Goal: Task Accomplishment & Management: Manage account settings

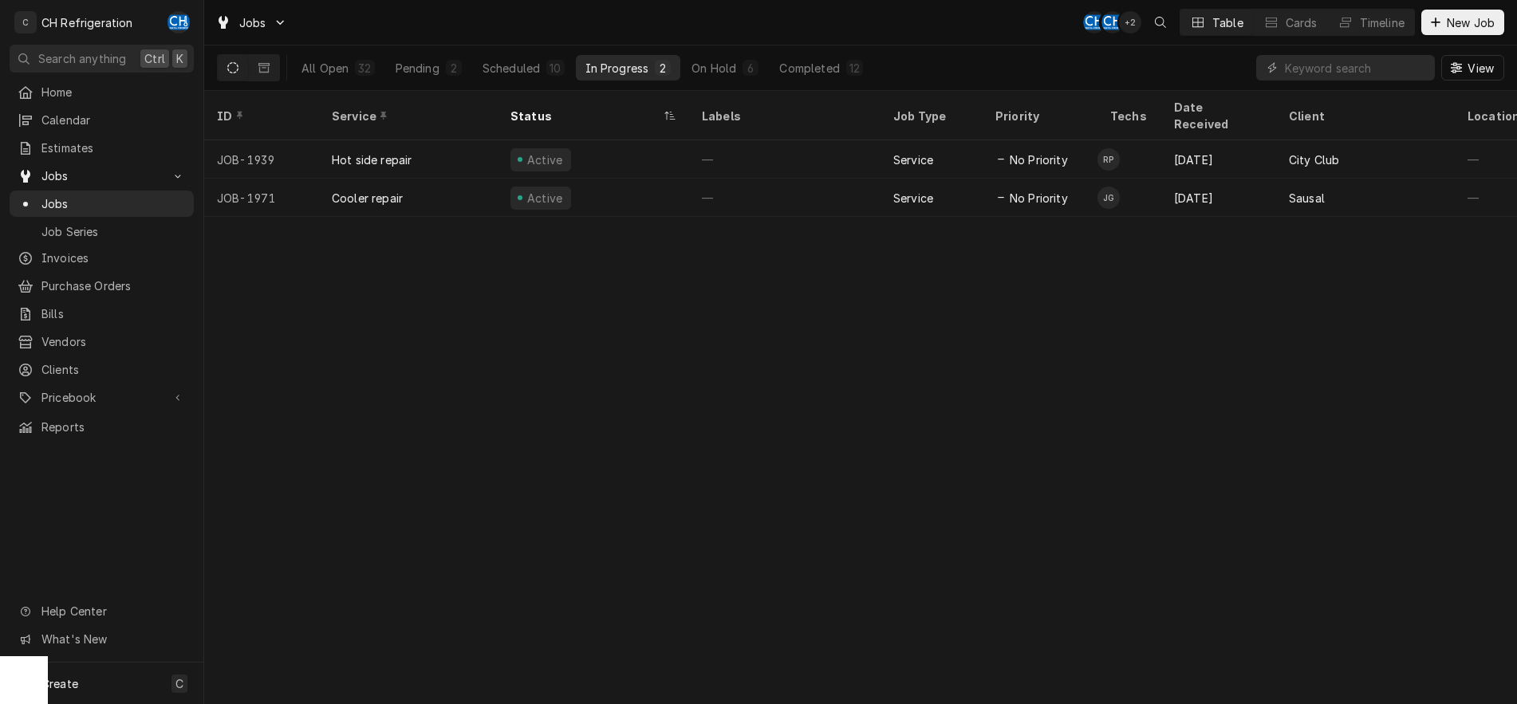
click at [757, 304] on div "ID Service Status Labels Job Type Priority Techs Date Received Client Location …" at bounding box center [860, 397] width 1313 height 613
click at [524, 77] on button "Scheduled 13" at bounding box center [523, 68] width 101 height 26
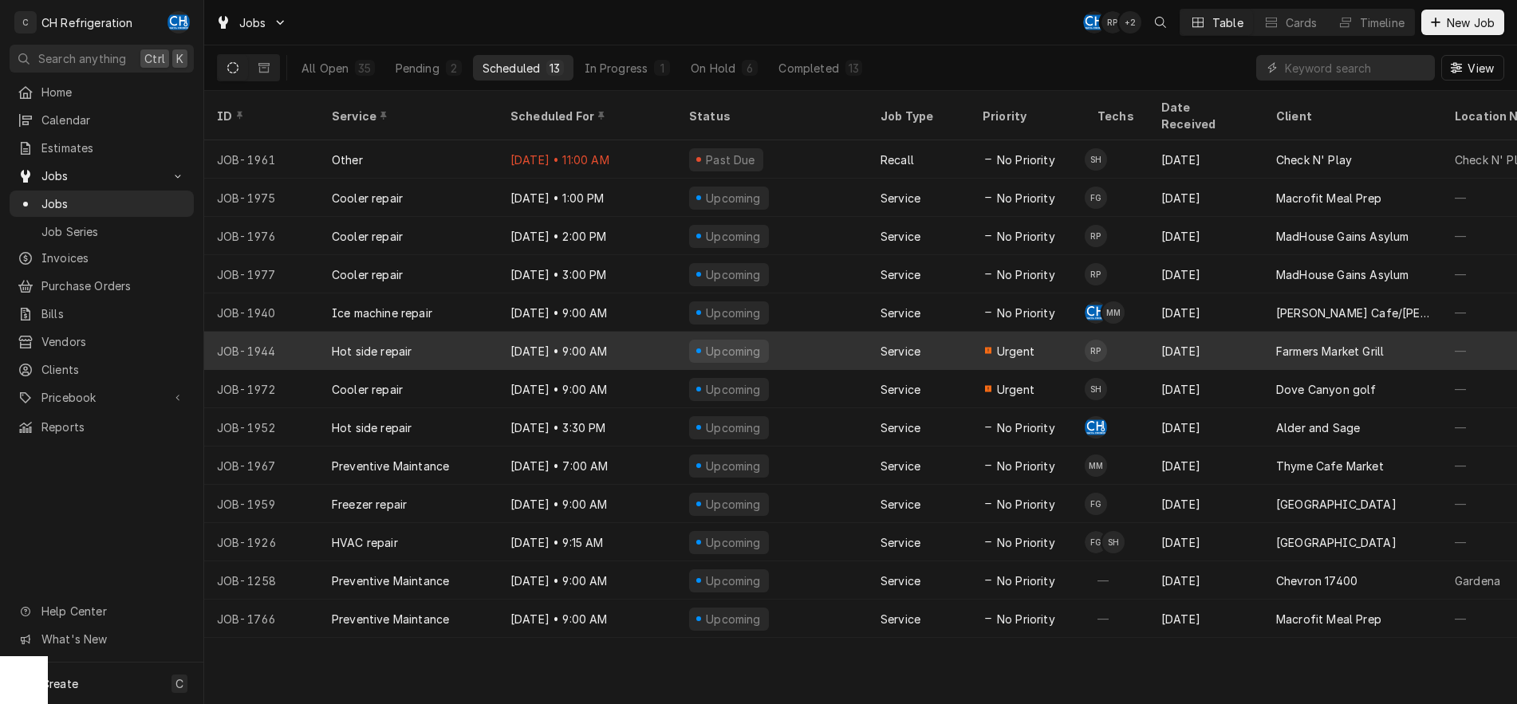
click at [873, 338] on div "Service" at bounding box center [919, 351] width 102 height 38
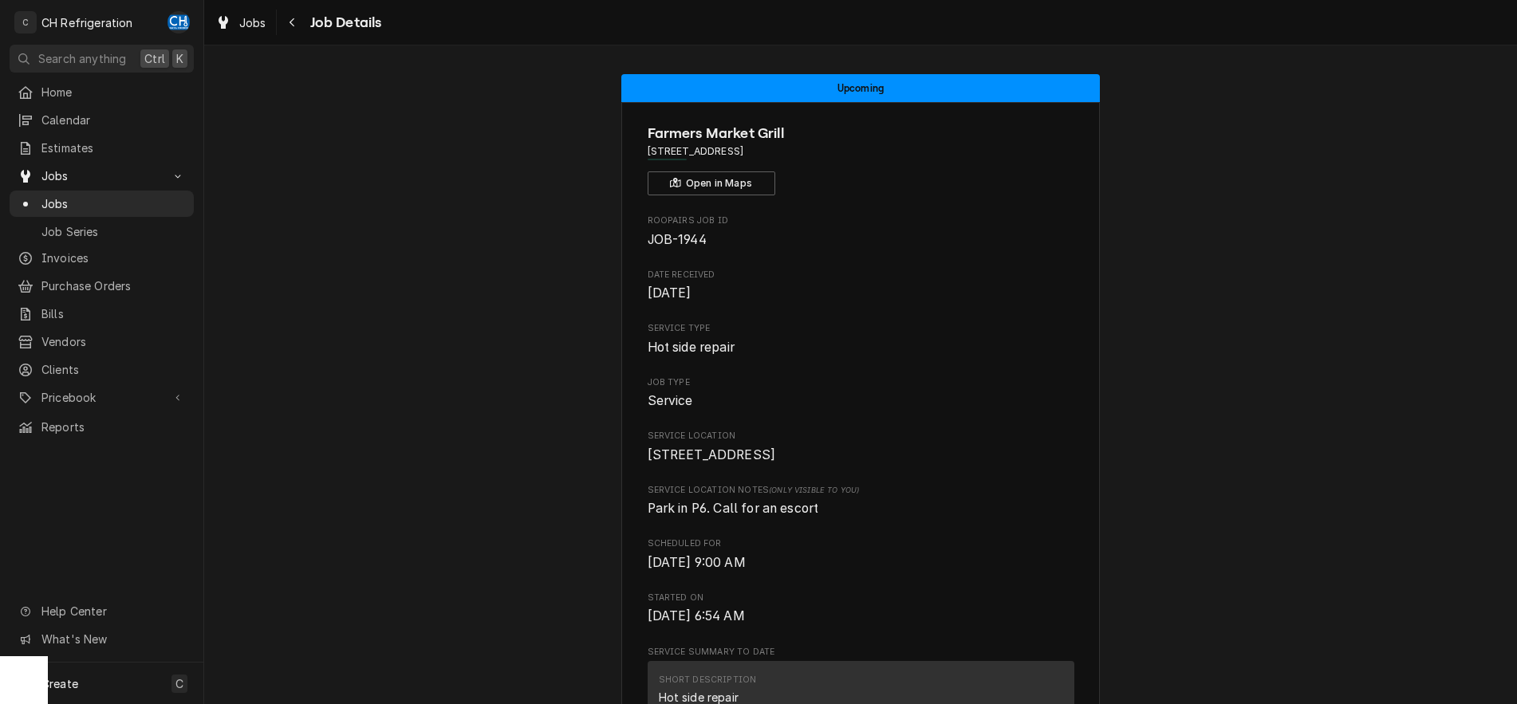
scroll to position [244, 0]
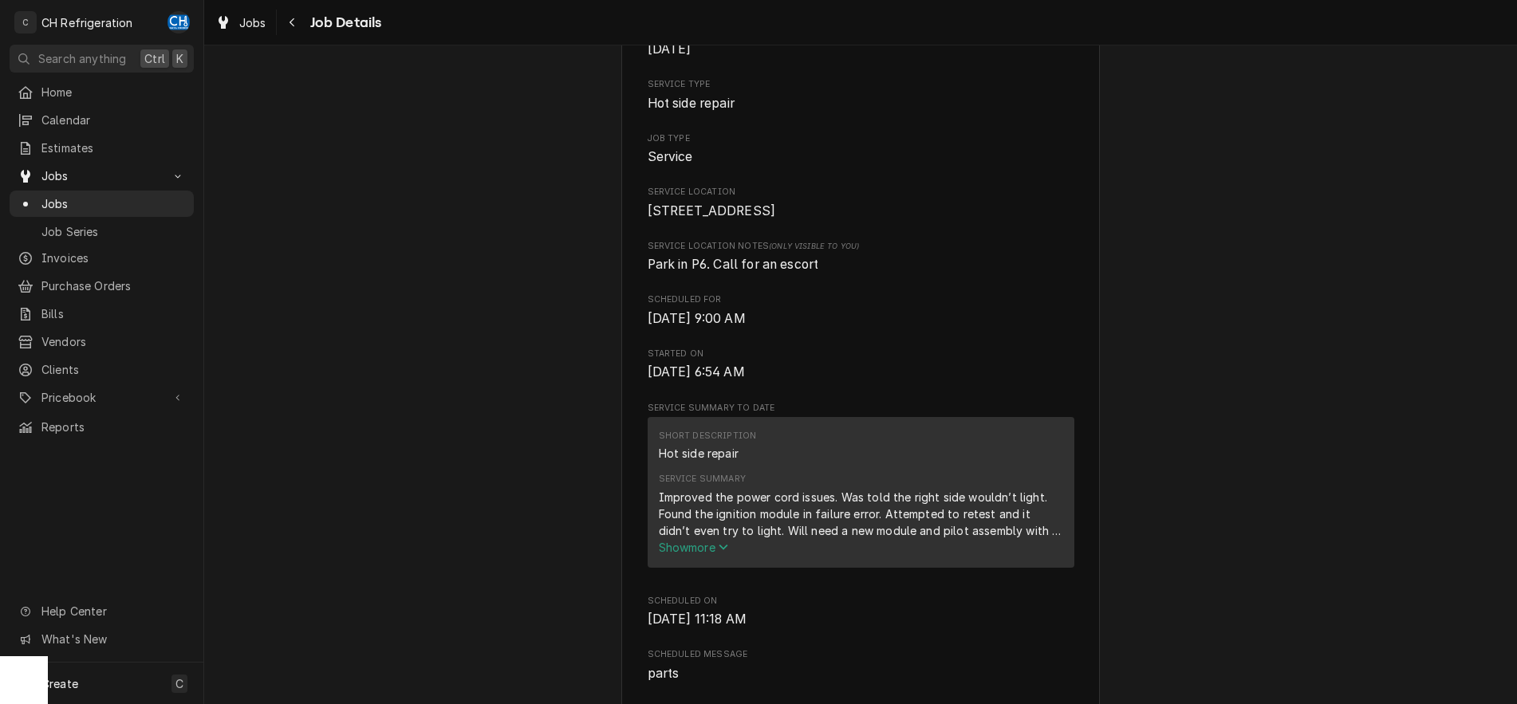
click at [727, 553] on icon "Service Summary" at bounding box center [724, 547] width 10 height 11
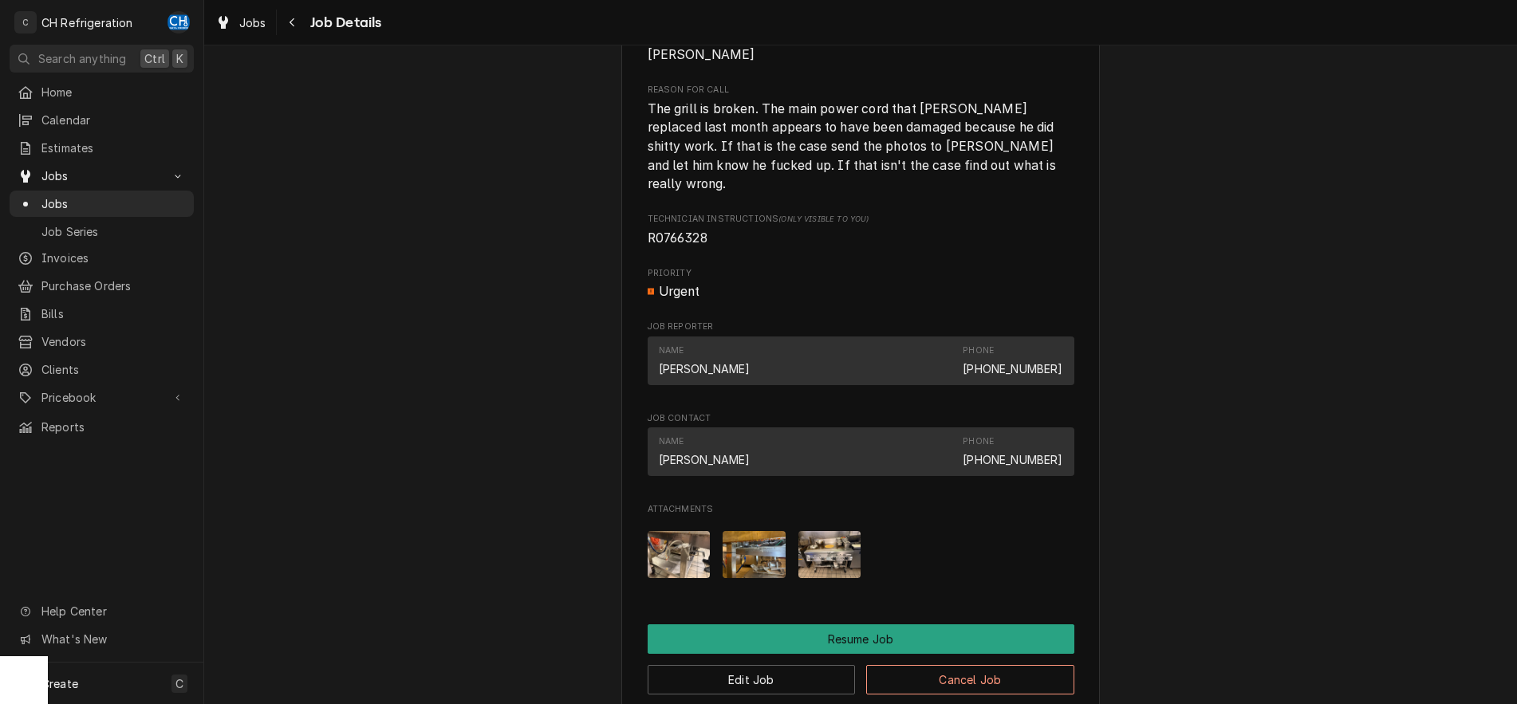
scroll to position [1454, 0]
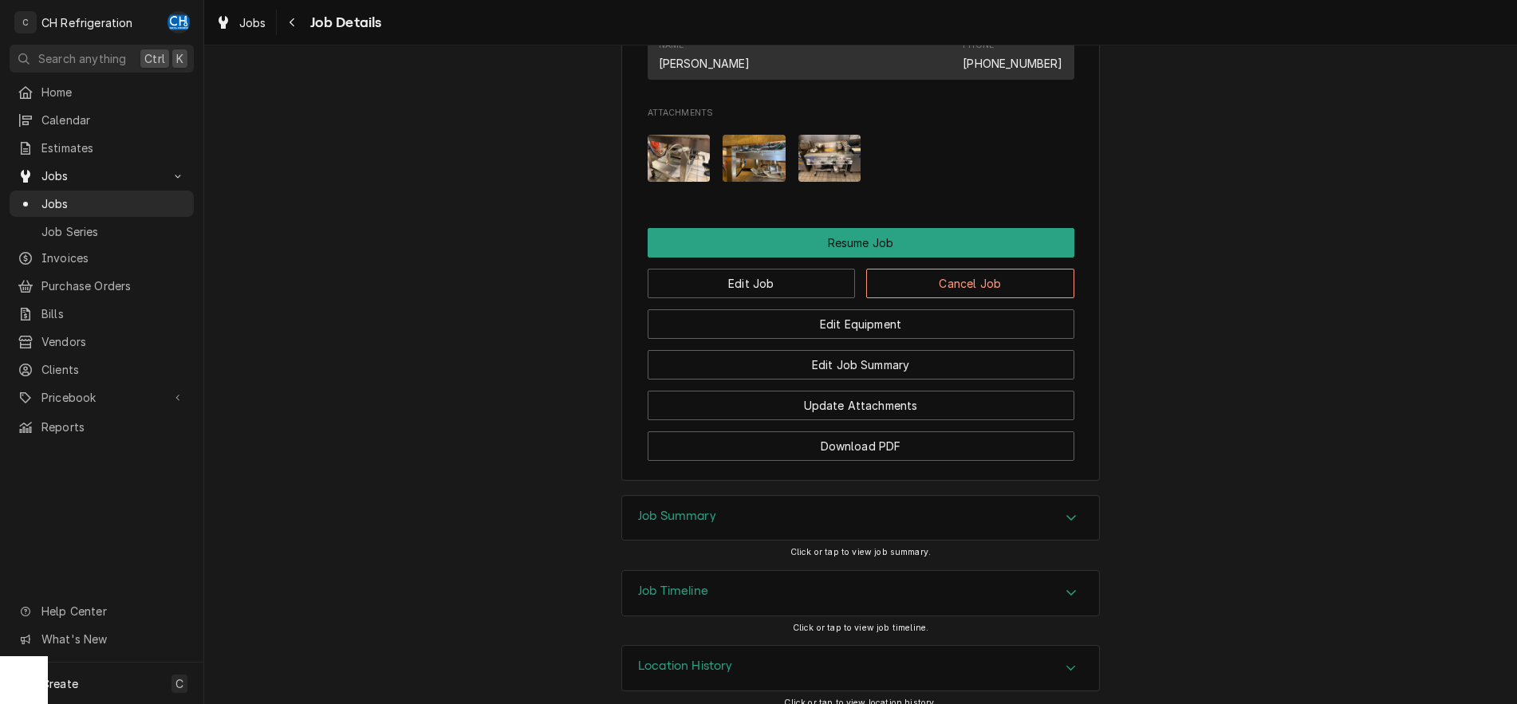
click at [1073, 511] on icon "Accordion Header" at bounding box center [1071, 517] width 11 height 13
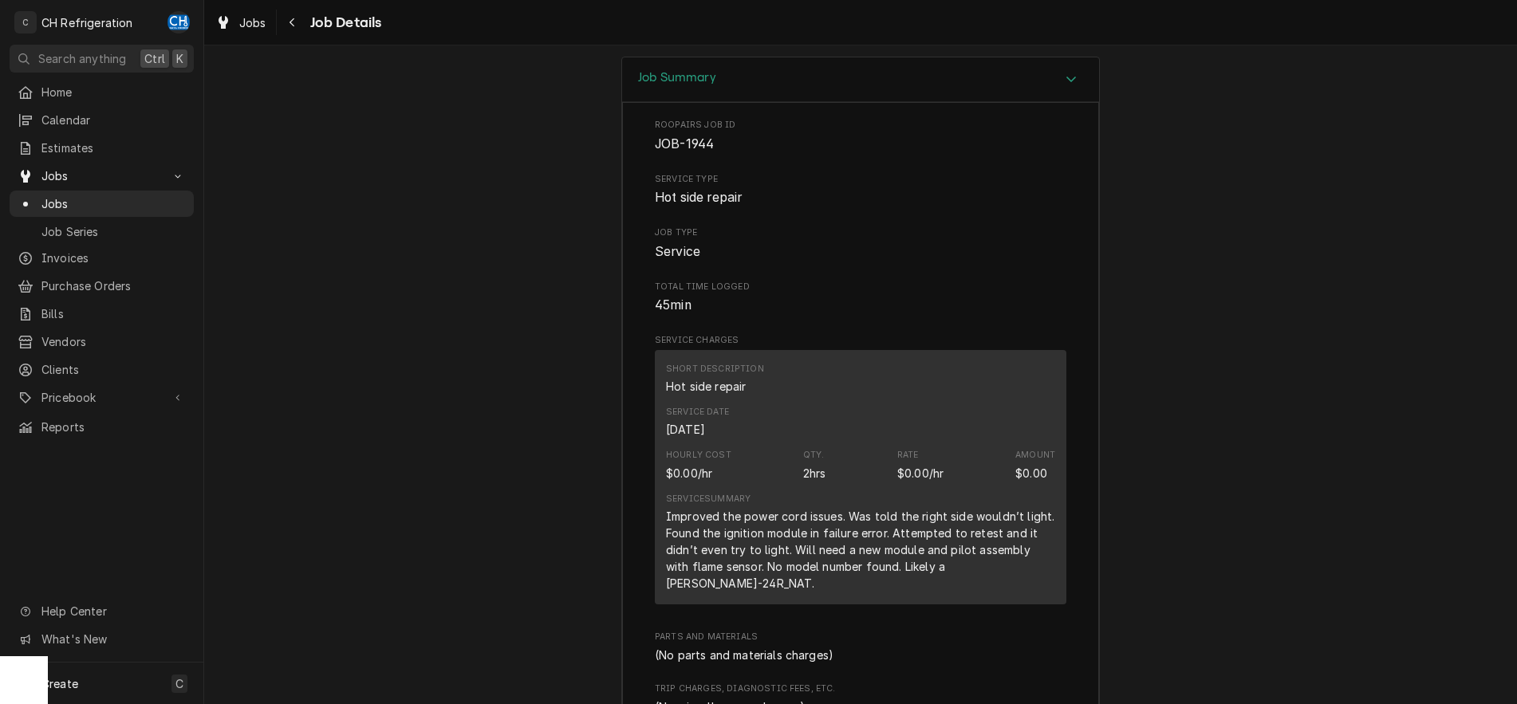
scroll to position [1943, 0]
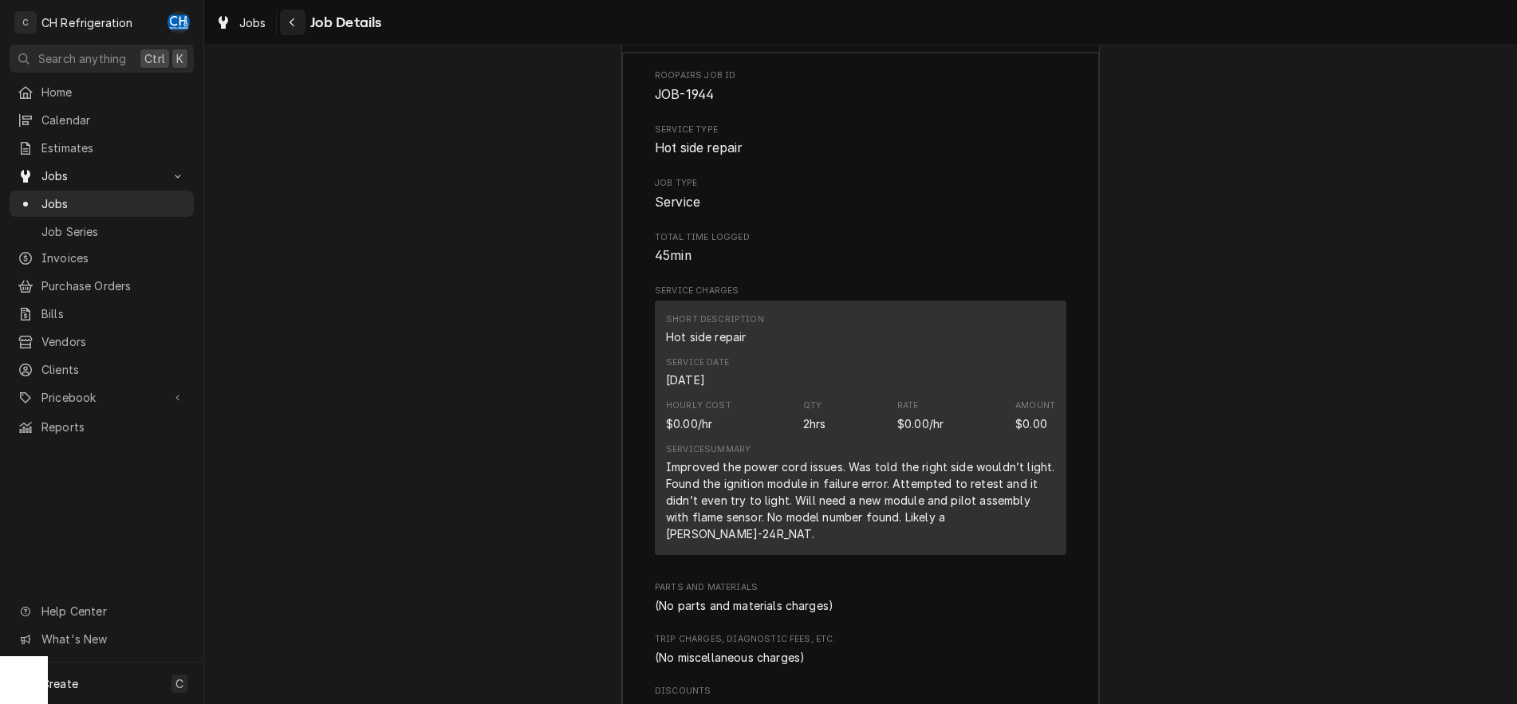
click at [292, 27] on icon "Navigate back" at bounding box center [292, 22] width 7 height 11
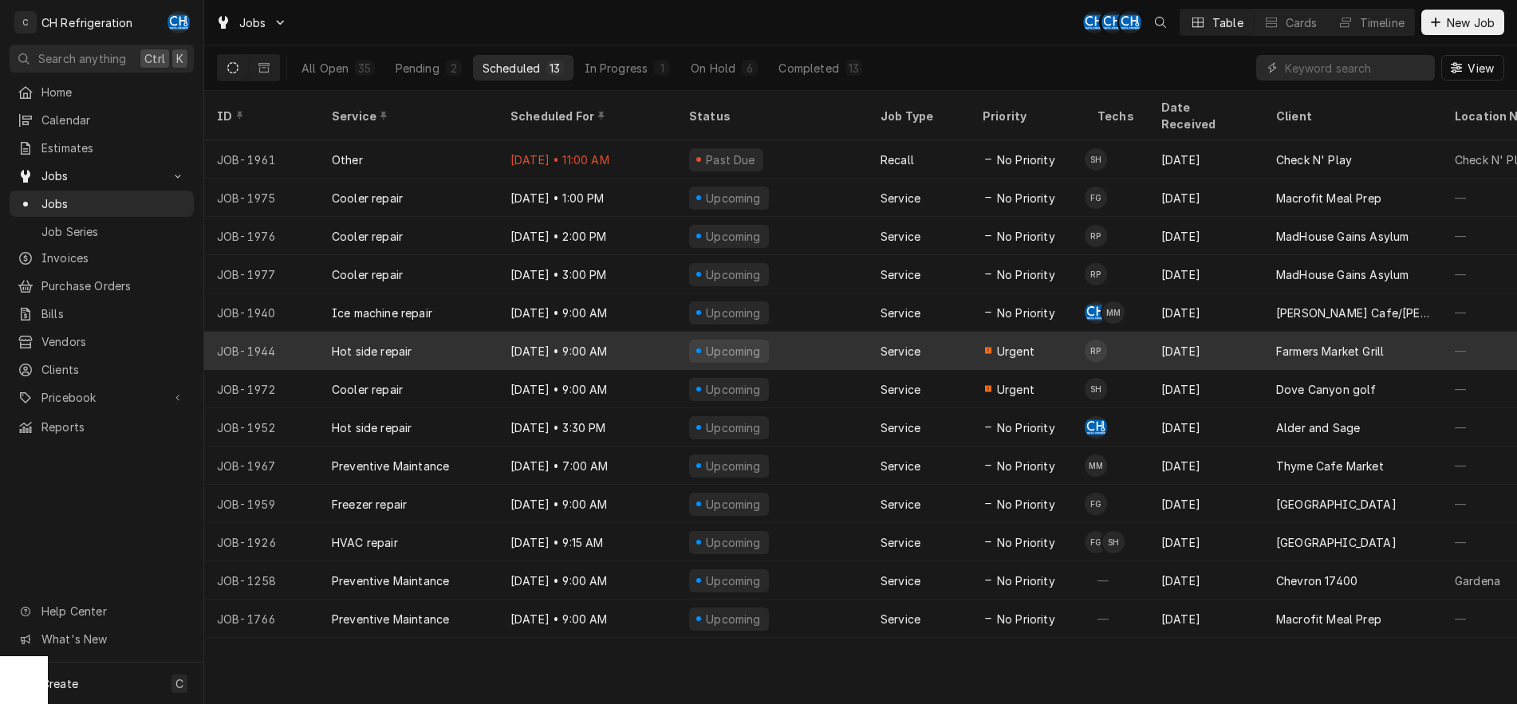
click at [841, 332] on div "Upcoming" at bounding box center [771, 351] width 191 height 38
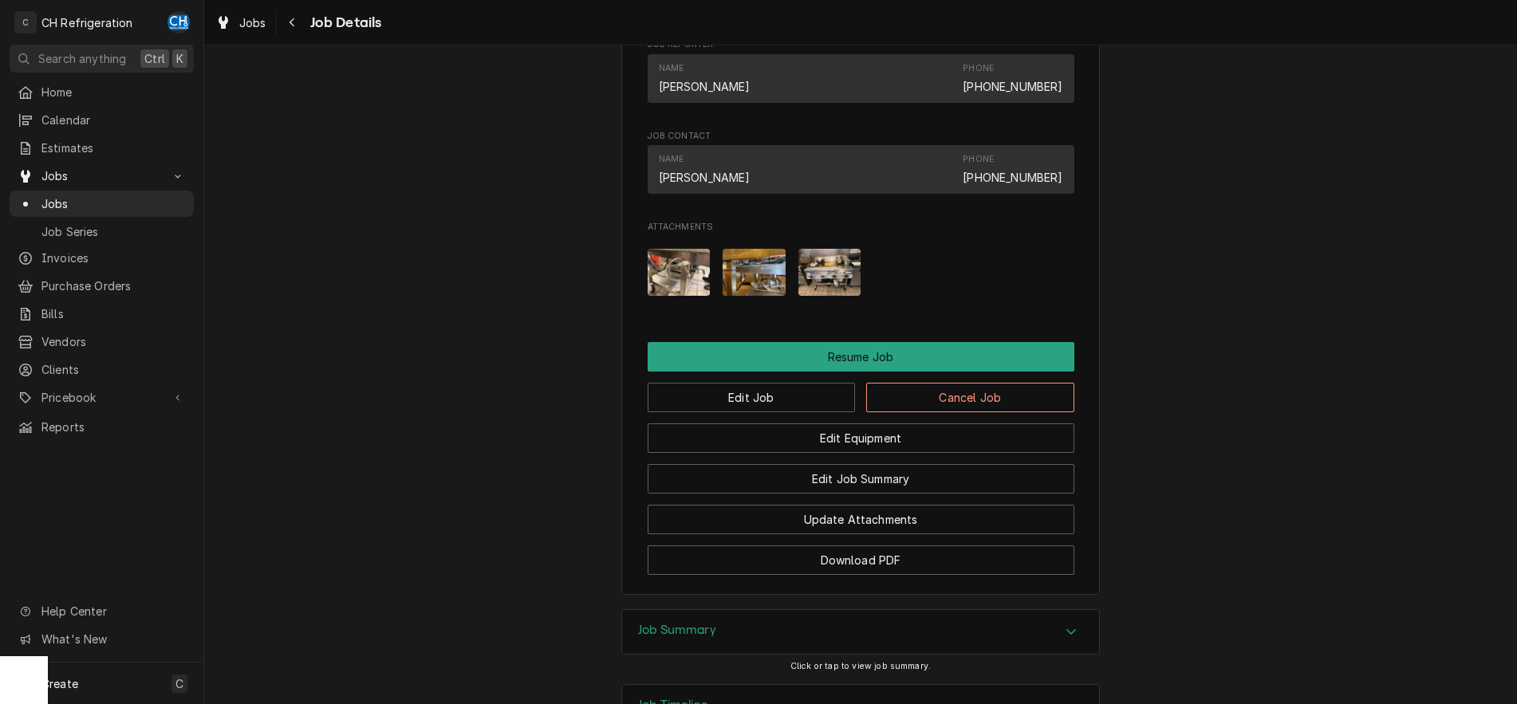
scroll to position [1438, 0]
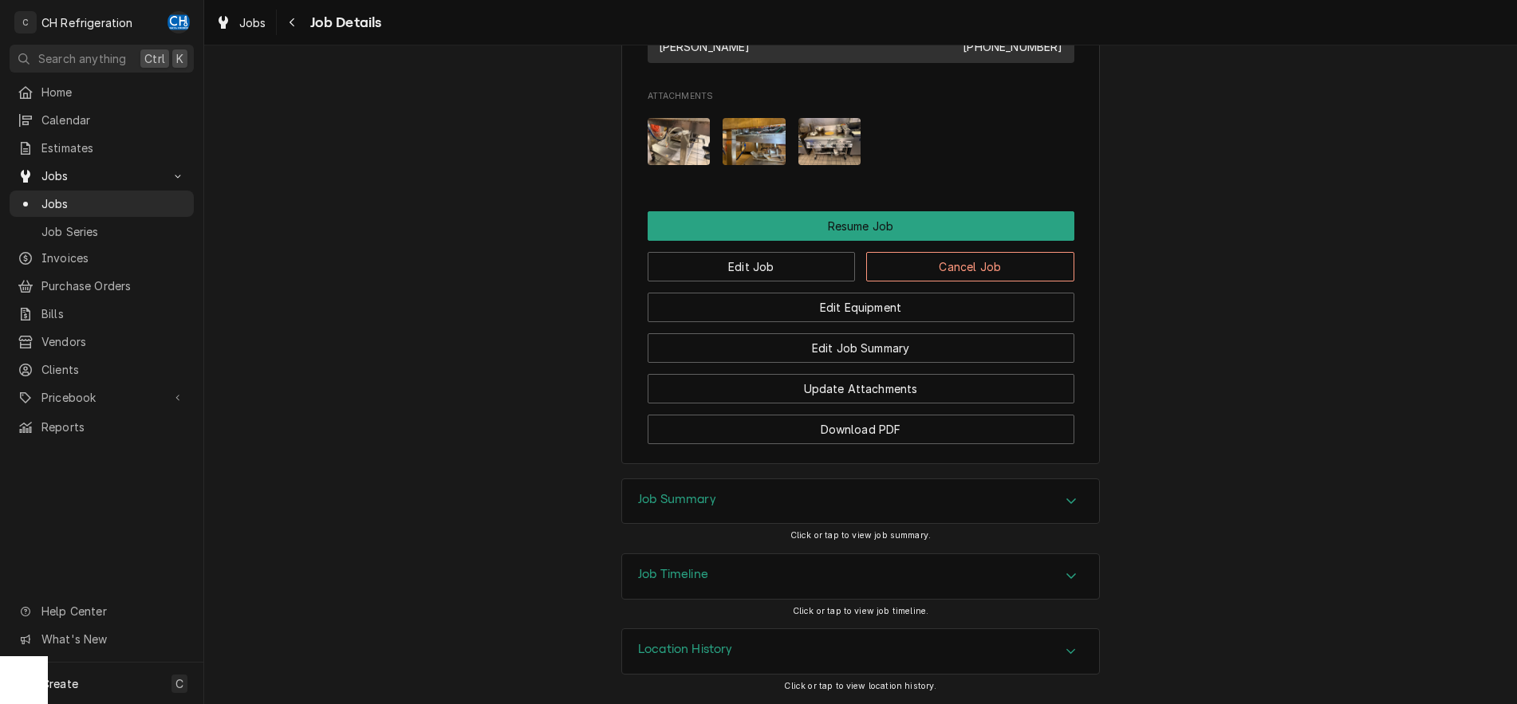
click at [1082, 502] on div "Accordion Header" at bounding box center [1071, 501] width 24 height 19
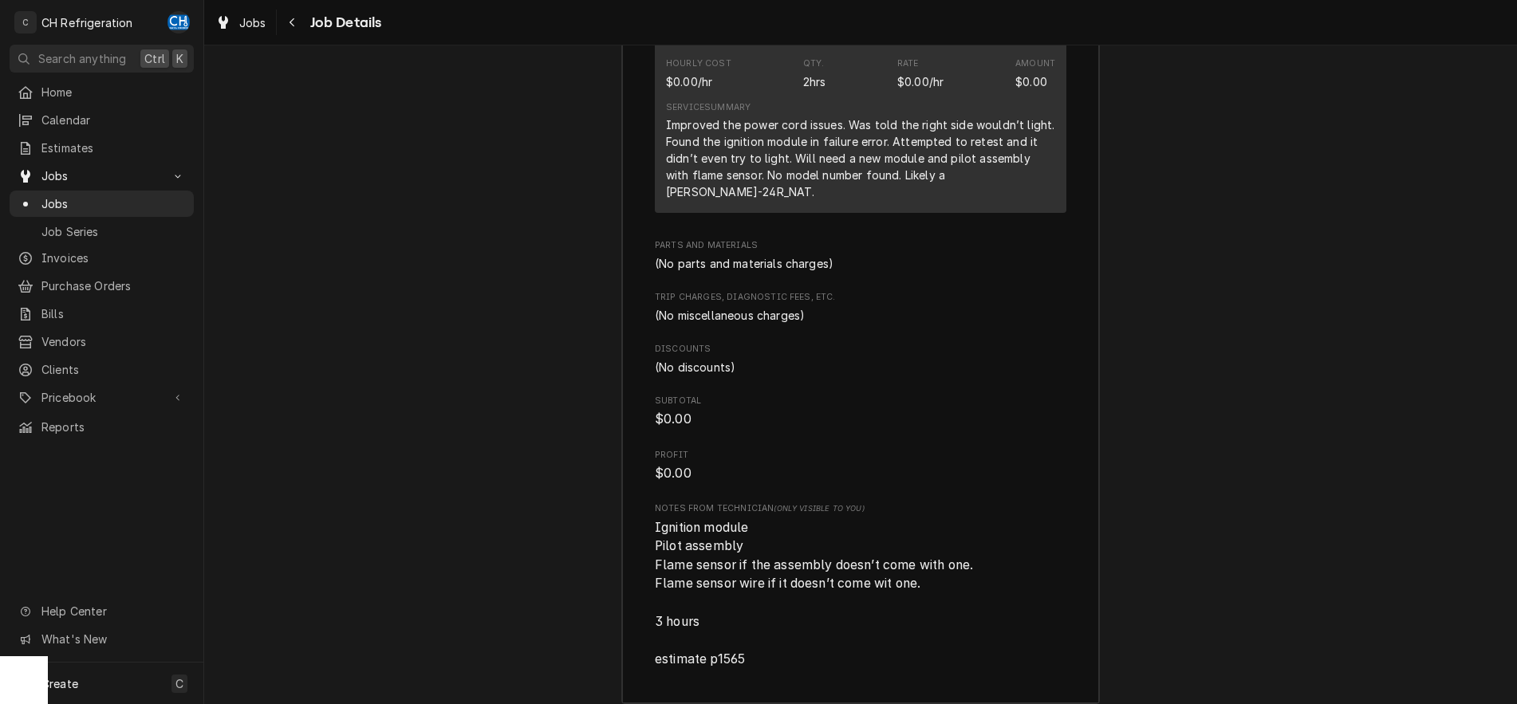
scroll to position [1844, 0]
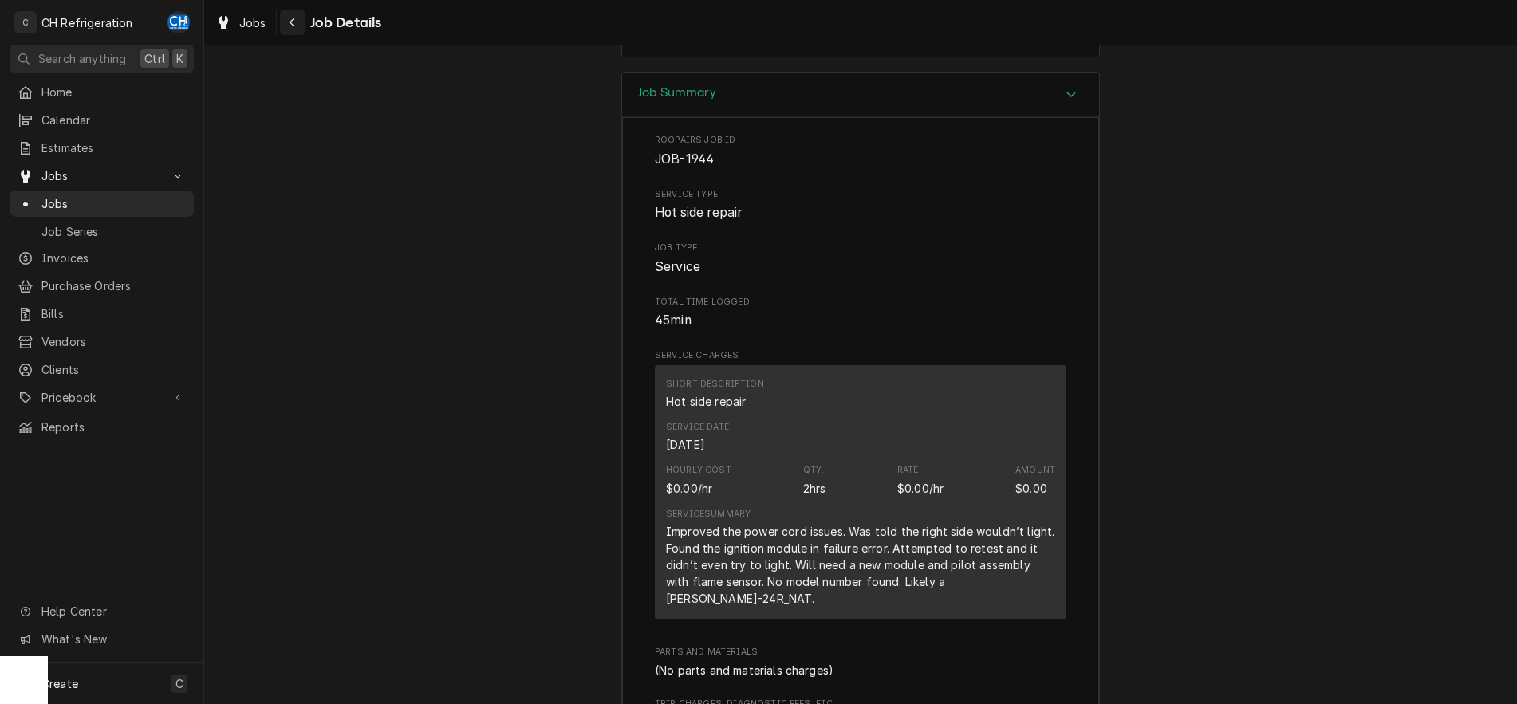
click at [298, 23] on div "Navigate back" at bounding box center [293, 22] width 16 height 16
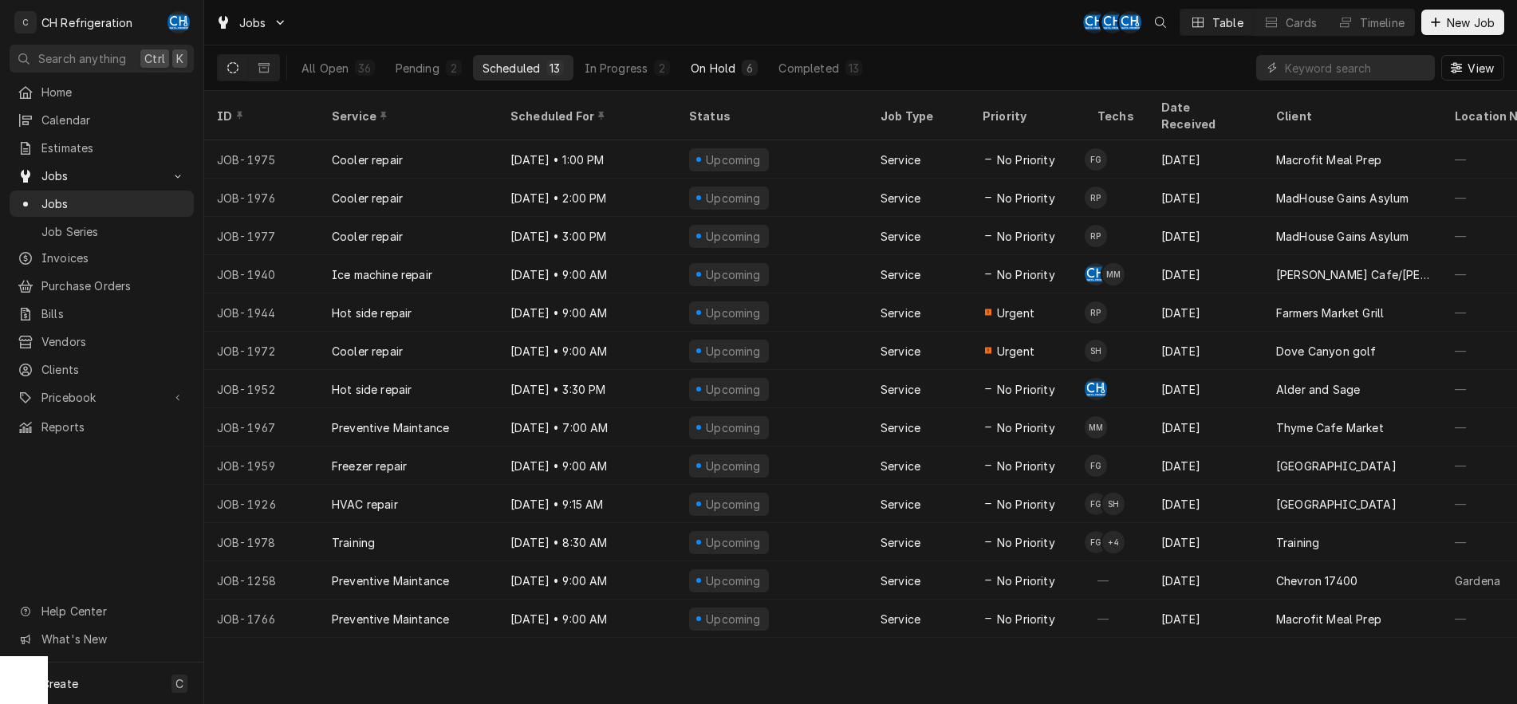
click at [726, 67] on div "On Hold" at bounding box center [713, 68] width 45 height 17
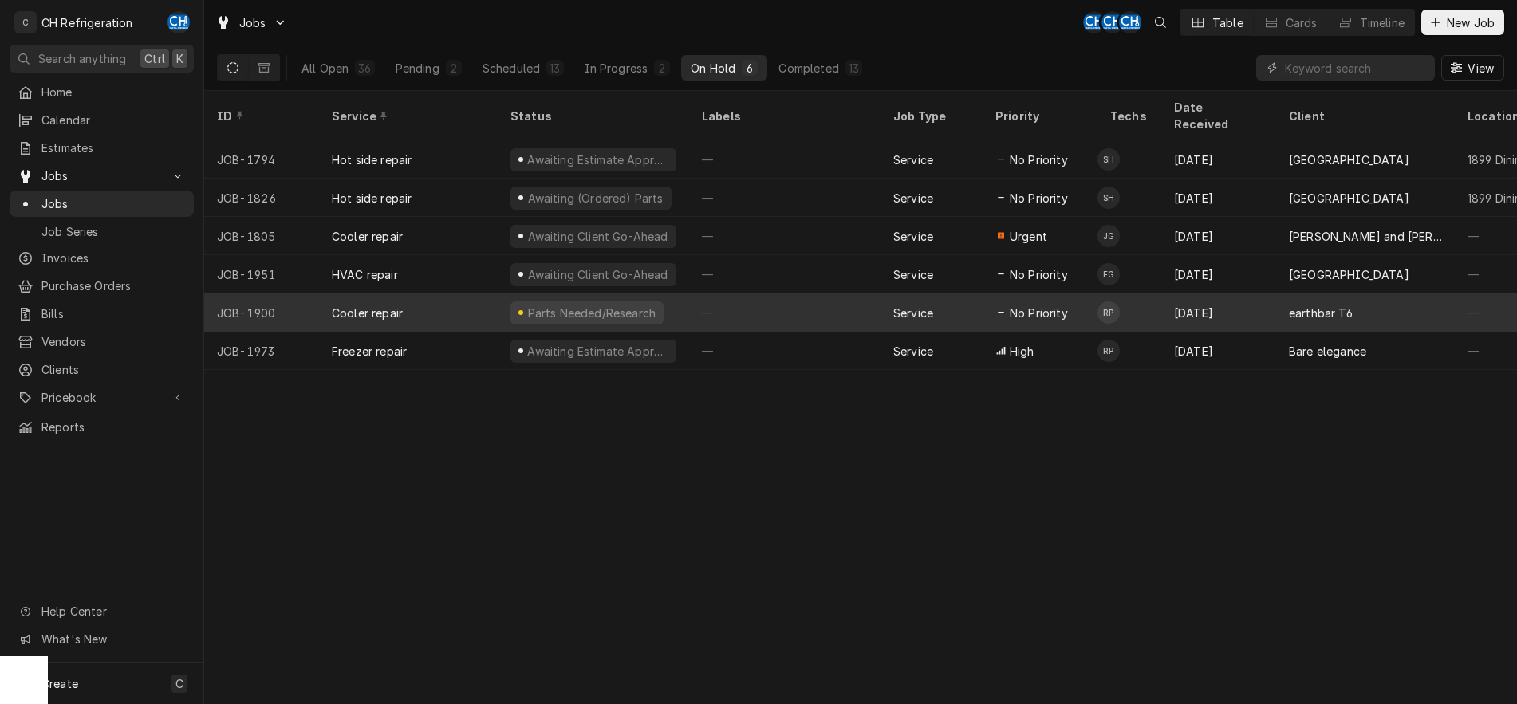
click at [741, 294] on div "—" at bounding box center [784, 313] width 191 height 38
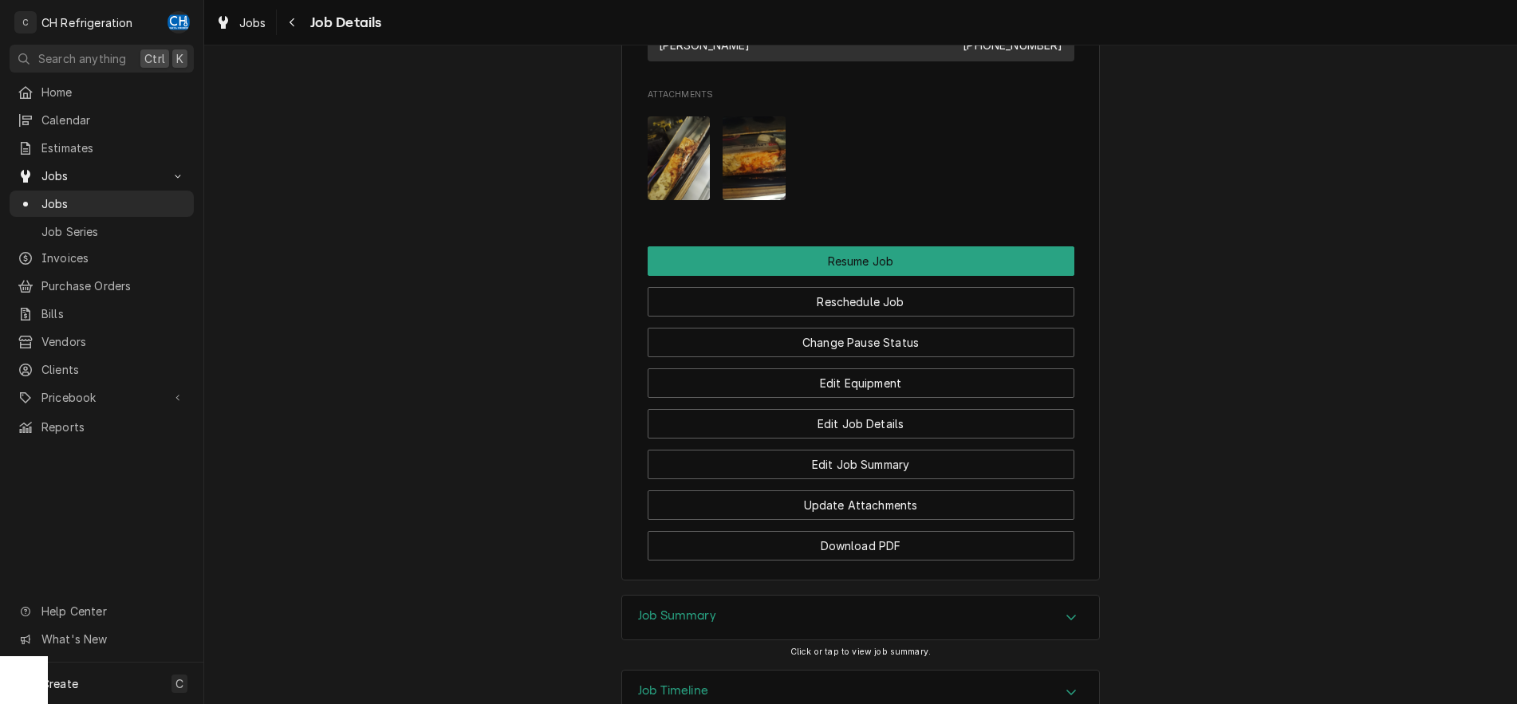
scroll to position [1383, 0]
click at [900, 357] on button "Change Pause Status" at bounding box center [861, 342] width 427 height 30
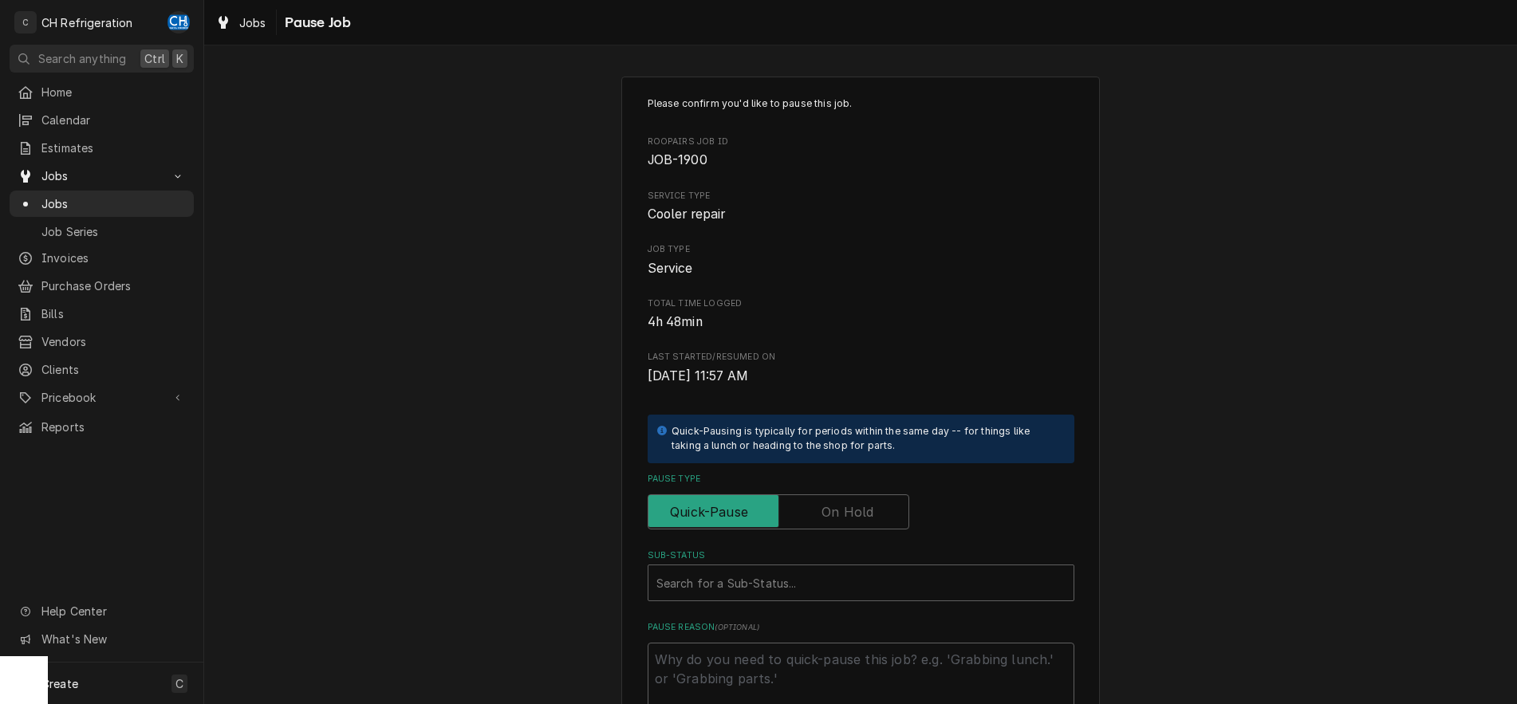
scroll to position [163, 0]
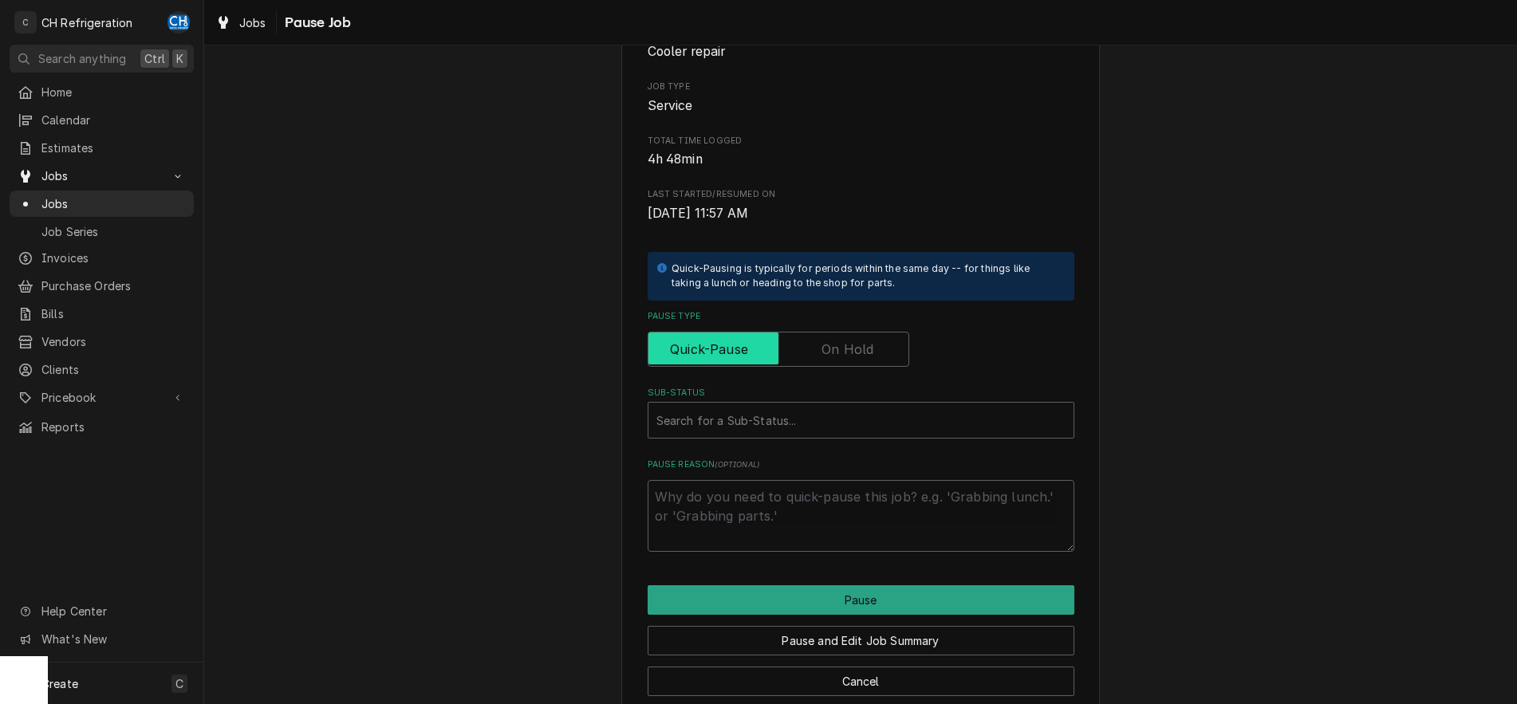
click at [881, 340] on input "Pause Type" at bounding box center [778, 349] width 247 height 35
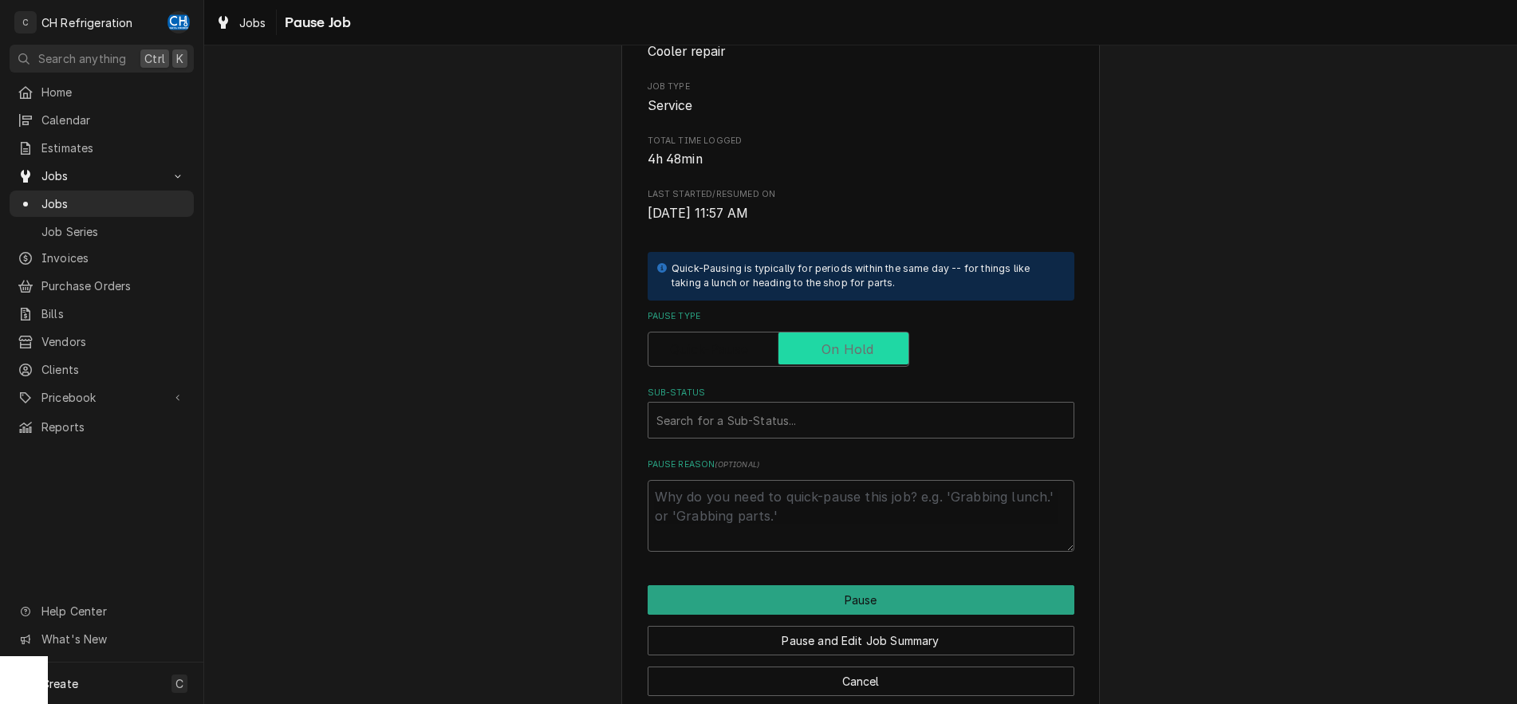
checkbox input "true"
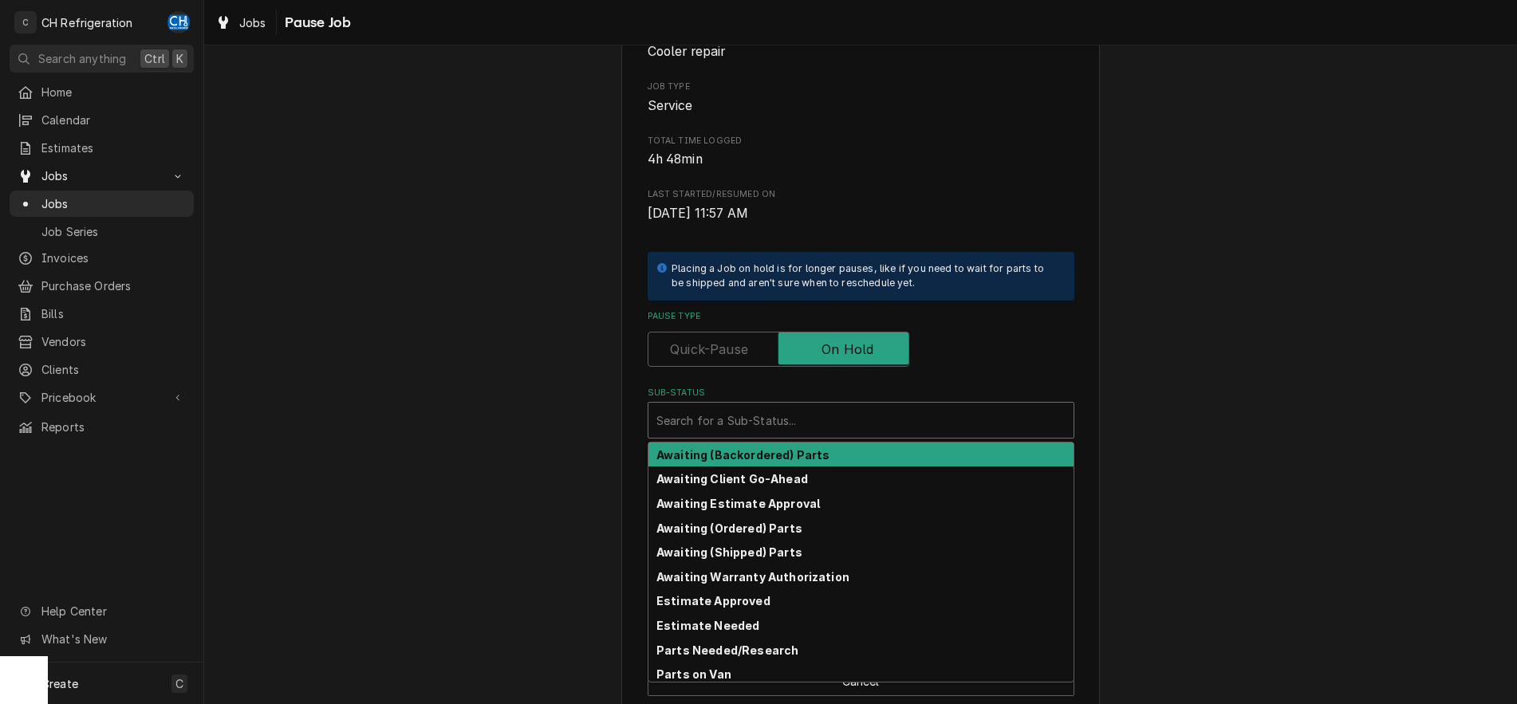
click at [794, 416] on div "Sub-Status" at bounding box center [861, 420] width 409 height 29
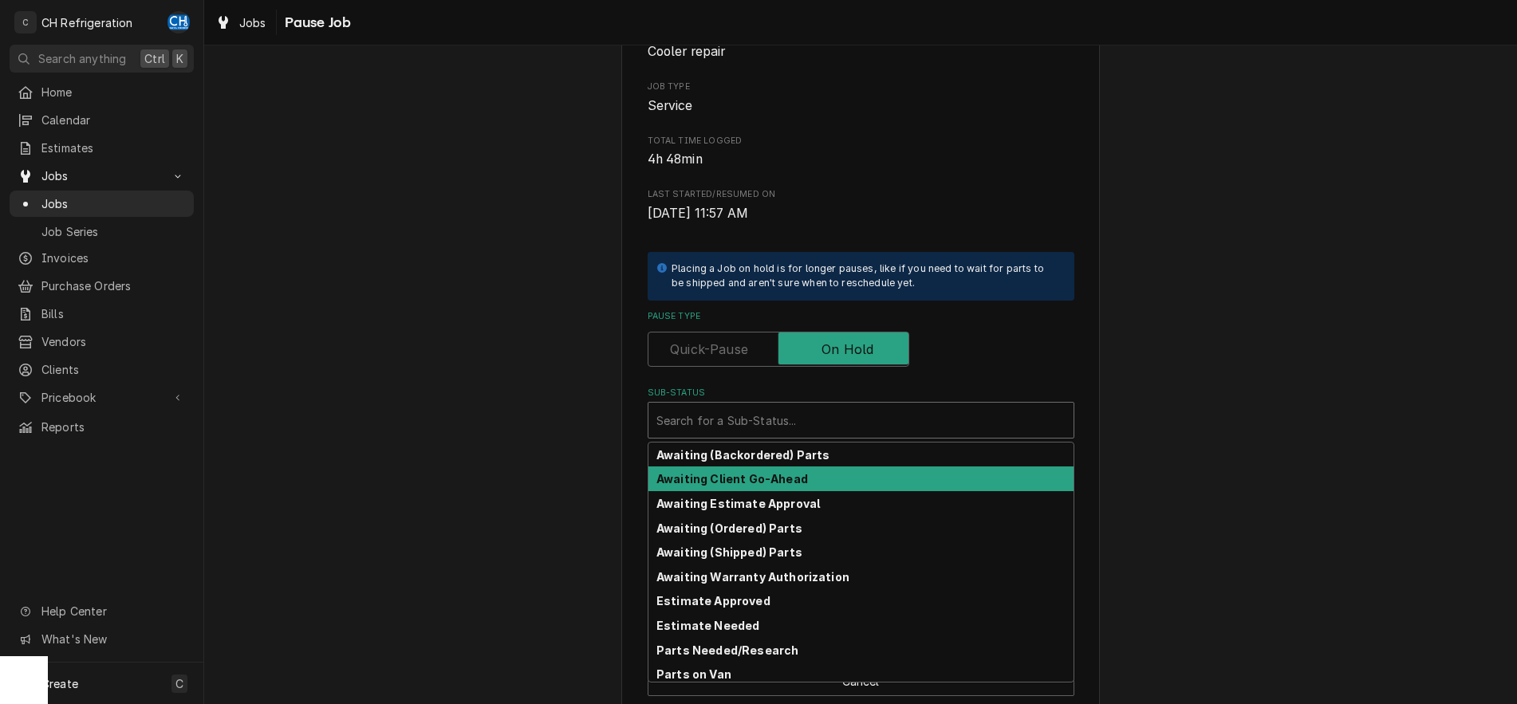
click at [793, 485] on strong "Awaiting Client Go-Ahead" at bounding box center [733, 479] width 152 height 14
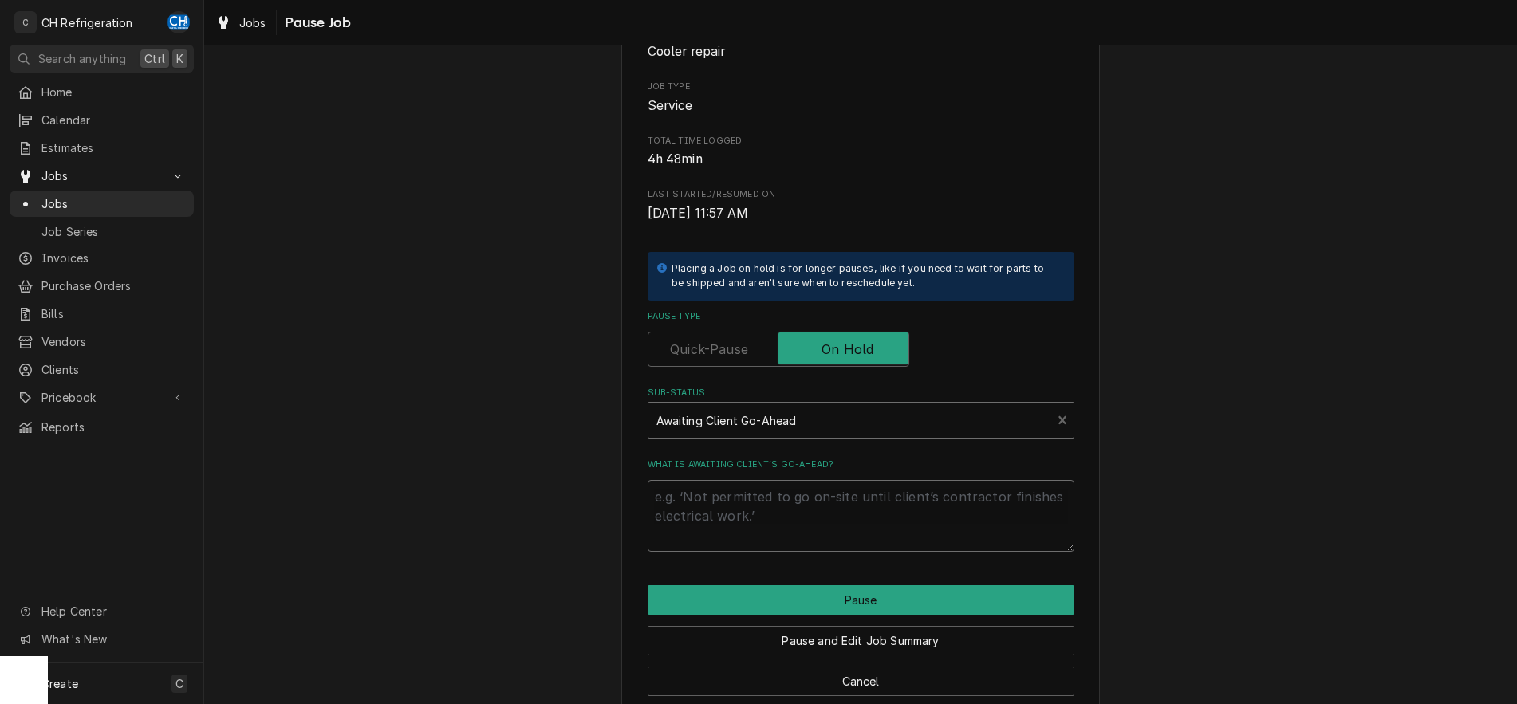
click at [791, 498] on textarea "What is awaiting client’s go-ahead?" at bounding box center [861, 516] width 427 height 72
type textarea "x"
type textarea "w"
type textarea "x"
type textarea "wa"
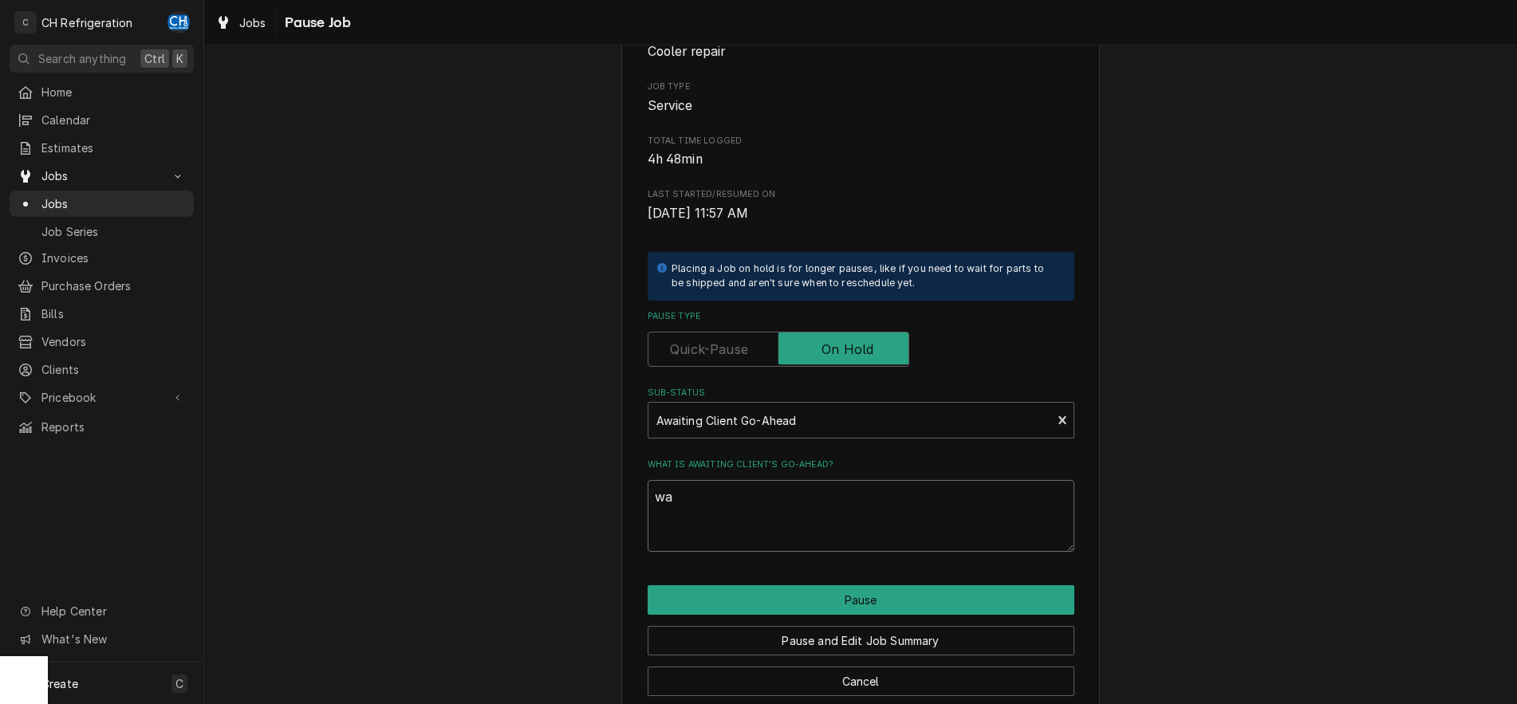
type textarea "x"
type textarea "wai"
type textarea "x"
type textarea "wait"
type textarea "x"
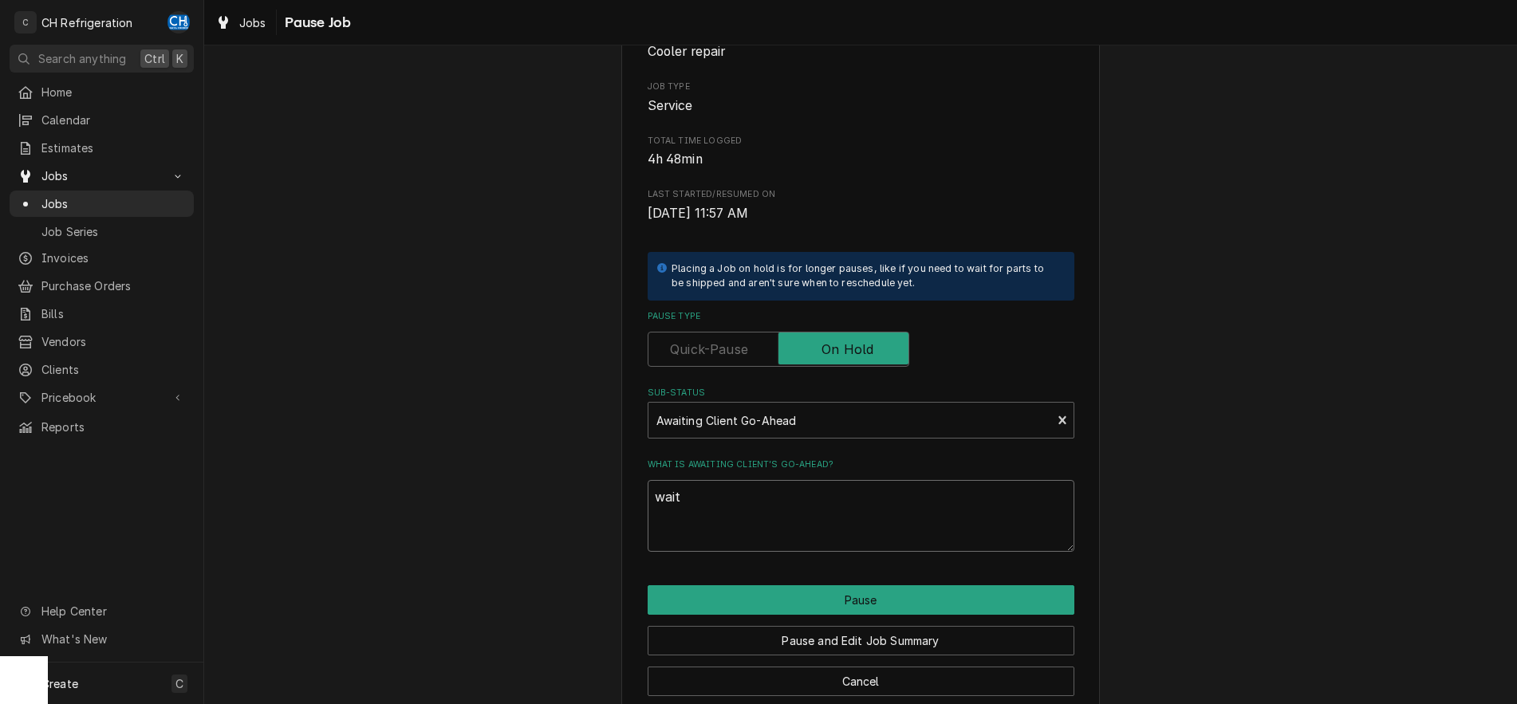
type textarea "waiti"
type textarea "x"
type textarea "waitin"
type textarea "x"
type textarea "waiting"
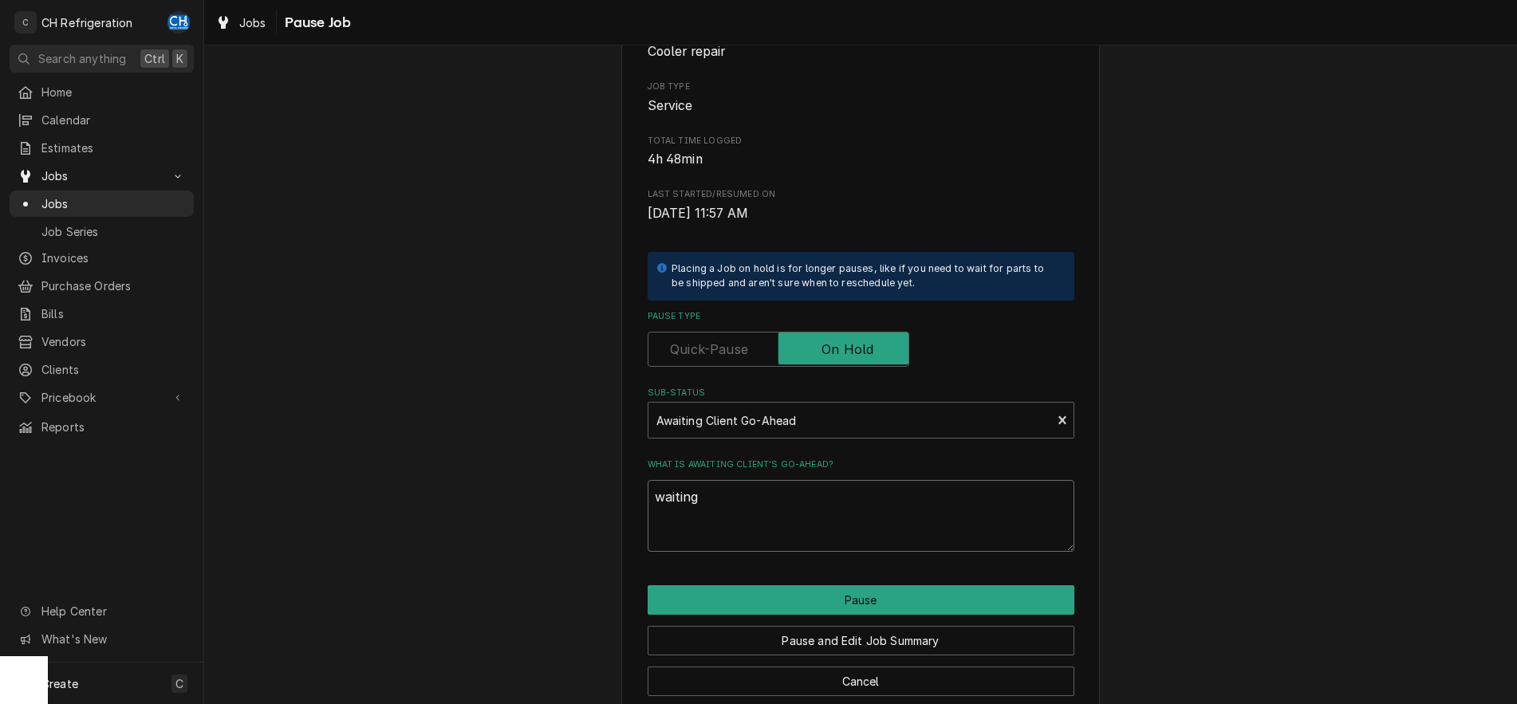
type textarea "x"
type textarea "waiting"
type textarea "x"
type textarea "waiting o"
type textarea "x"
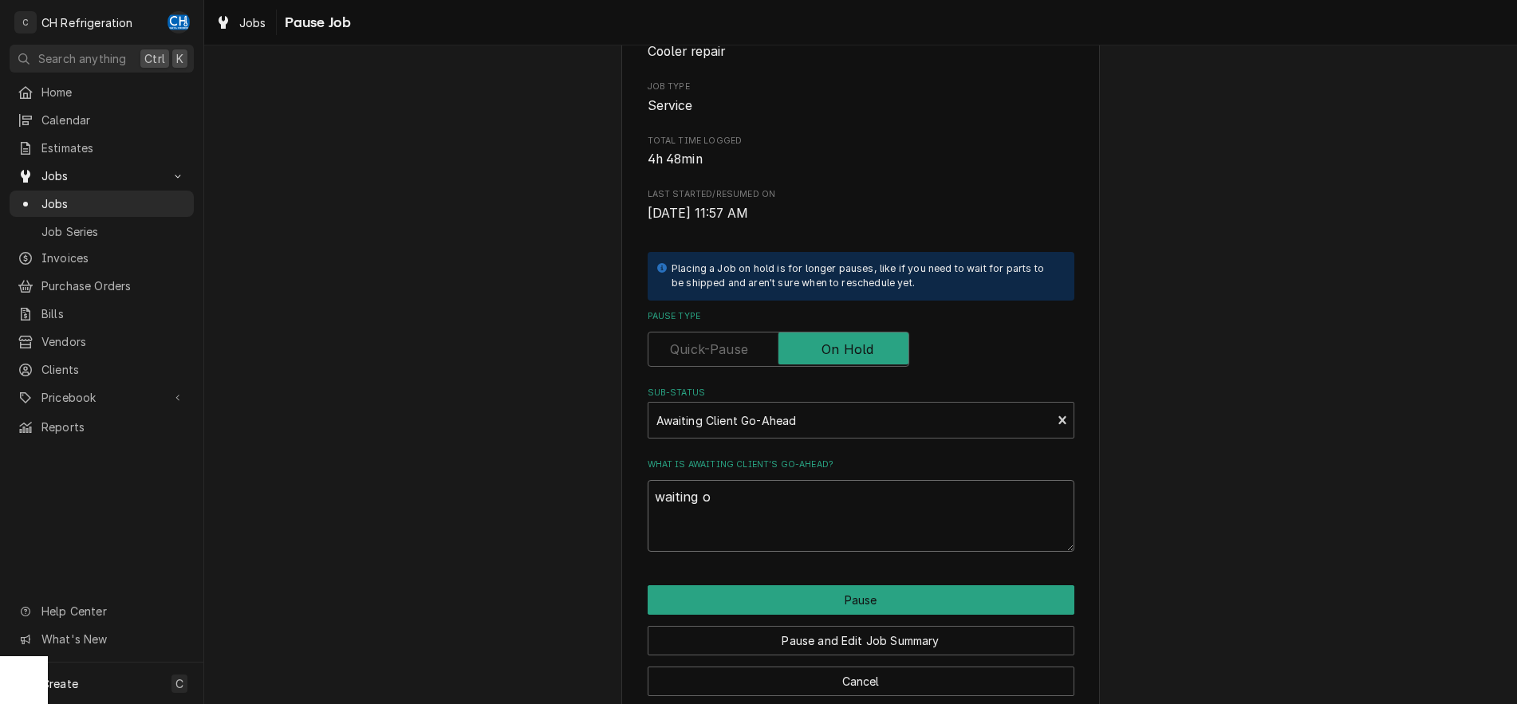
type textarea "waiting on"
type textarea "x"
type textarea "waiting on"
type textarea "x"
type textarea "waiting on e"
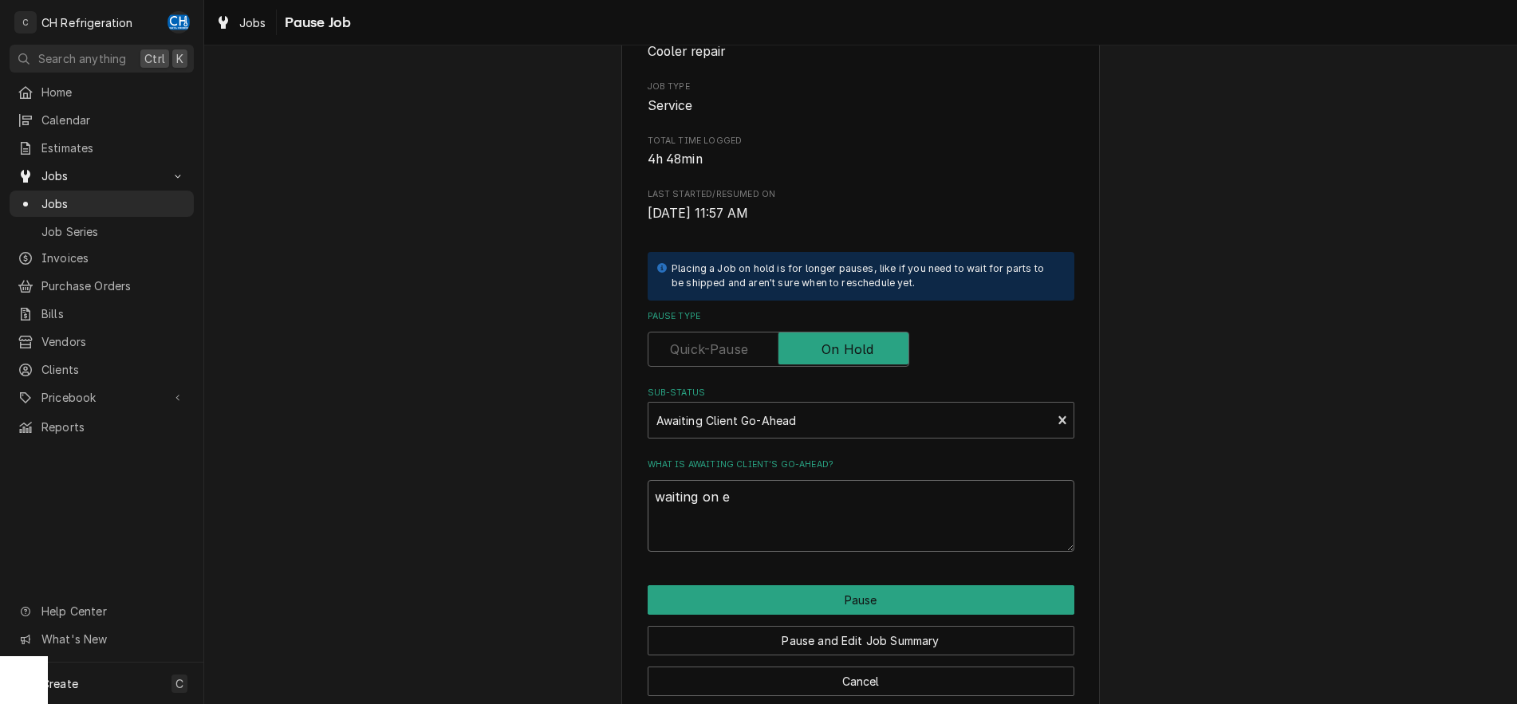
type textarea "x"
type textarea "waiting on es"
type textarea "x"
type textarea "waiting on esc"
type textarea "x"
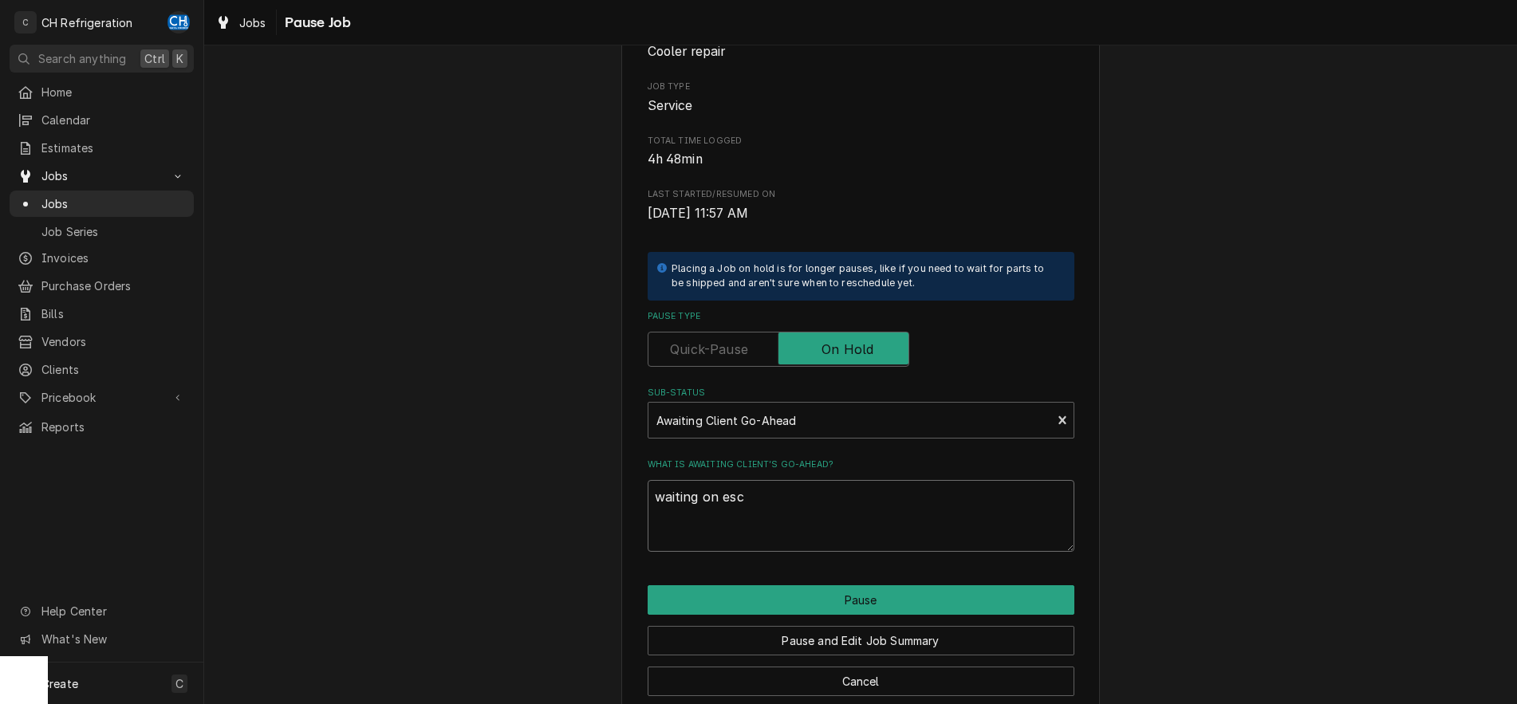
type textarea "waiting on esco"
type textarea "x"
type textarea "waiting on escor"
type textarea "x"
type textarea "waiting on escort"
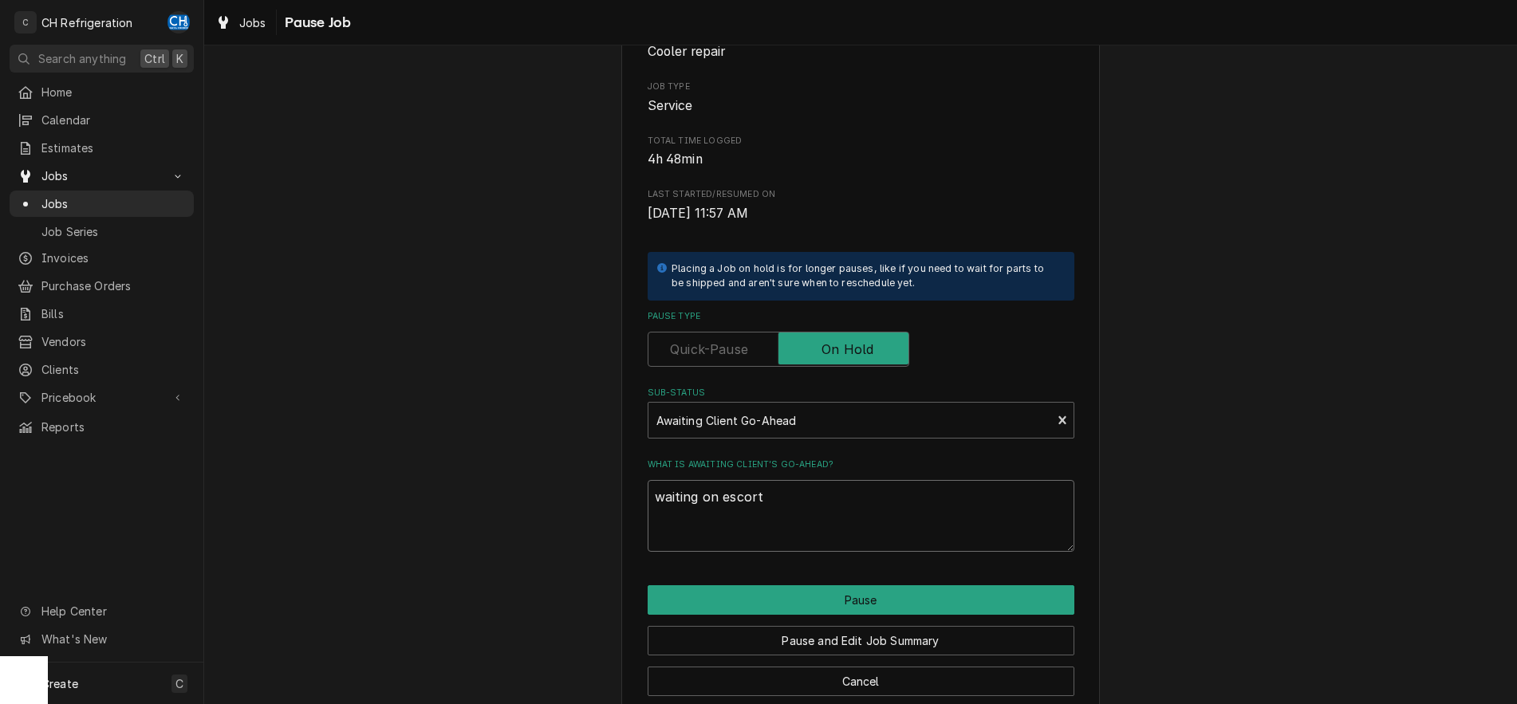
type textarea "x"
type textarea "waiting on escort"
type textarea "x"
type textarea "waiting on escort c"
type textarea "x"
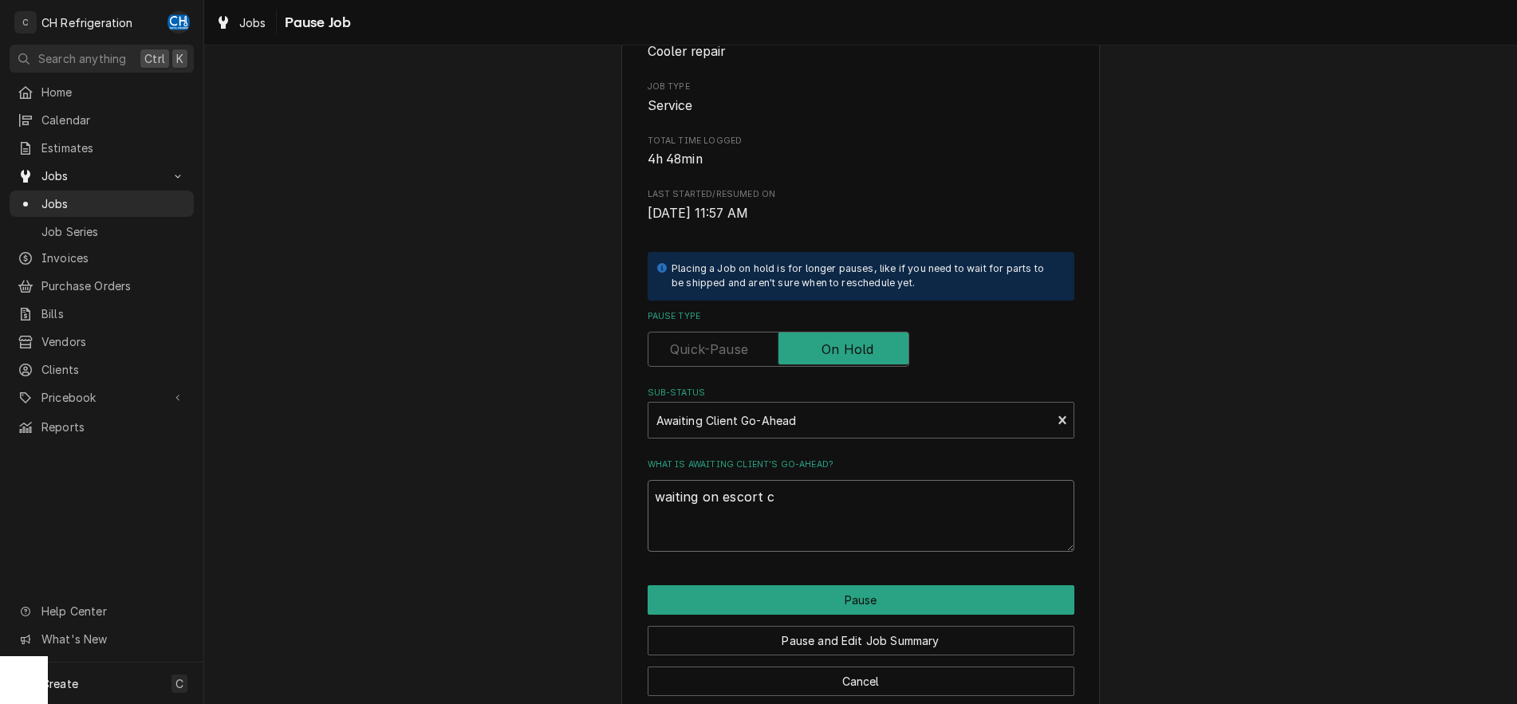
type textarea "waiting on escort co"
type textarea "x"
type textarea "waiting on escort con"
type textarea "x"
type textarea "waiting on escort confi"
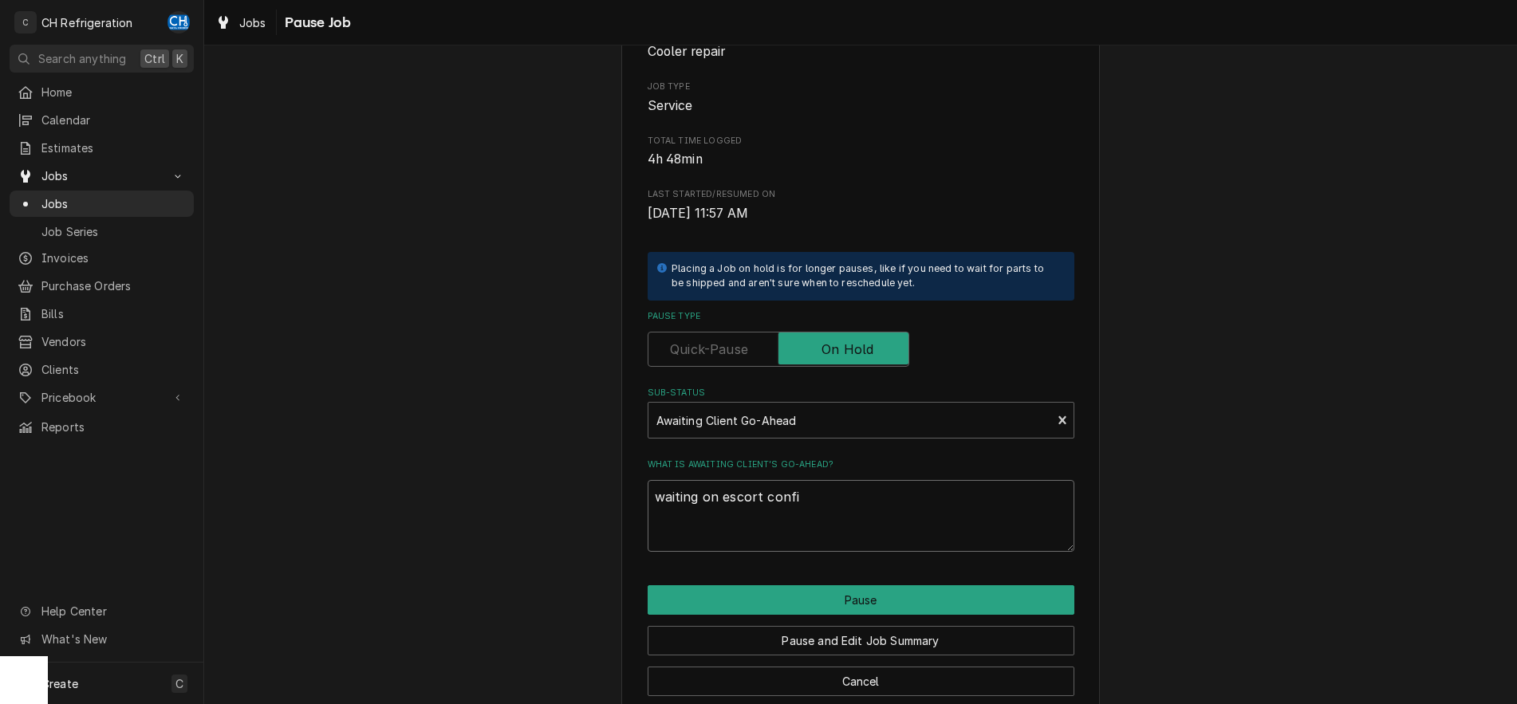
type textarea "x"
type textarea "waiting on escort confir"
type textarea "x"
type textarea "waiting on escort confirm"
type textarea "x"
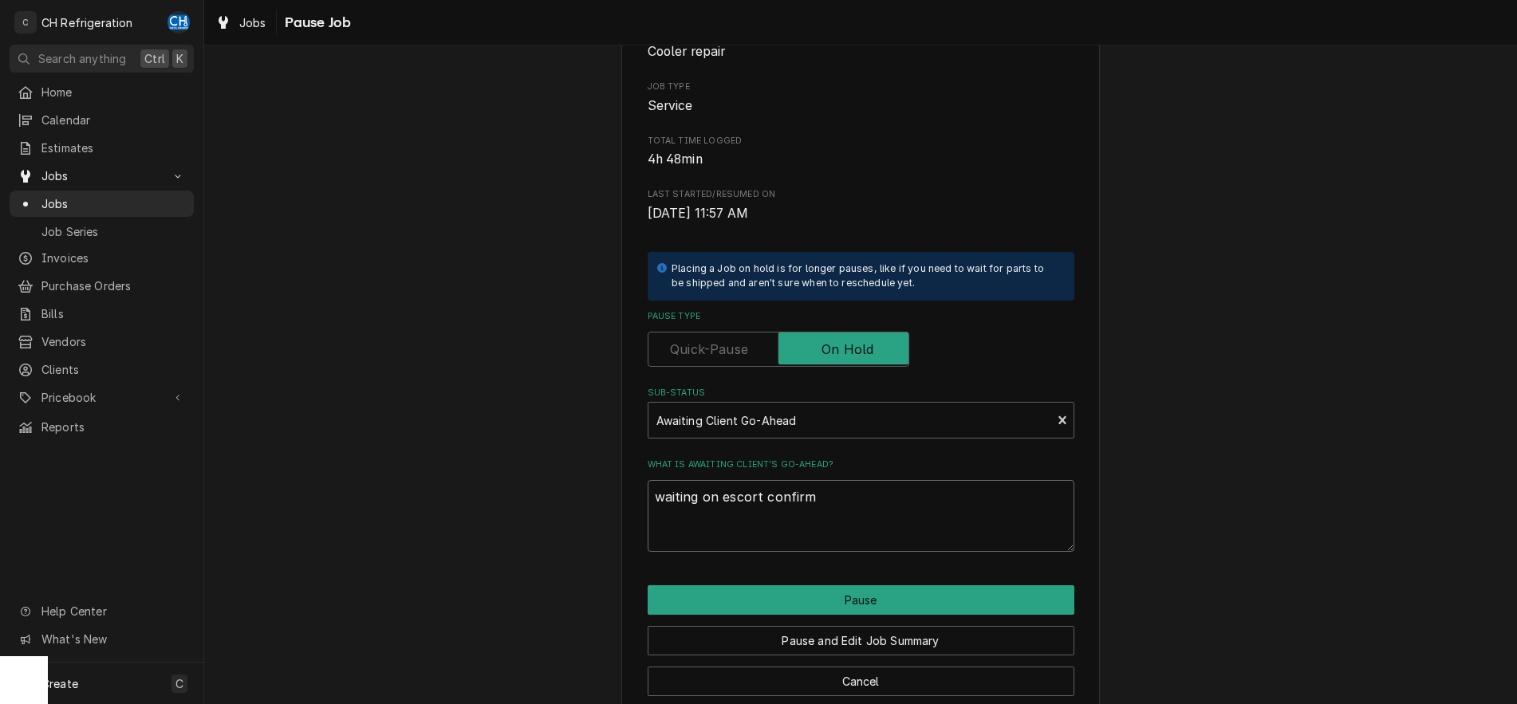
type textarea "waiting on escort confirma"
type textarea "x"
type textarea "waiting on escort confirmat"
type textarea "x"
type textarea "waiting on escort confirmati"
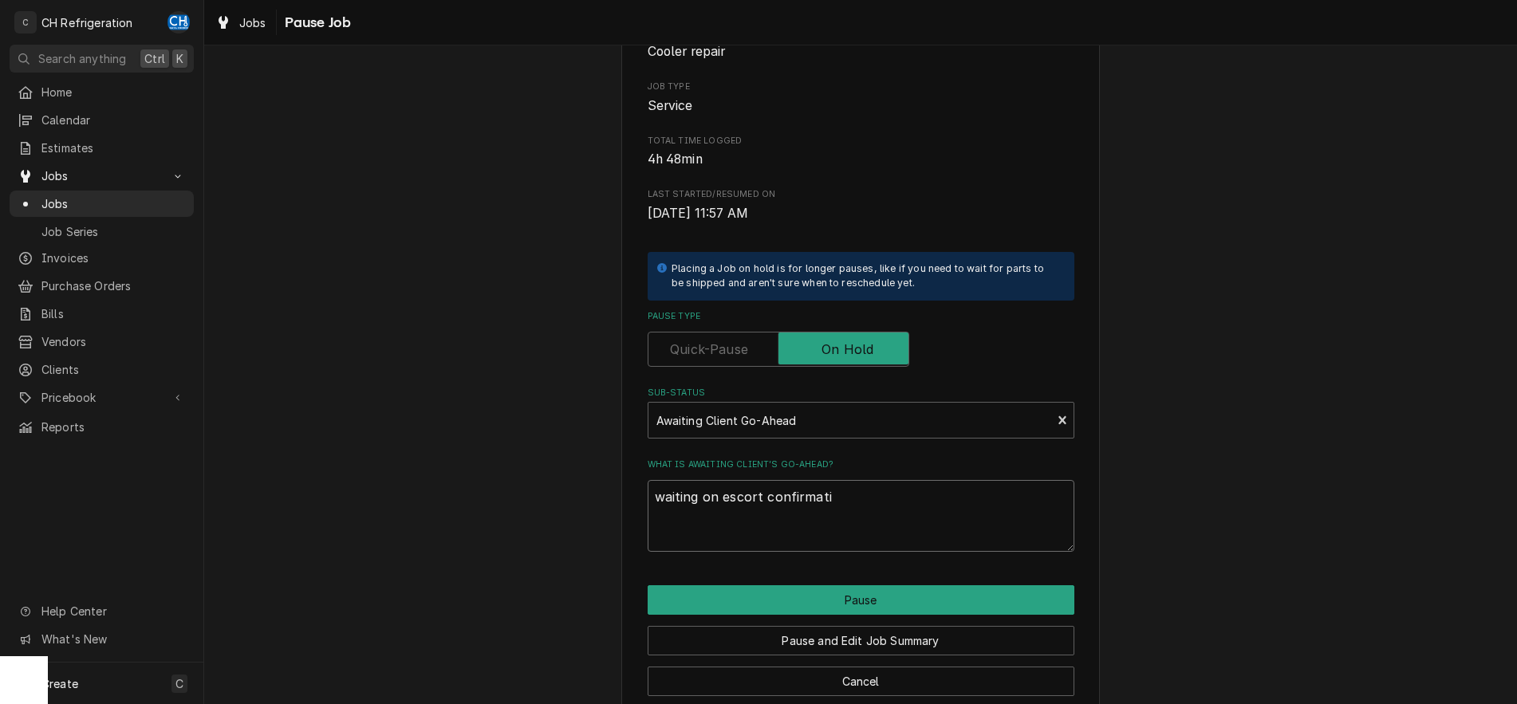
type textarea "x"
type textarea "waiting on escort confirmatio"
type textarea "x"
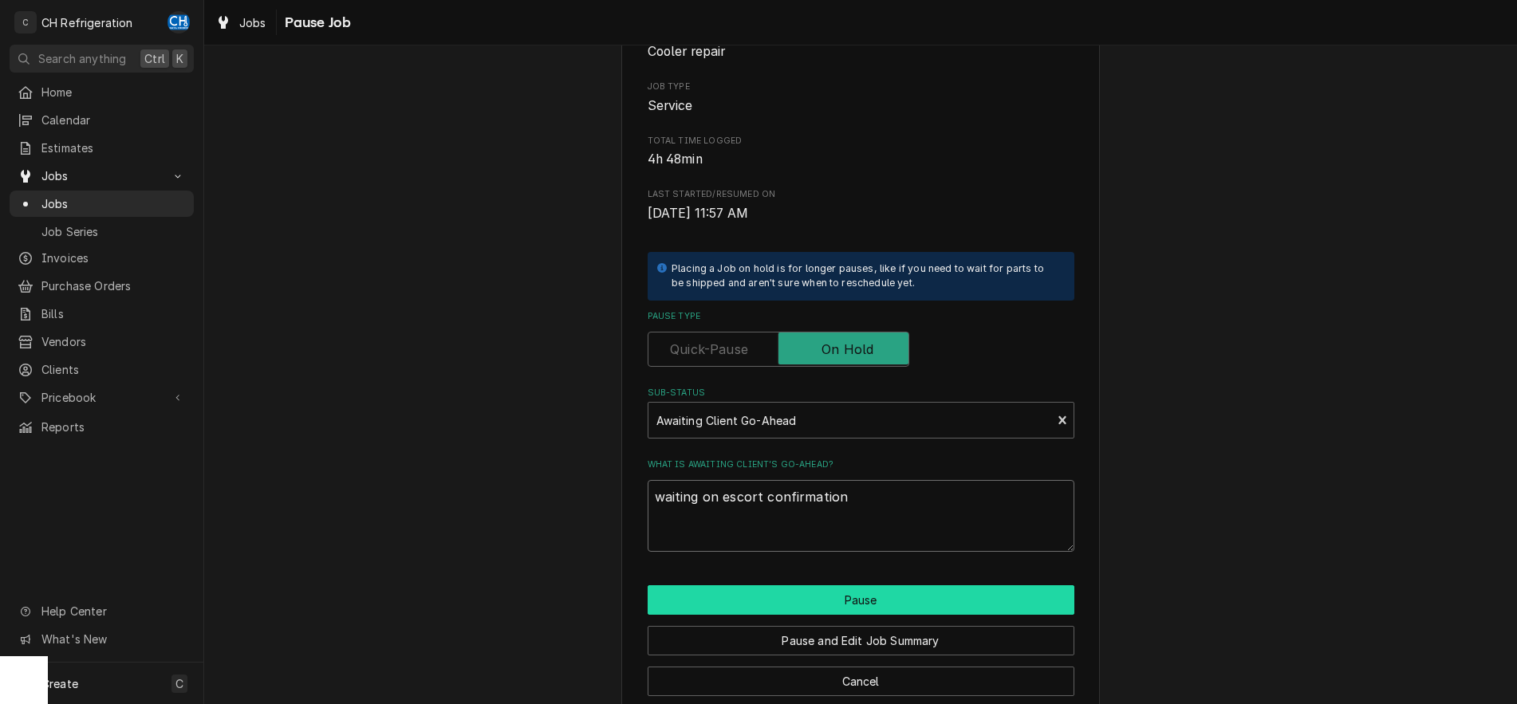
type textarea "waiting on escort confirmation"
click at [845, 595] on button "Pause" at bounding box center [861, 601] width 427 height 30
type textarea "x"
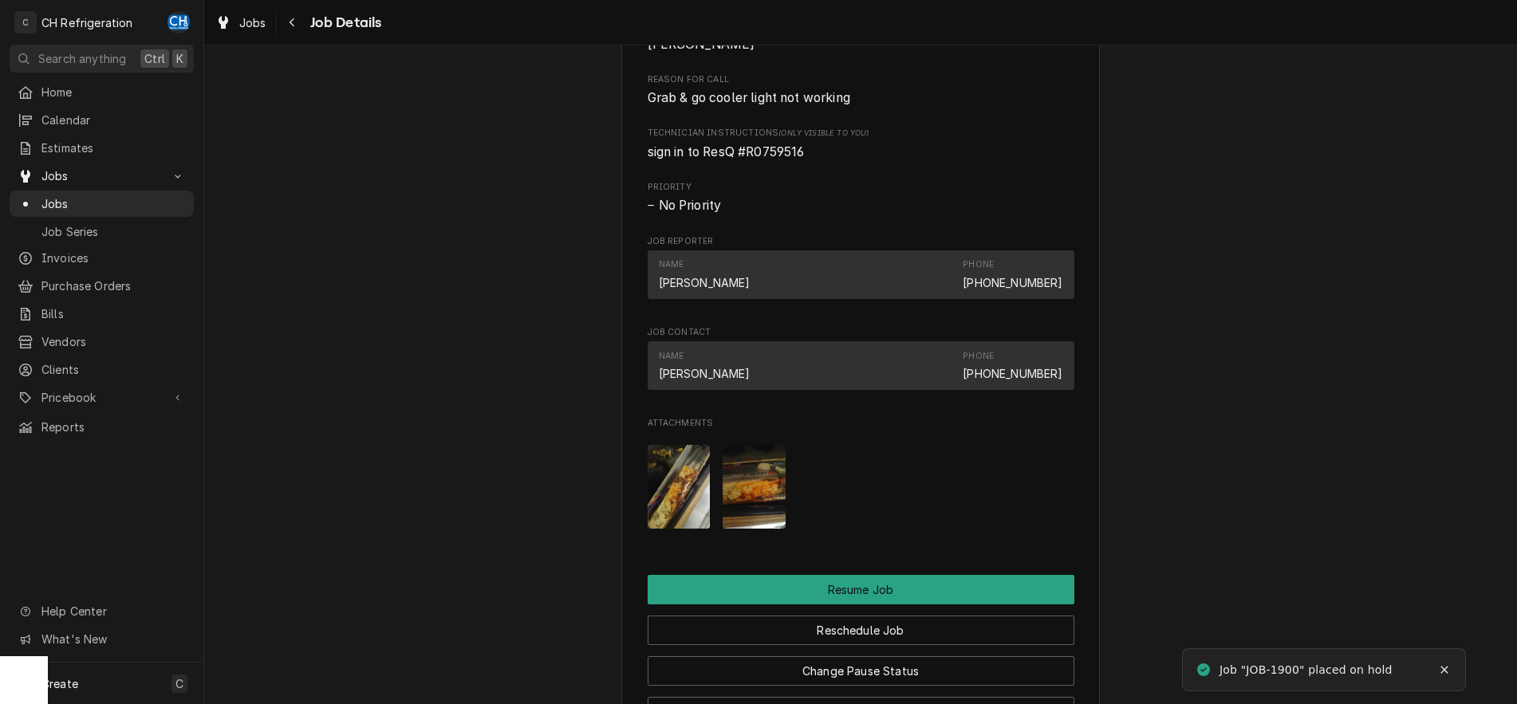
scroll to position [1221, 0]
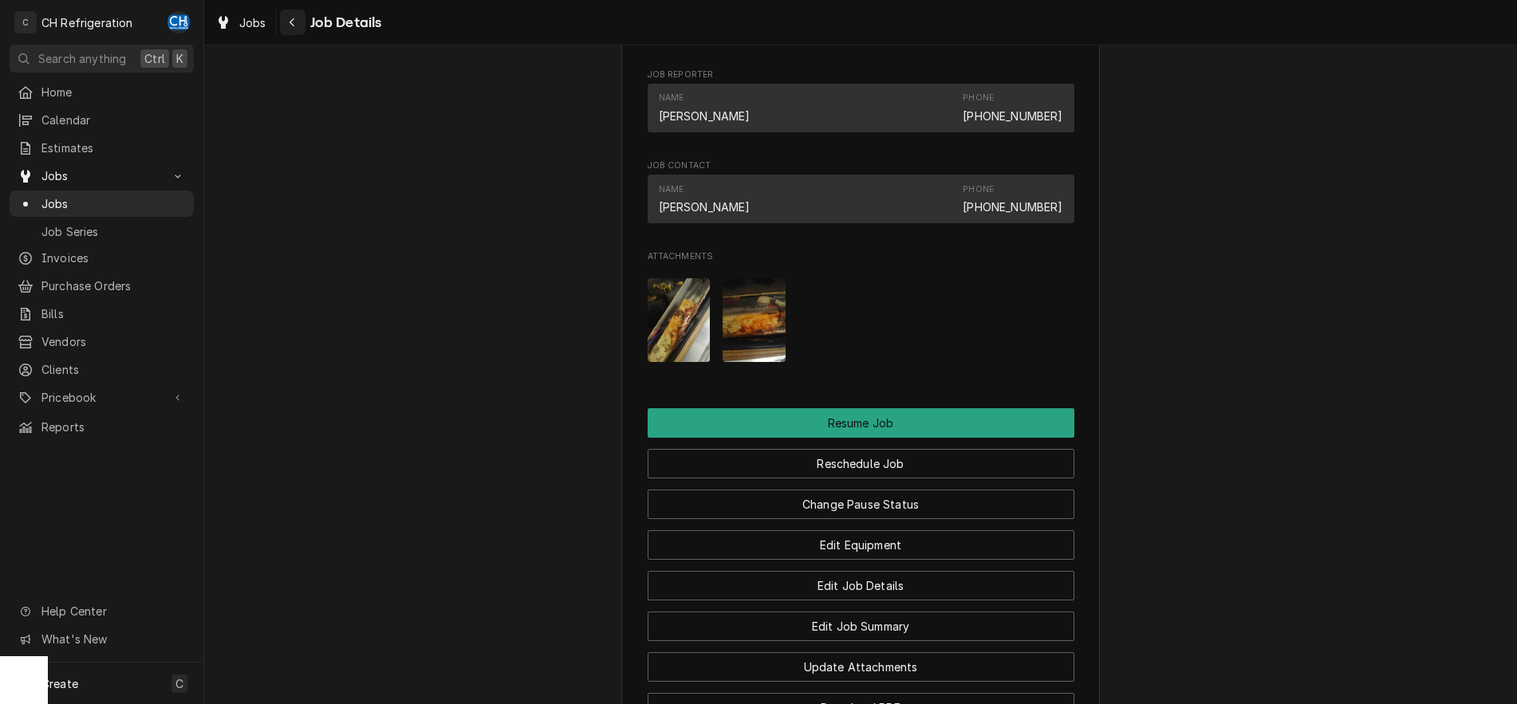
click at [294, 15] on div "Navigate back" at bounding box center [293, 22] width 16 height 16
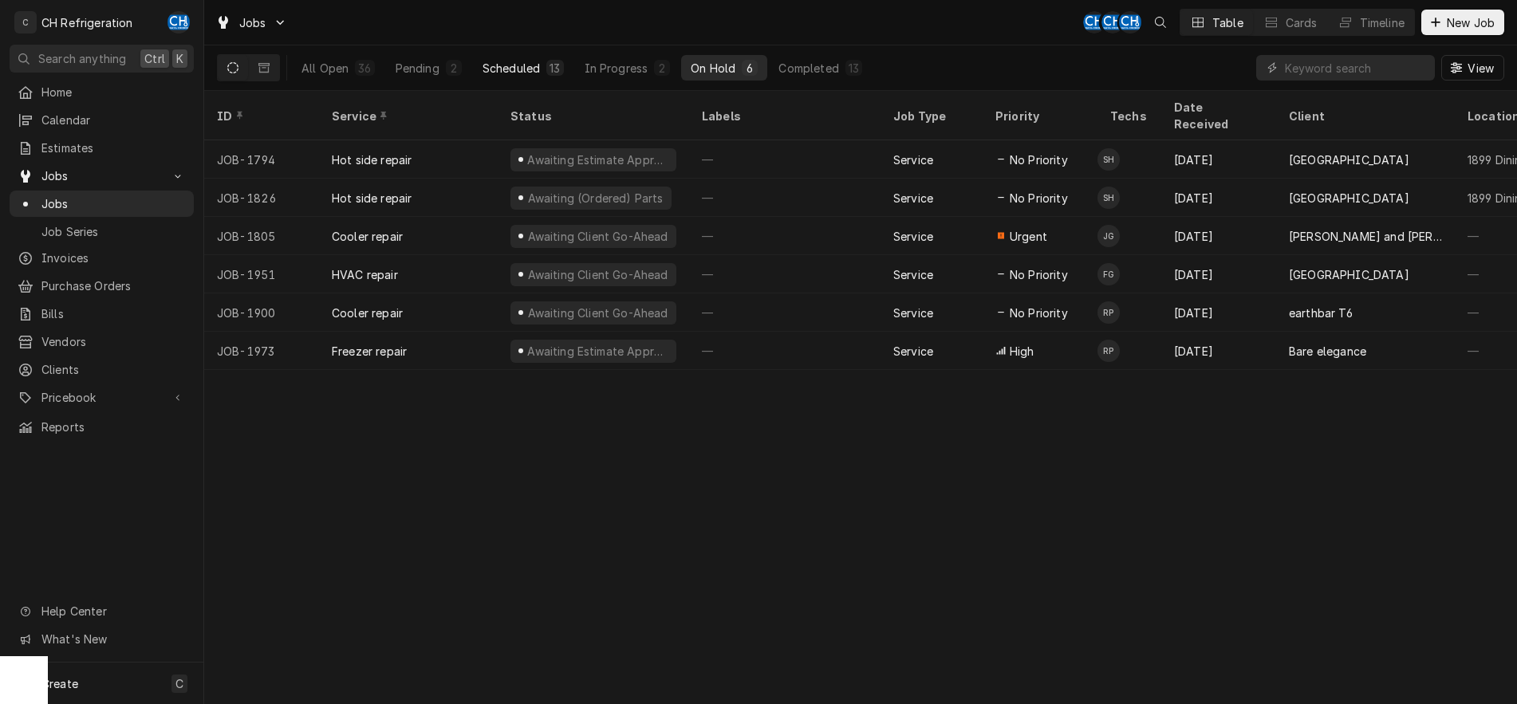
click at [504, 59] on button "Scheduled 13" at bounding box center [523, 68] width 101 height 26
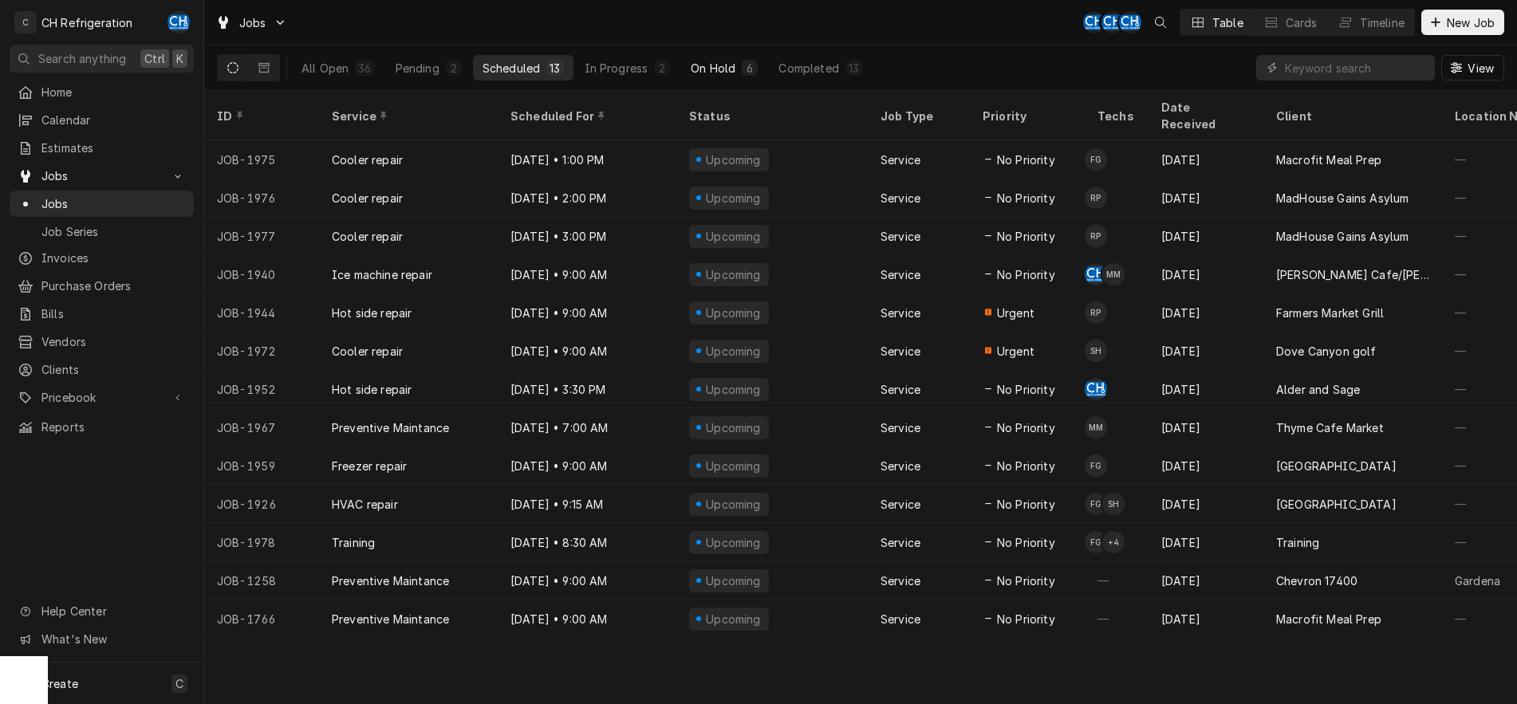
click at [723, 68] on div "On Hold" at bounding box center [713, 68] width 45 height 17
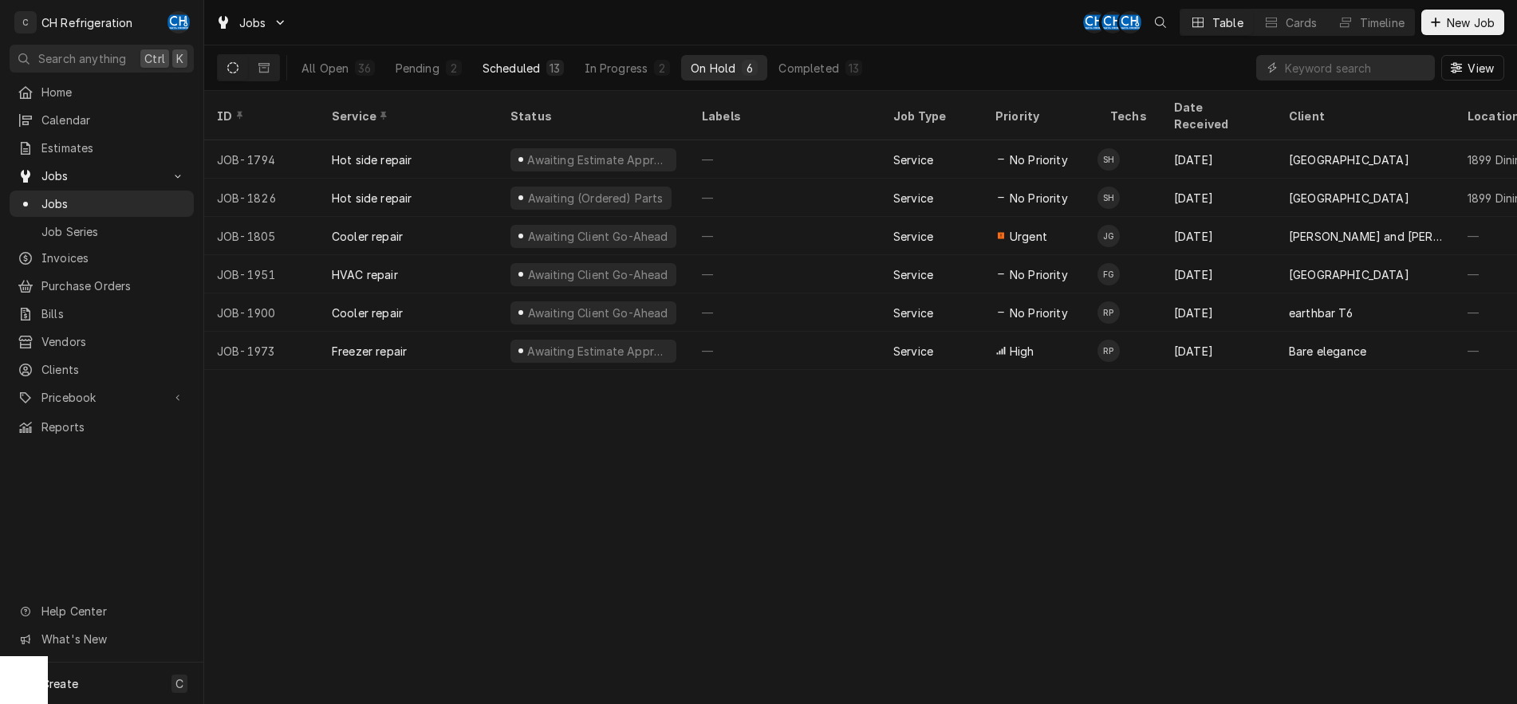
click at [527, 79] on button "Scheduled 13" at bounding box center [523, 68] width 101 height 26
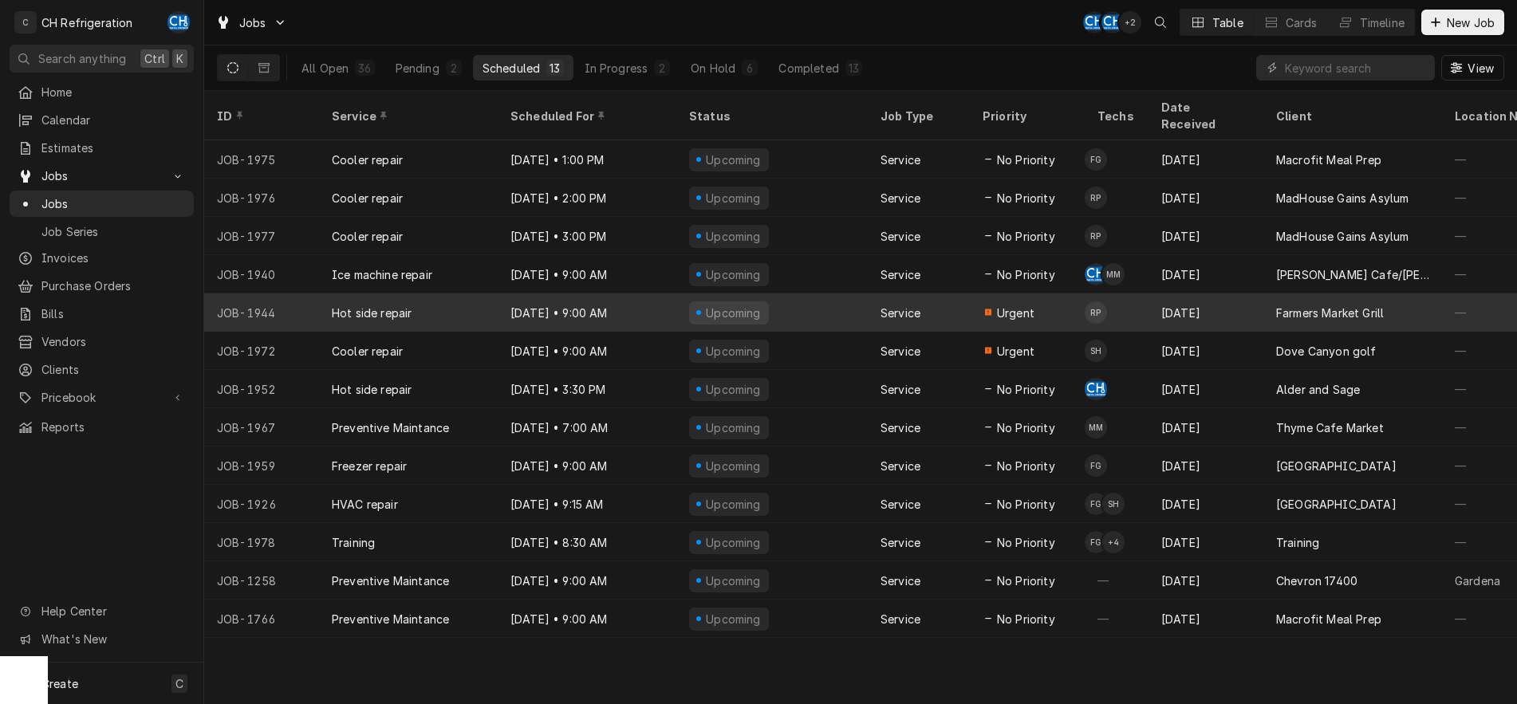
click at [796, 296] on div "Upcoming" at bounding box center [771, 313] width 191 height 38
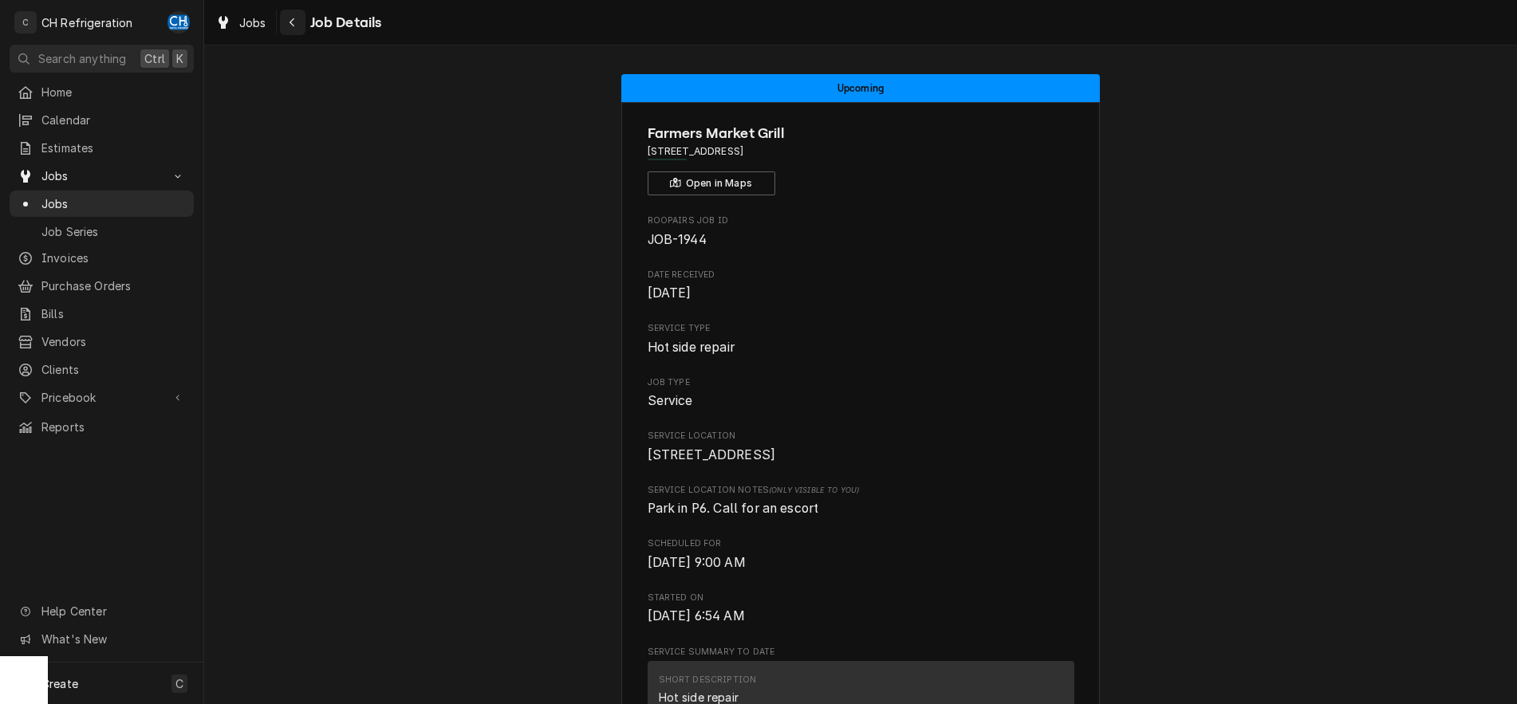
click at [297, 16] on div "Navigate back" at bounding box center [293, 22] width 16 height 16
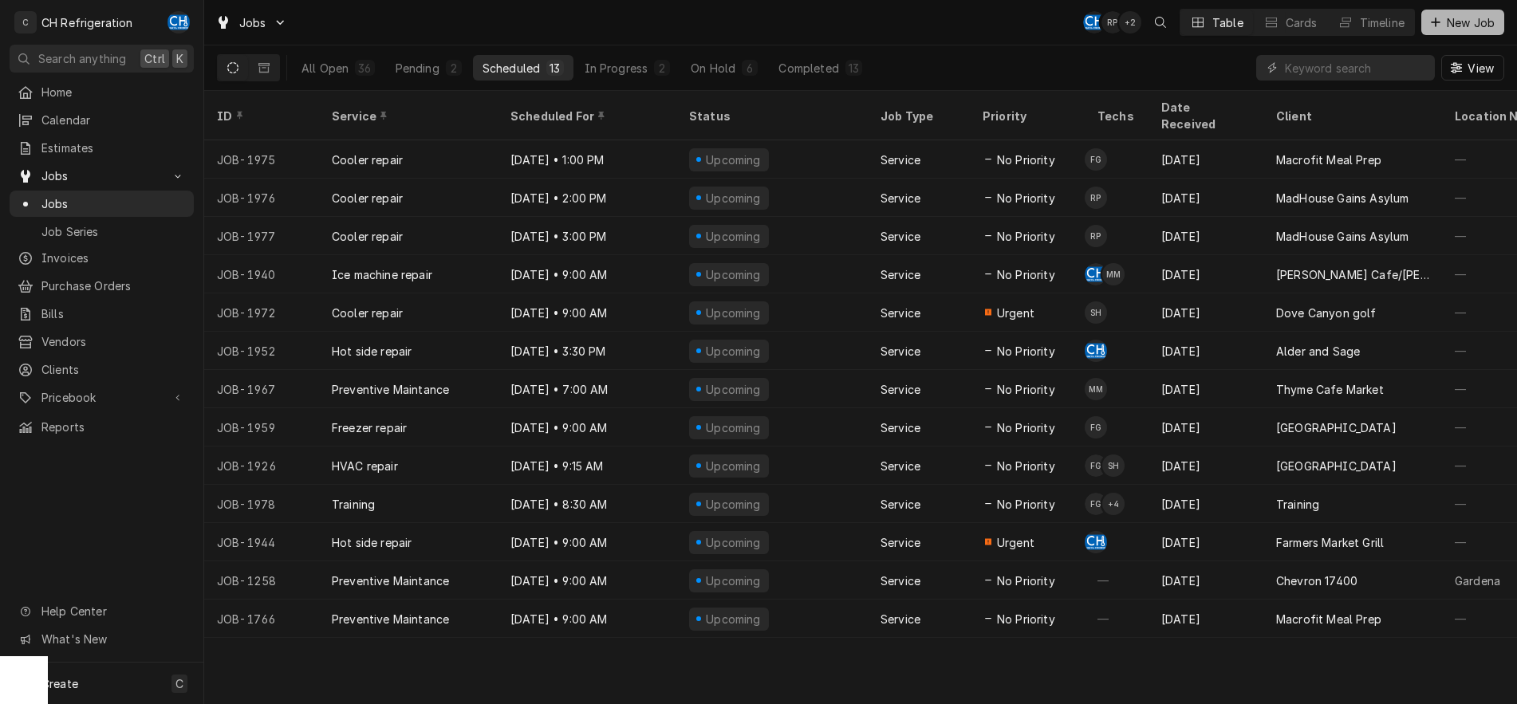
click at [1445, 25] on span "New Job" at bounding box center [1471, 22] width 54 height 17
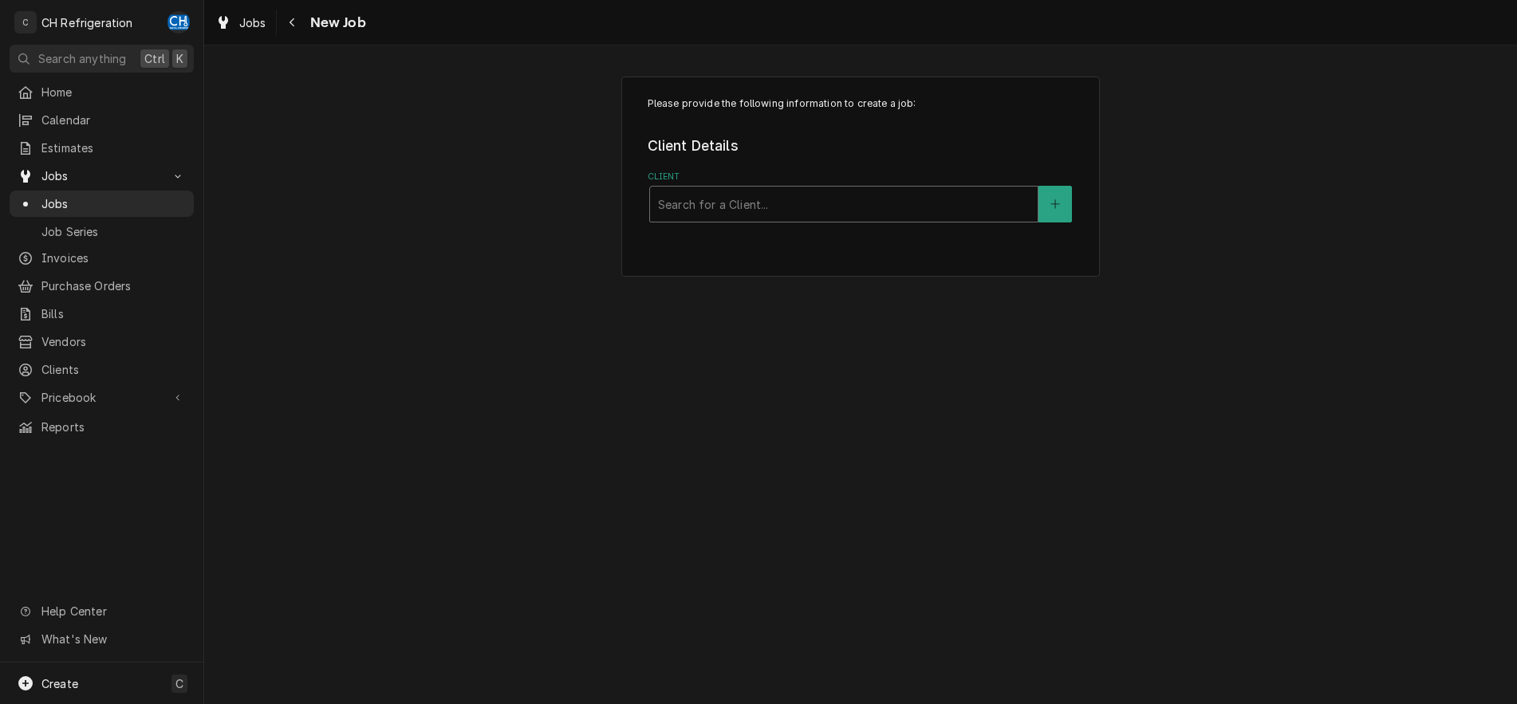
click at [828, 215] on div "Client" at bounding box center [844, 204] width 372 height 29
type input "intui"
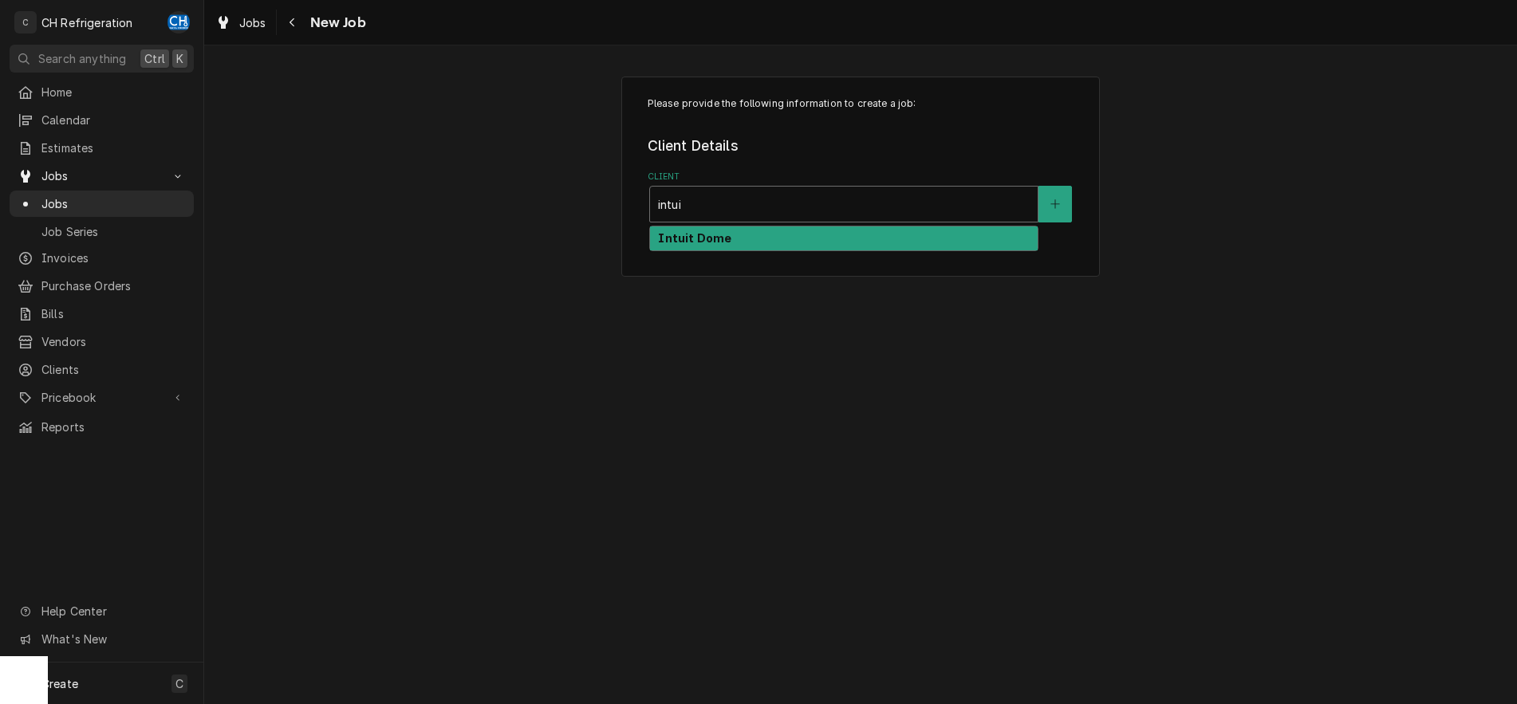
click at [853, 244] on div "Intuit Dome" at bounding box center [844, 239] width 388 height 25
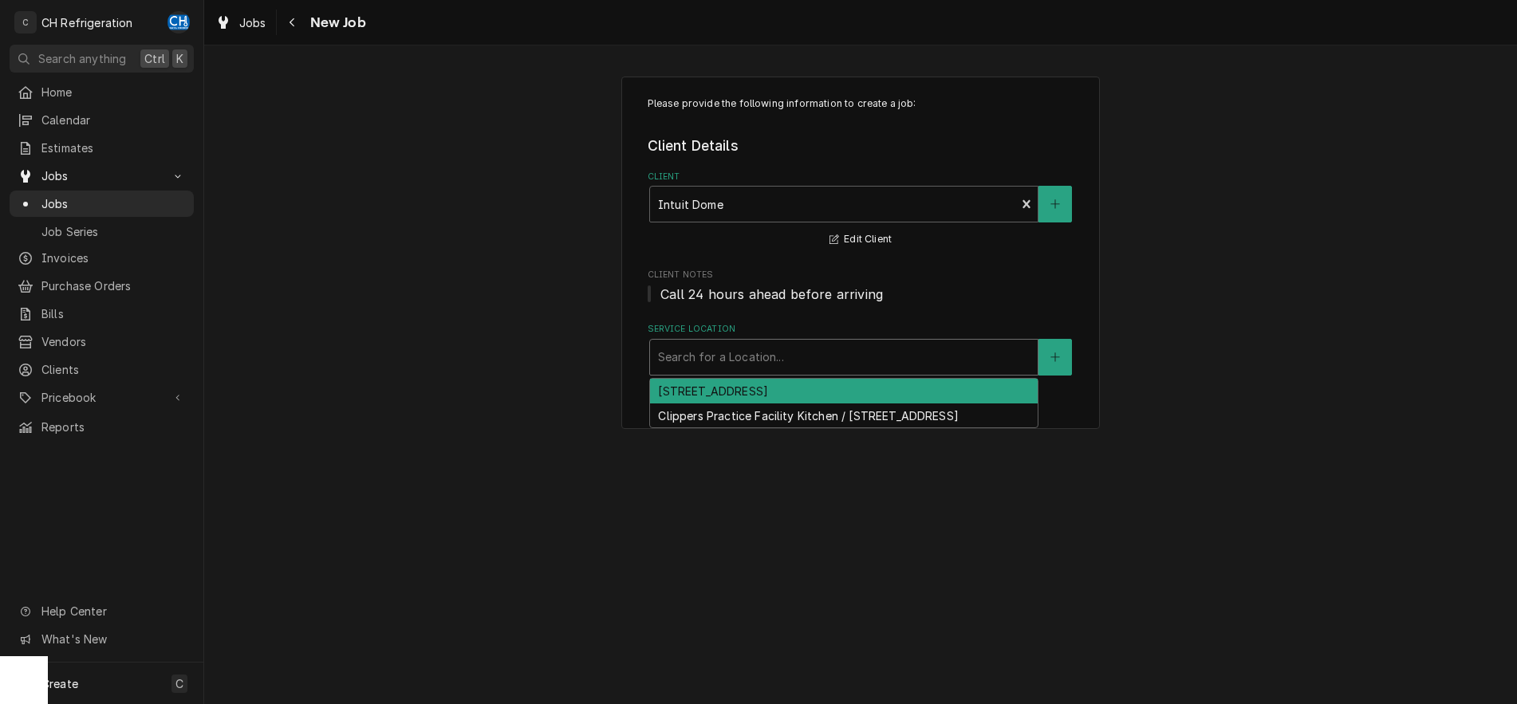
click at [874, 353] on div "Service Location" at bounding box center [844, 357] width 372 height 29
click at [878, 389] on div "[STREET_ADDRESS]" at bounding box center [844, 391] width 388 height 25
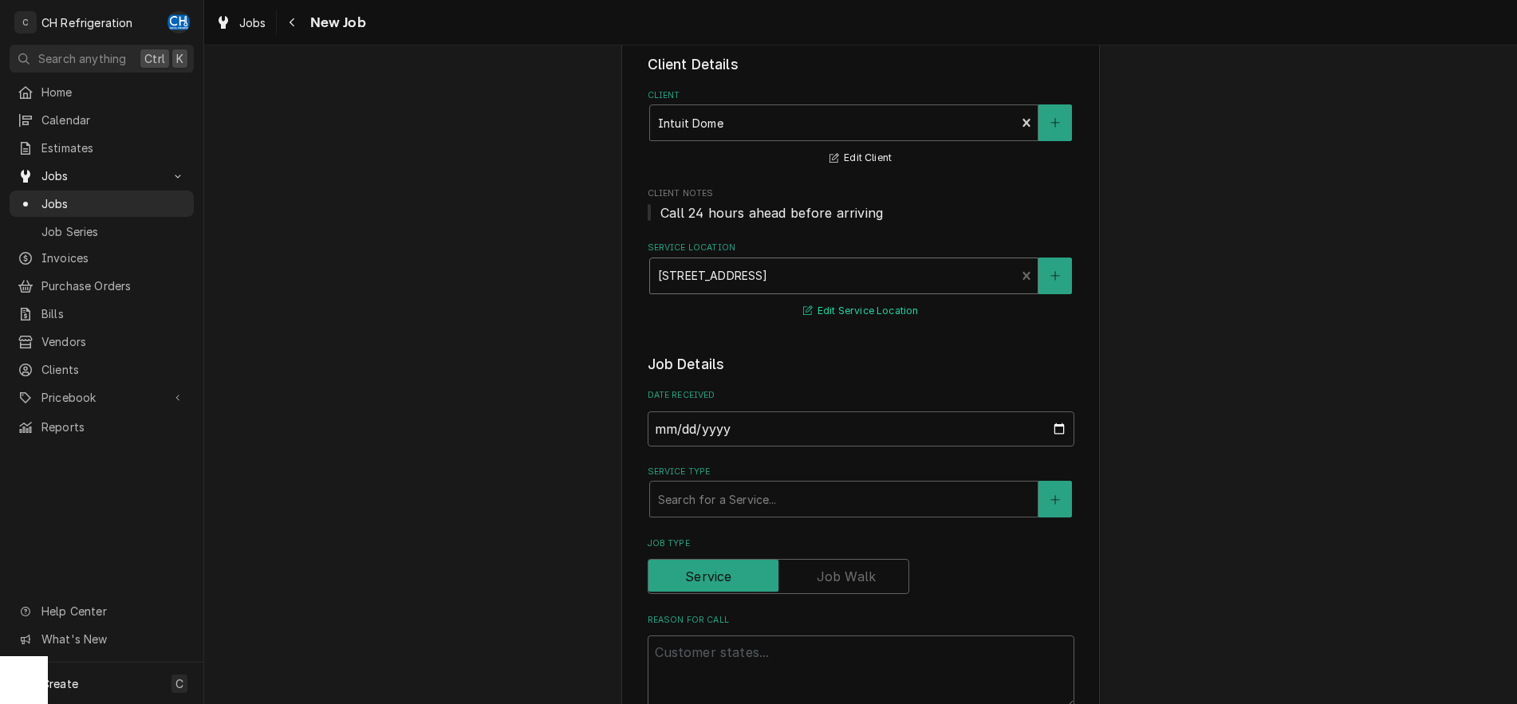
scroll to position [244, 0]
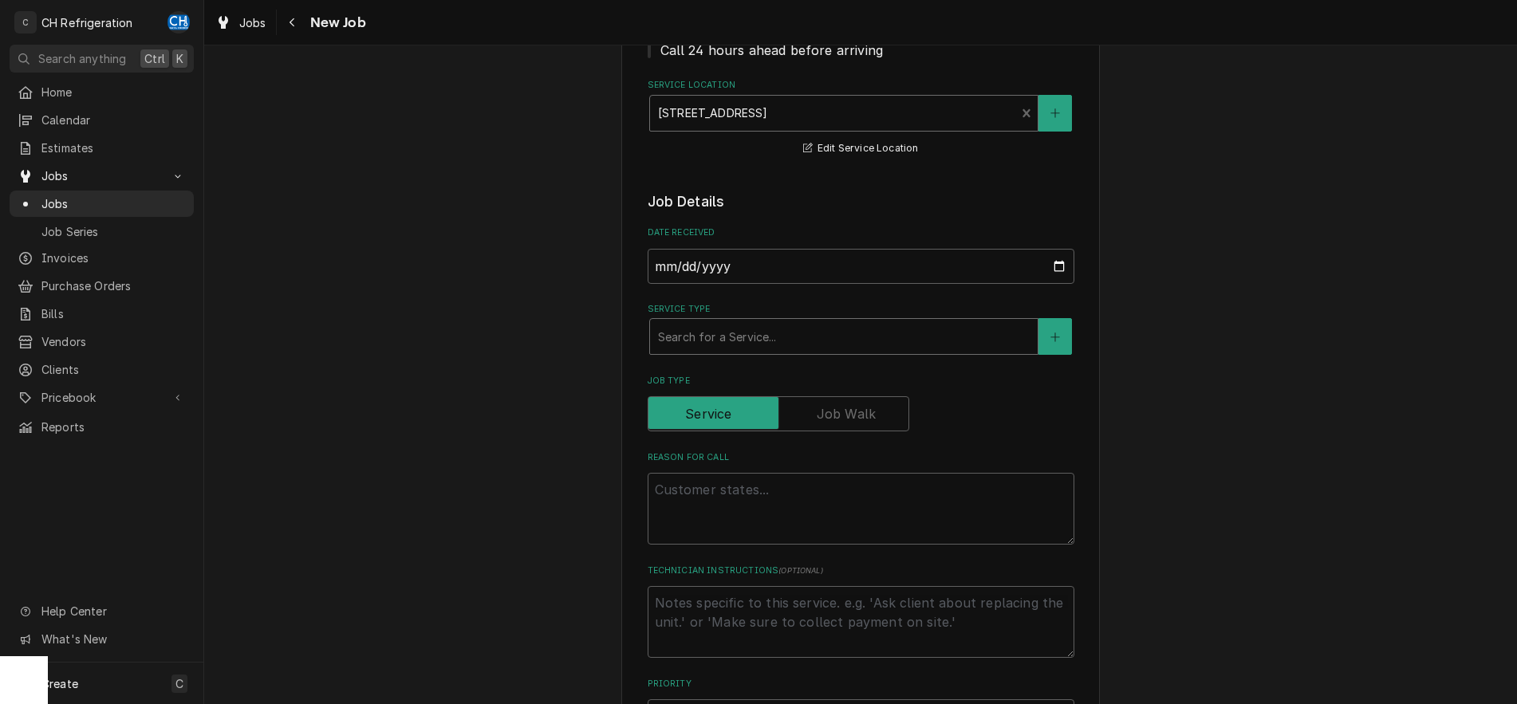
click at [862, 334] on div "Service Type" at bounding box center [844, 336] width 372 height 29
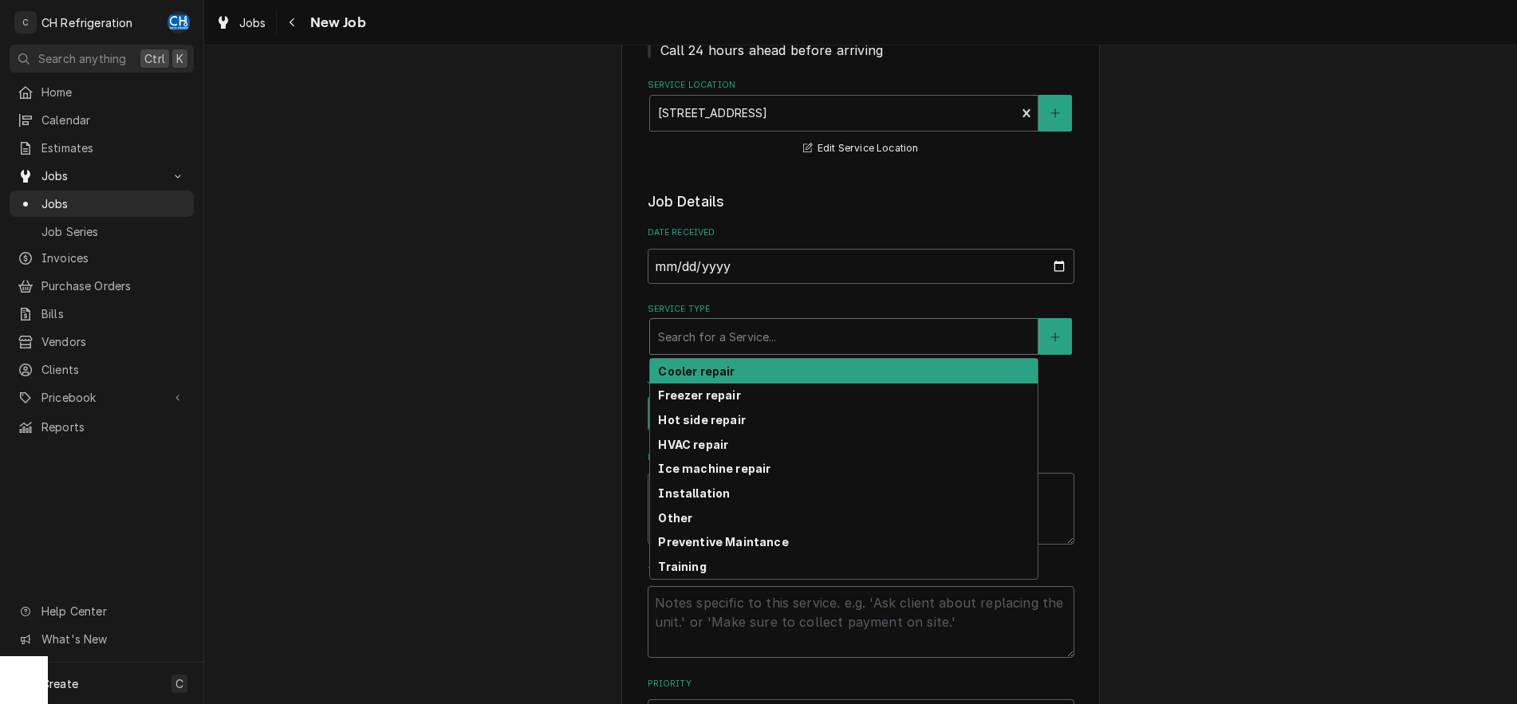
type textarea "x"
type input "c"
click at [863, 376] on div "Cooler repair" at bounding box center [844, 371] width 388 height 25
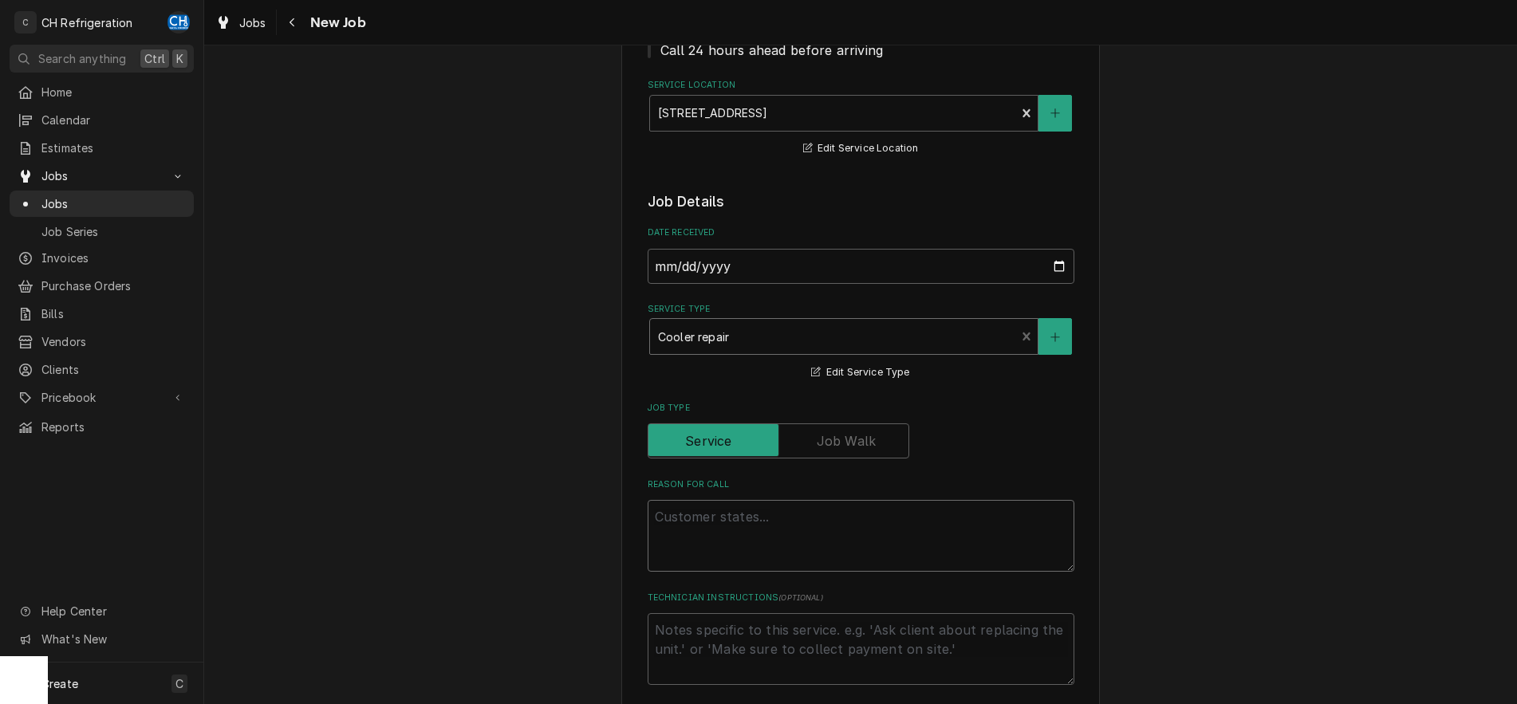
click at [799, 517] on textarea "Reason For Call" at bounding box center [861, 536] width 427 height 72
click at [822, 531] on textarea "Reason For Call" at bounding box center [861, 536] width 427 height 72
paste textarea "Pastry Walk In Cooler / Room #1-2F13.09 / The Main Kitchen (Pastry) refrigerato…"
type textarea "x"
type textarea "Pastry Walk In Cooler / Room #1-2F13.09 / The Main Kitchen (Pastry) refrigerato…"
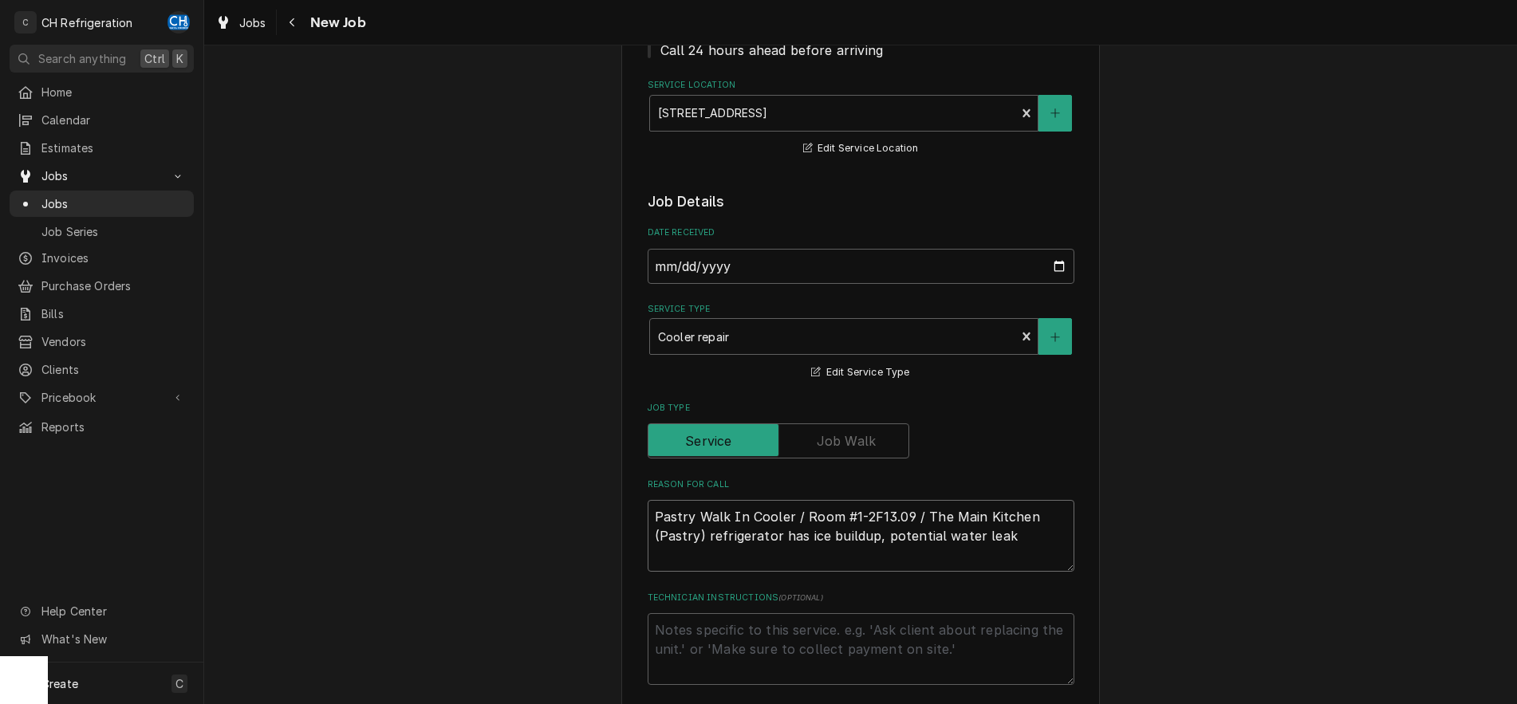
type textarea "x"
type textarea "Pastry Walk In Cooler / Room #1-2F13.09 / The Main Kitchen (Pastry) refrigerato…"
type textarea "x"
type textarea "Pastry Walk In Cooler / Room #1-2F13.09 / The Main Kitchen (Pastry) refrigerato…"
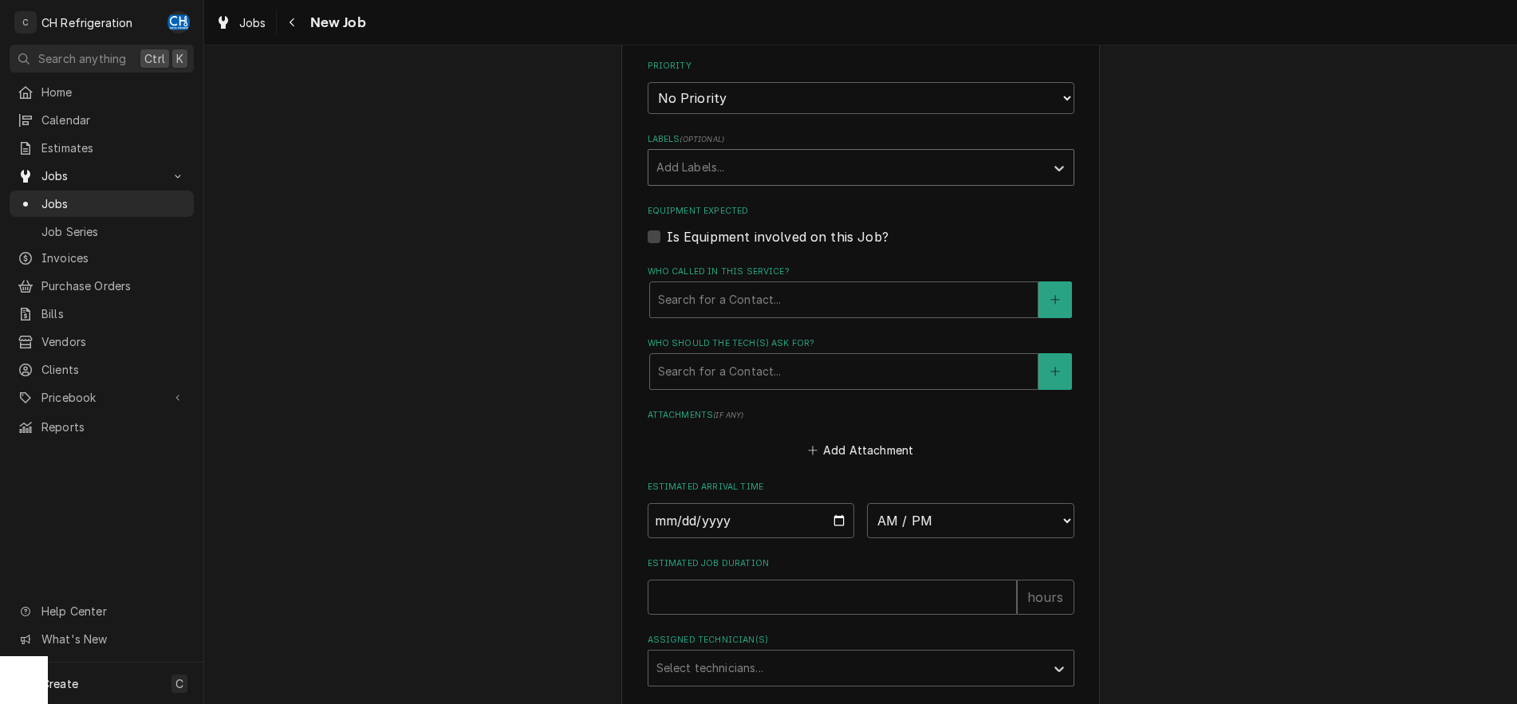
scroll to position [895, 0]
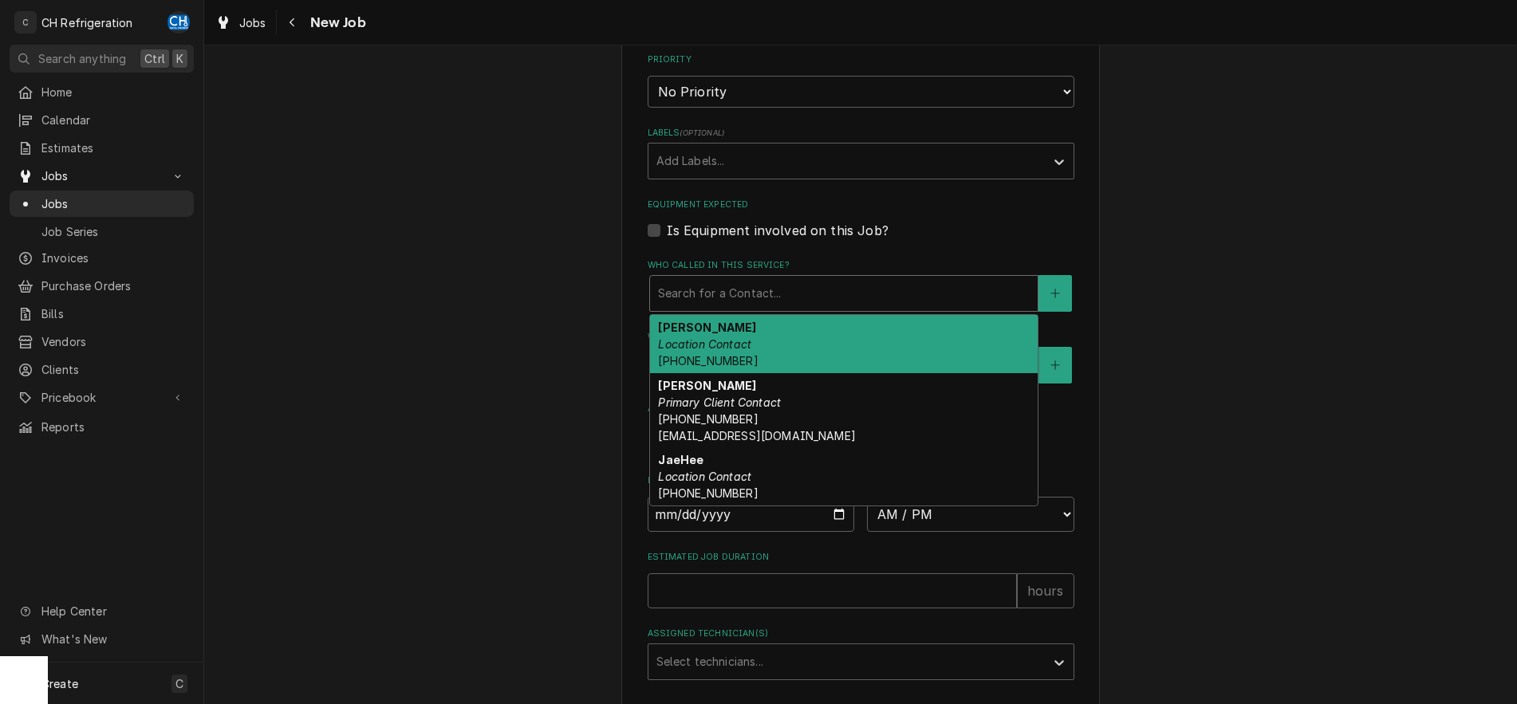
click at [852, 291] on div "Who called in this service?" at bounding box center [844, 293] width 372 height 29
click at [862, 341] on div "Ernesto Location Contact (510) 613-5962" at bounding box center [844, 344] width 388 height 58
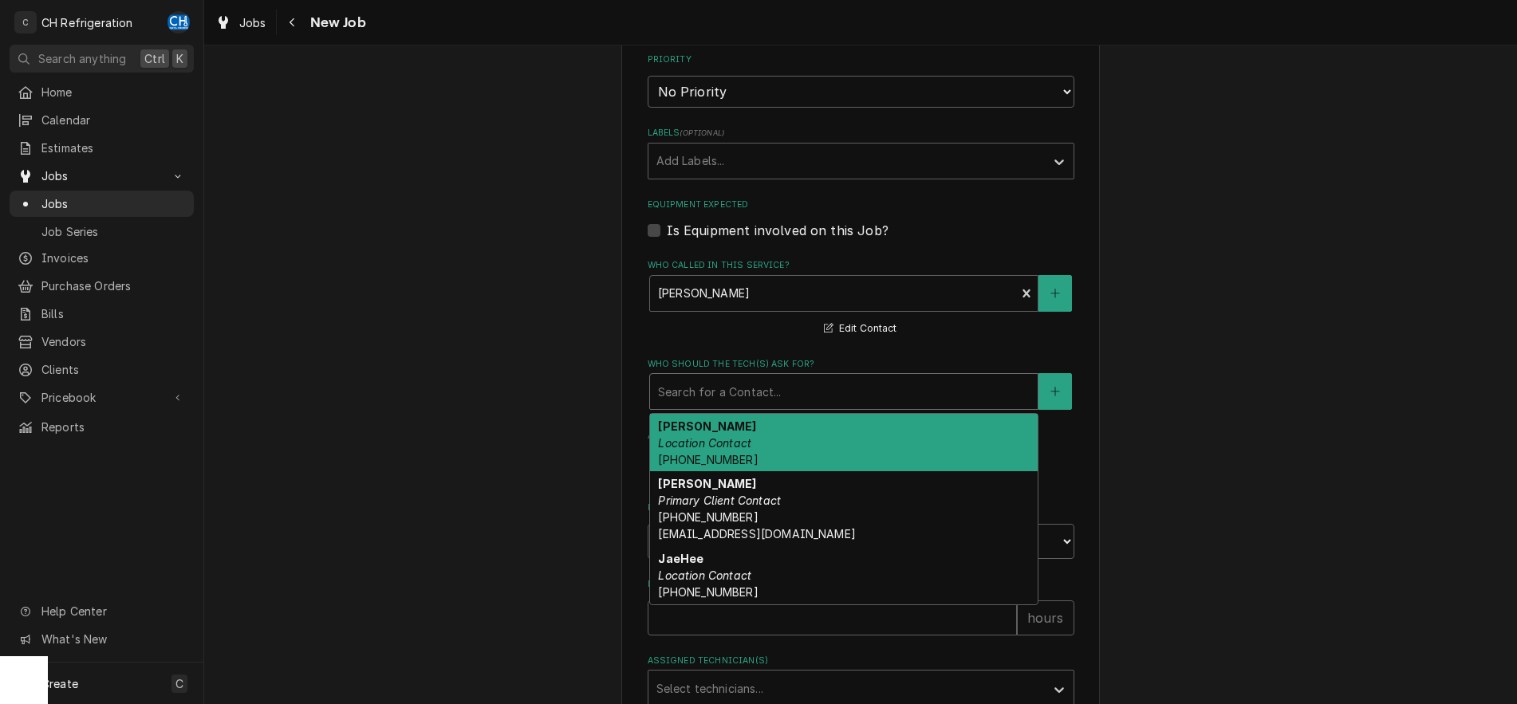
click at [847, 381] on div "Who should the tech(s) ask for?" at bounding box center [844, 391] width 372 height 29
click at [818, 448] on div "Ernesto Location Contact (510) 613-5962" at bounding box center [844, 443] width 388 height 58
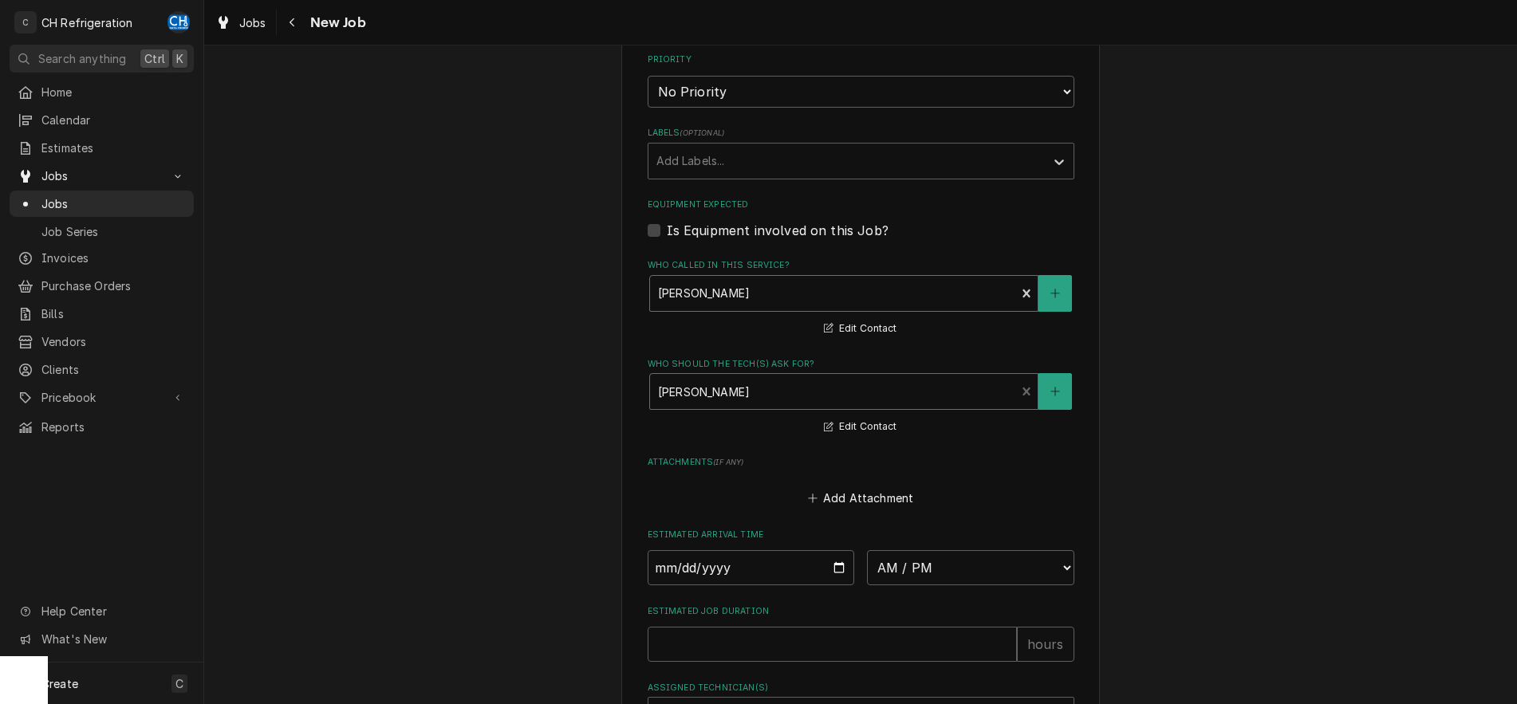
click at [861, 286] on div "Who called in this service?" at bounding box center [833, 293] width 350 height 29
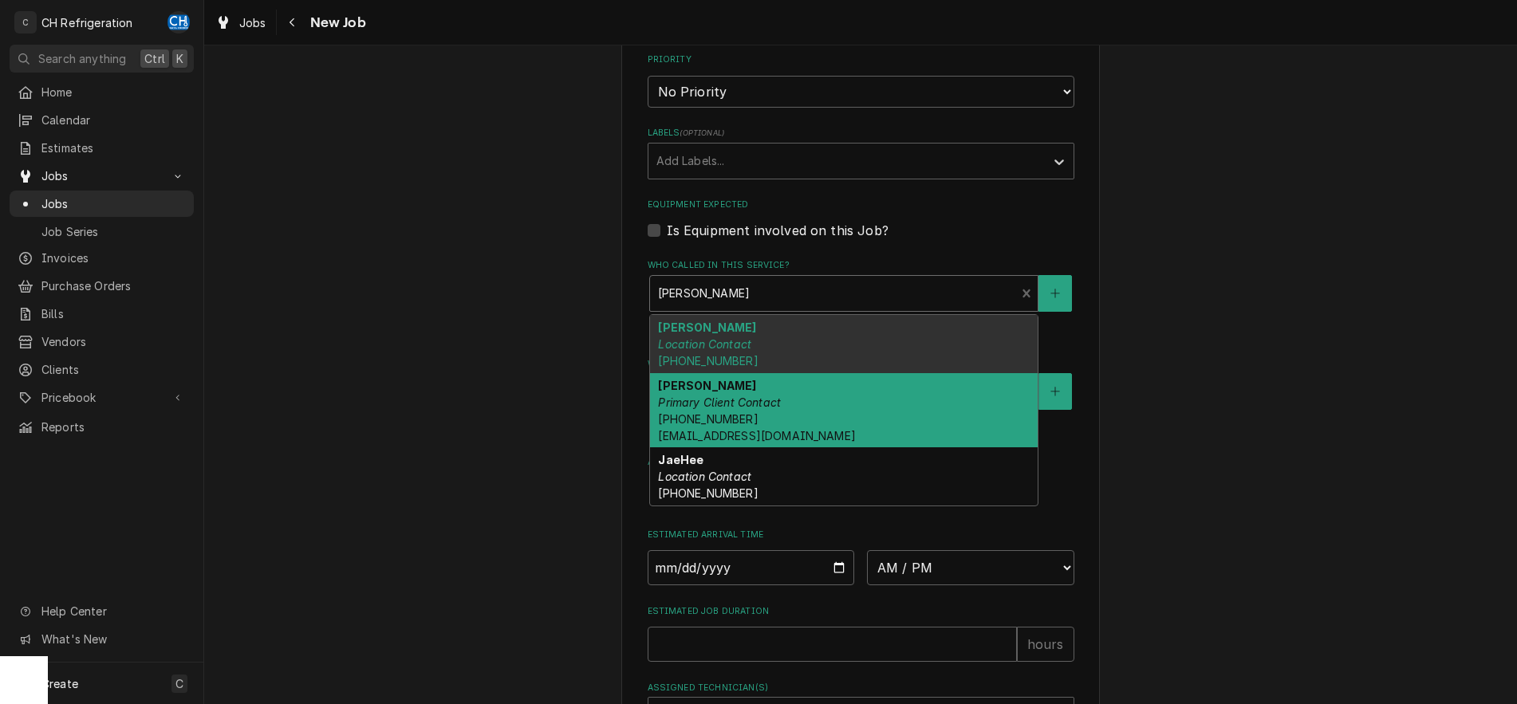
click at [796, 416] on div "Ernesto Ramirez Primary Client Contact (510) 613-5962 eramirez@310provisions.com" at bounding box center [844, 410] width 388 height 75
type textarea "x"
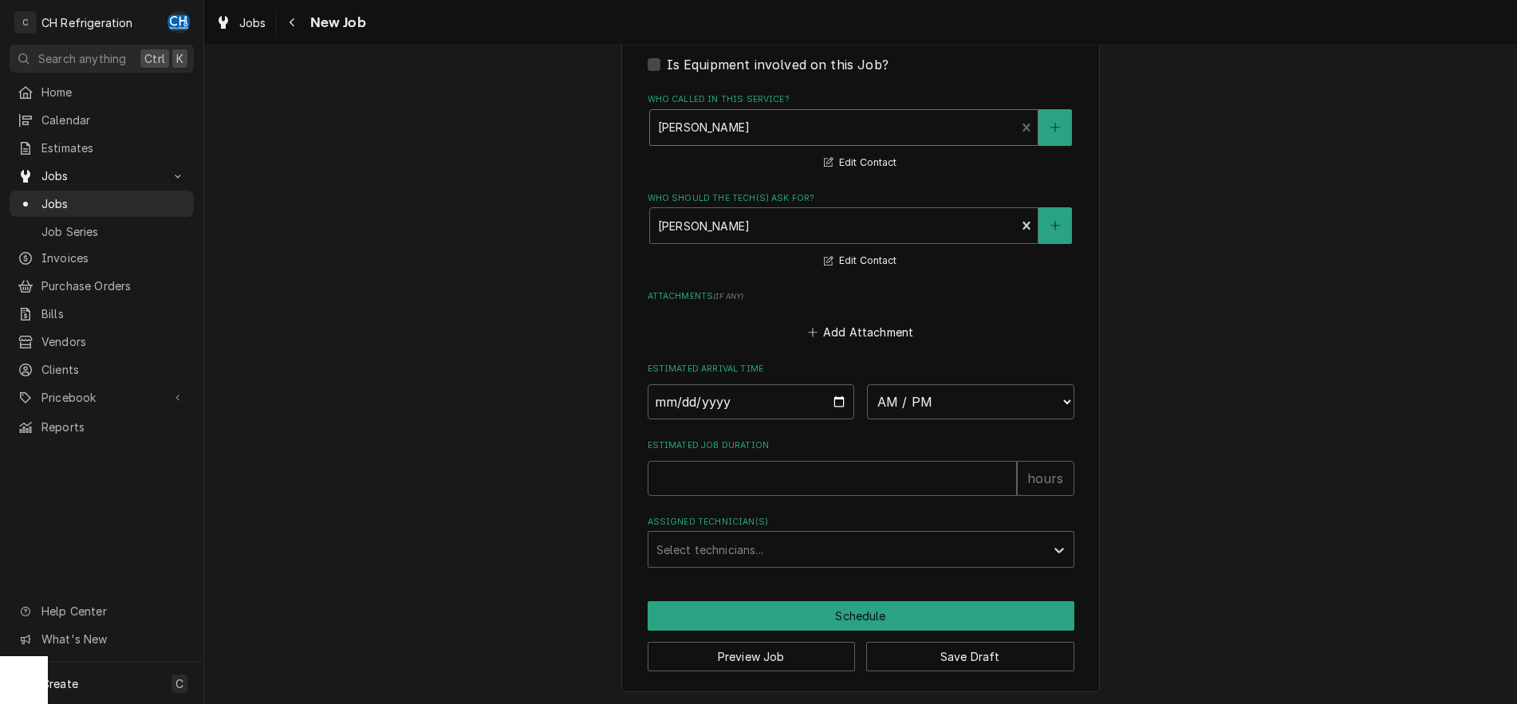
scroll to position [1061, 0]
click at [835, 404] on input "Date" at bounding box center [751, 402] width 207 height 35
type input "[DATE]"
type textarea "x"
click at [867, 385] on select "AM / PM 6:00 AM 6:15 AM 6:30 AM 6:45 AM 7:00 AM 7:15 AM 7:30 AM 7:45 AM 8:00 AM…" at bounding box center [970, 402] width 207 height 35
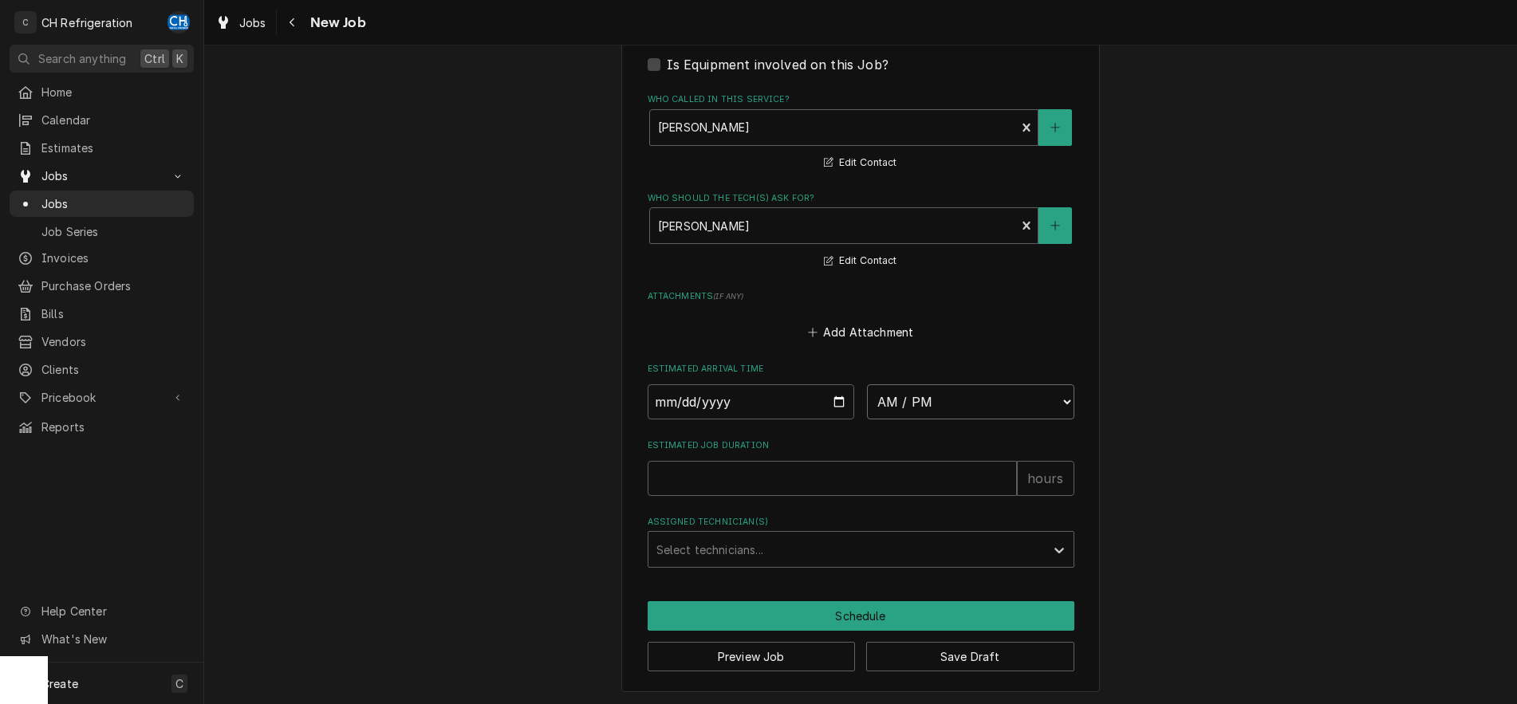
select select "09:00:00"
click option "9:00 AM" at bounding box center [0, 0] width 0 height 0
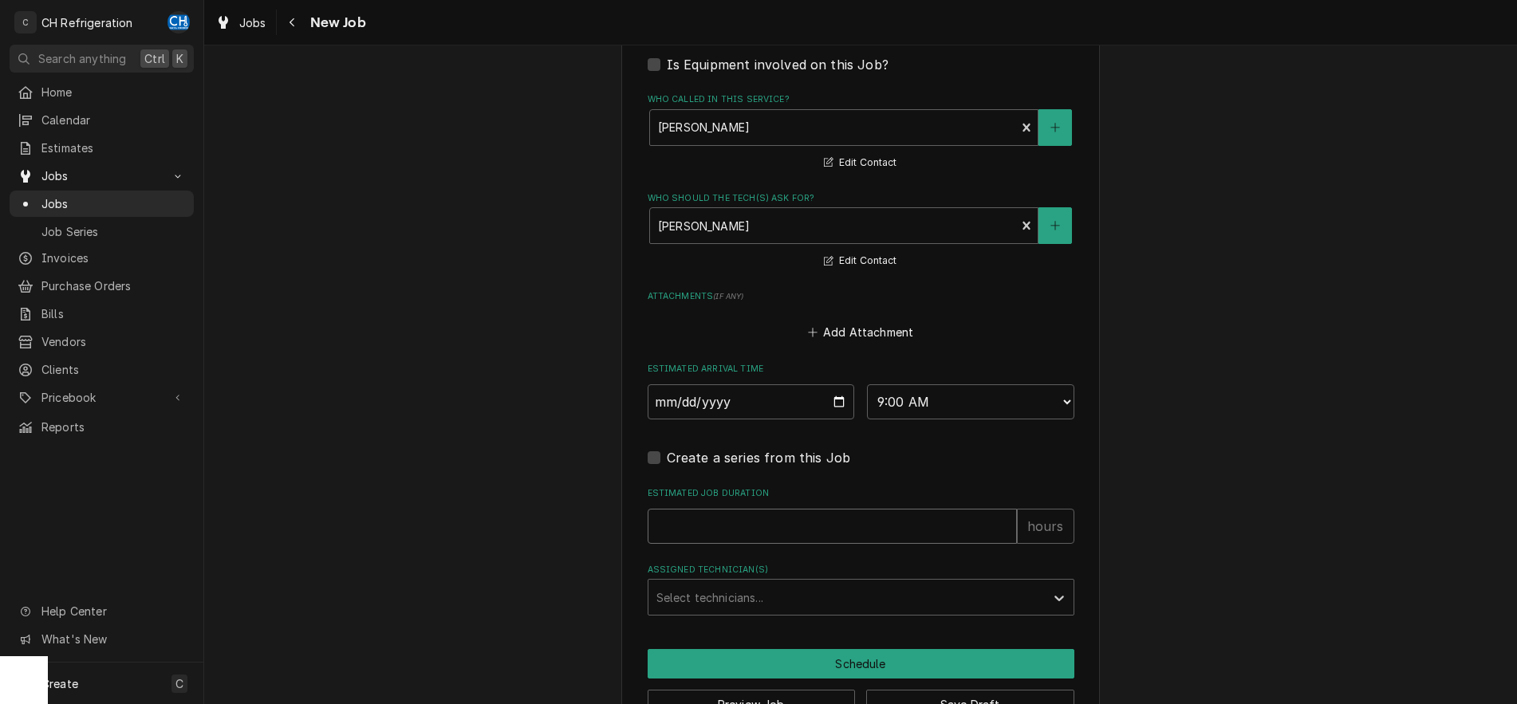
click at [816, 521] on input "Estimated Job Duration" at bounding box center [832, 526] width 369 height 35
type textarea "x"
type input "2"
type textarea "x"
type input "2"
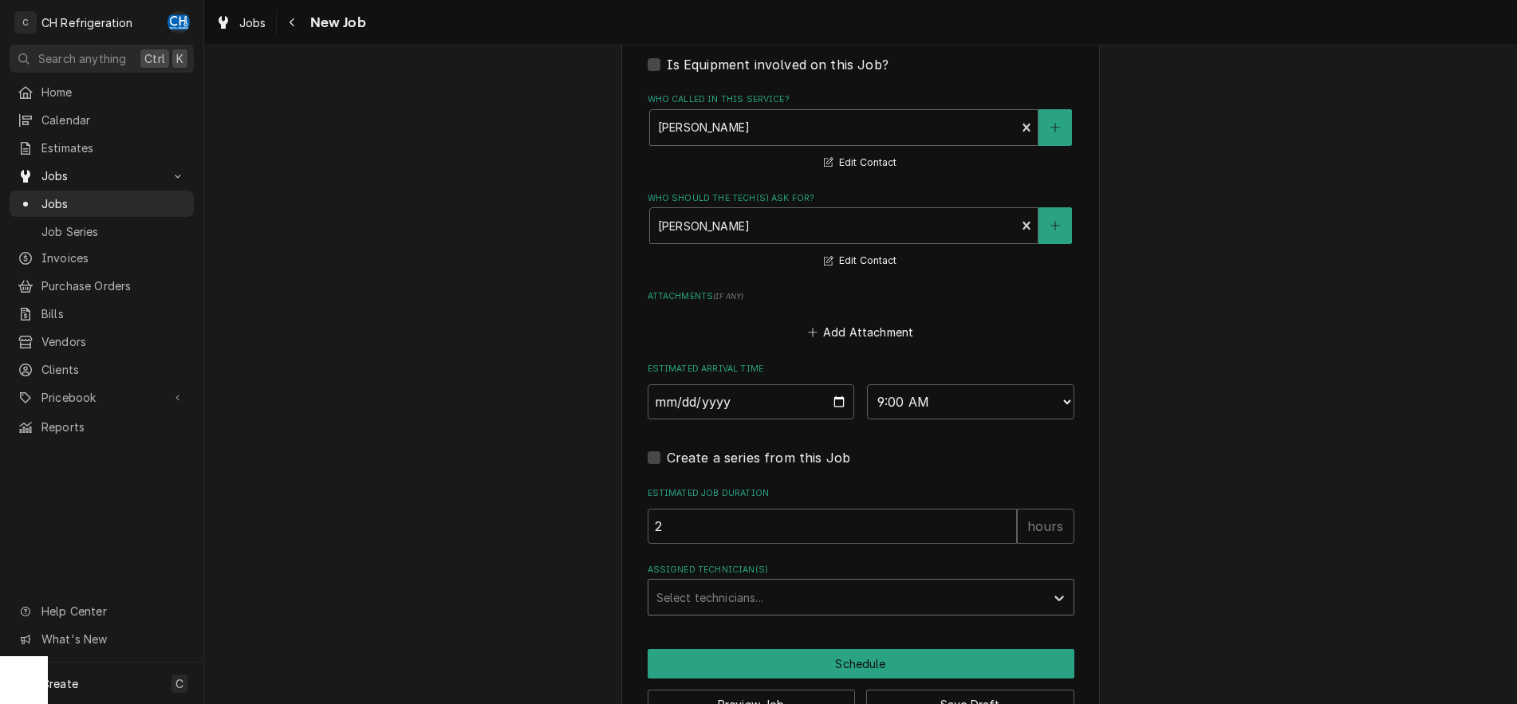
click at [815, 600] on div "Assigned Technician(s)" at bounding box center [847, 597] width 381 height 29
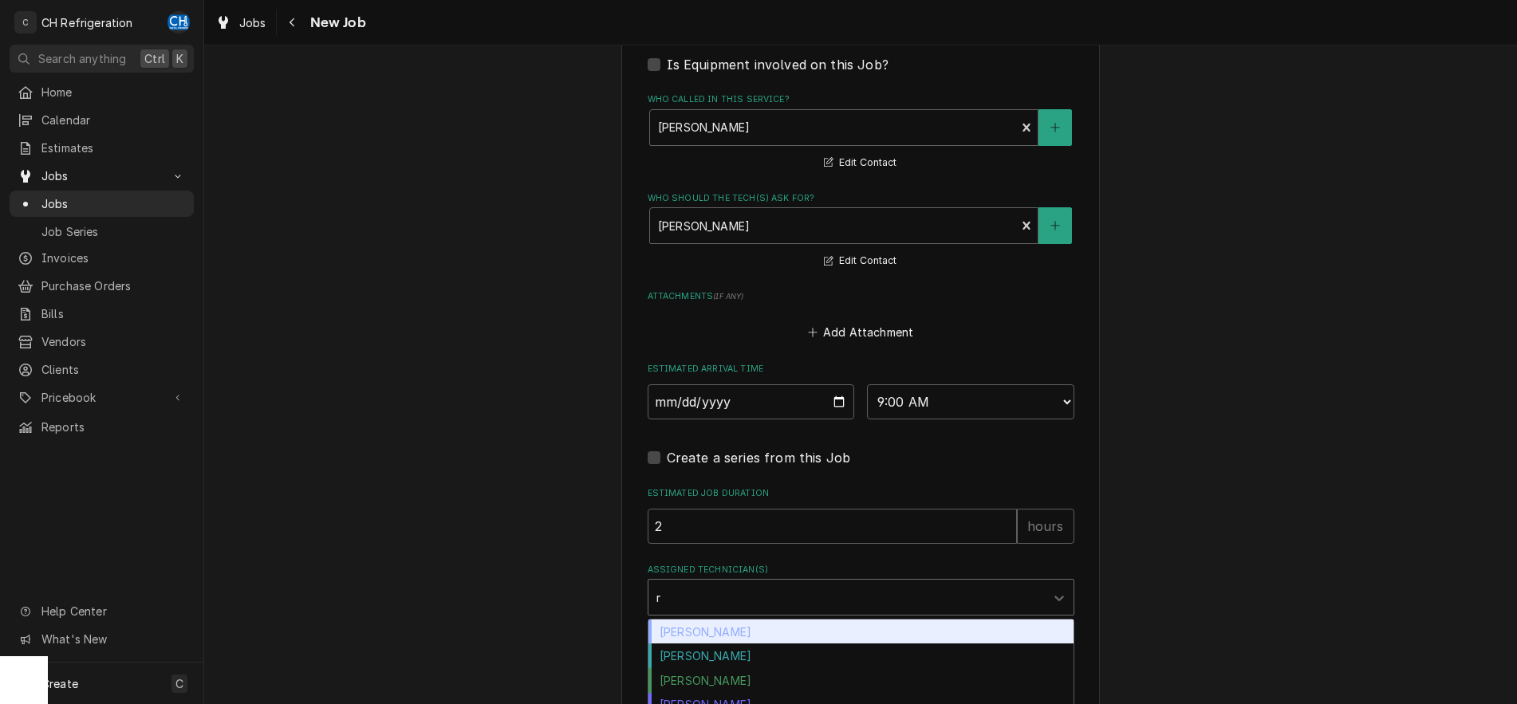
type input "ru"
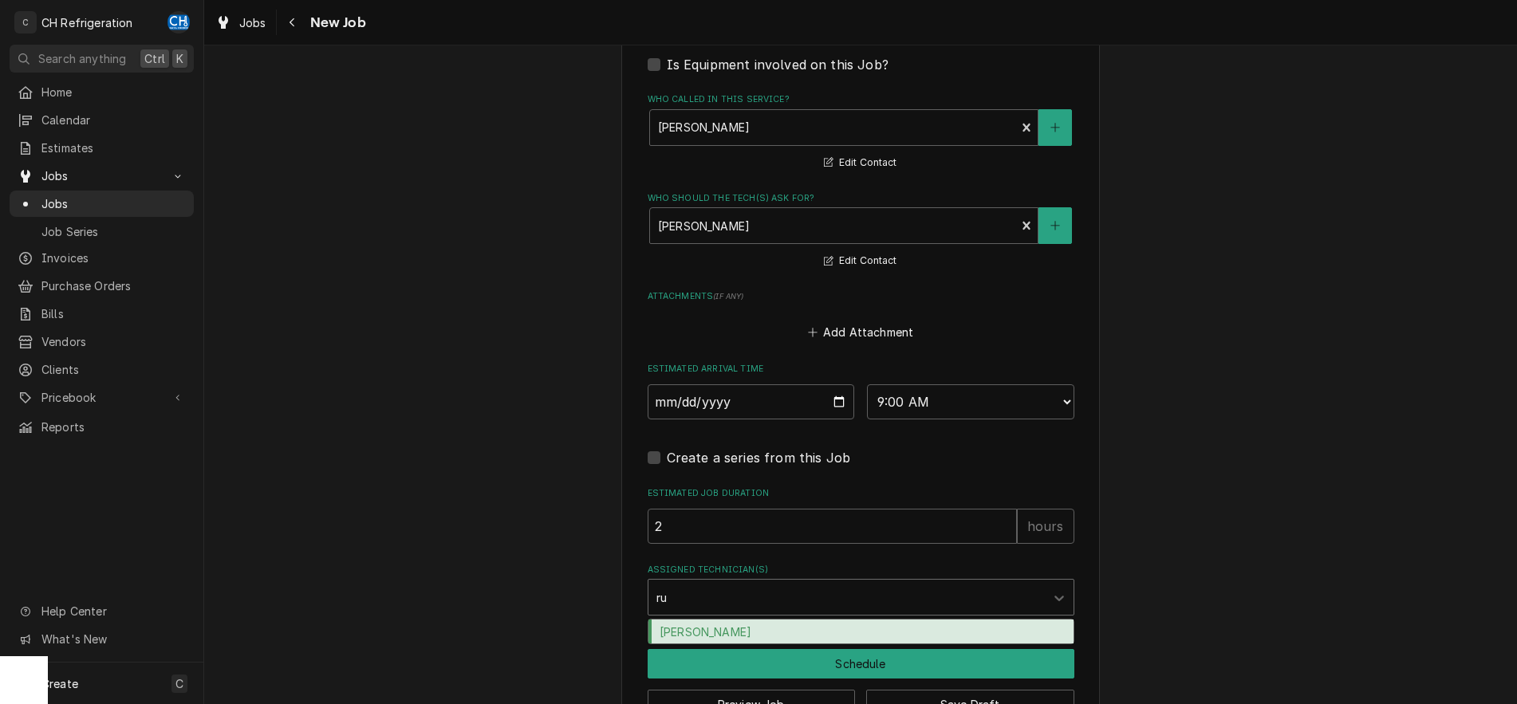
click at [822, 637] on div "Ruben Perez" at bounding box center [861, 632] width 425 height 25
type textarea "x"
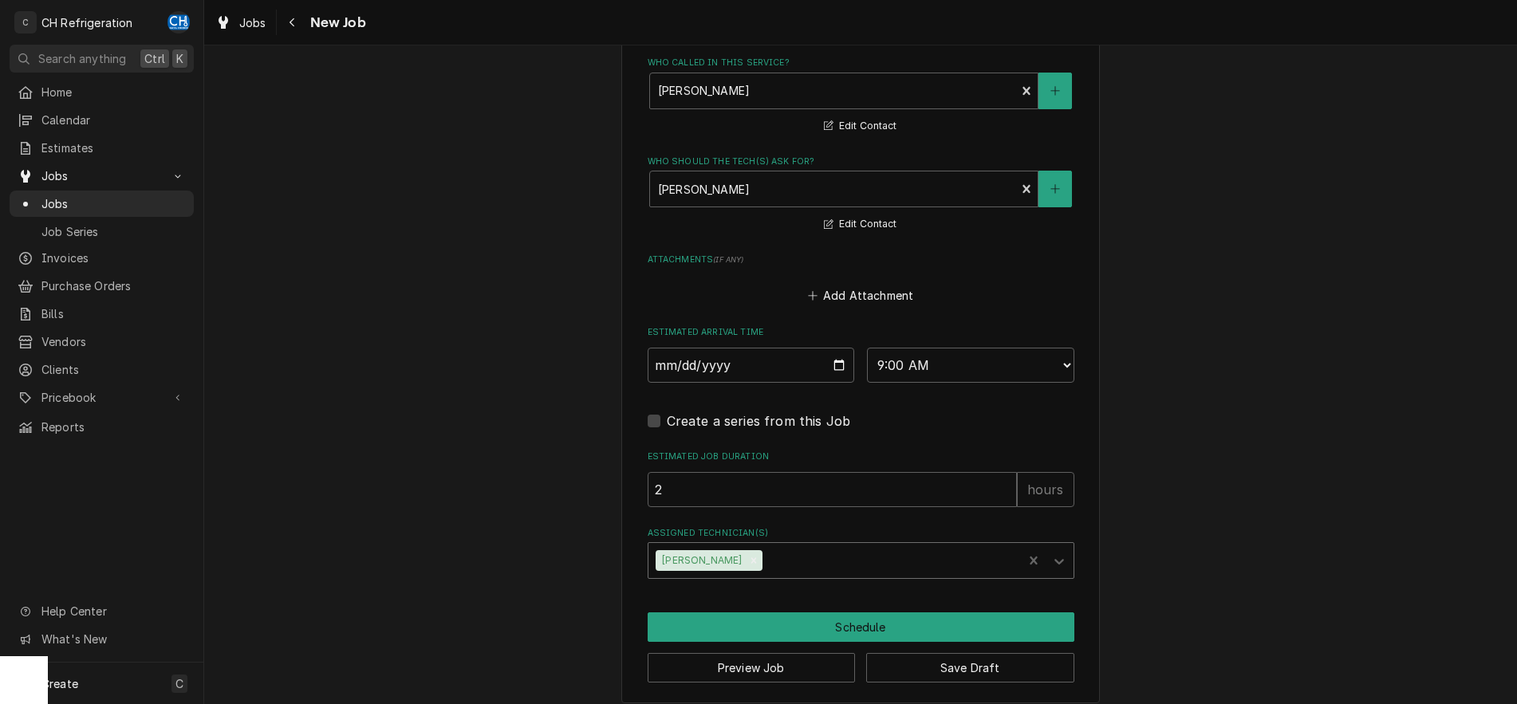
scroll to position [1110, 0]
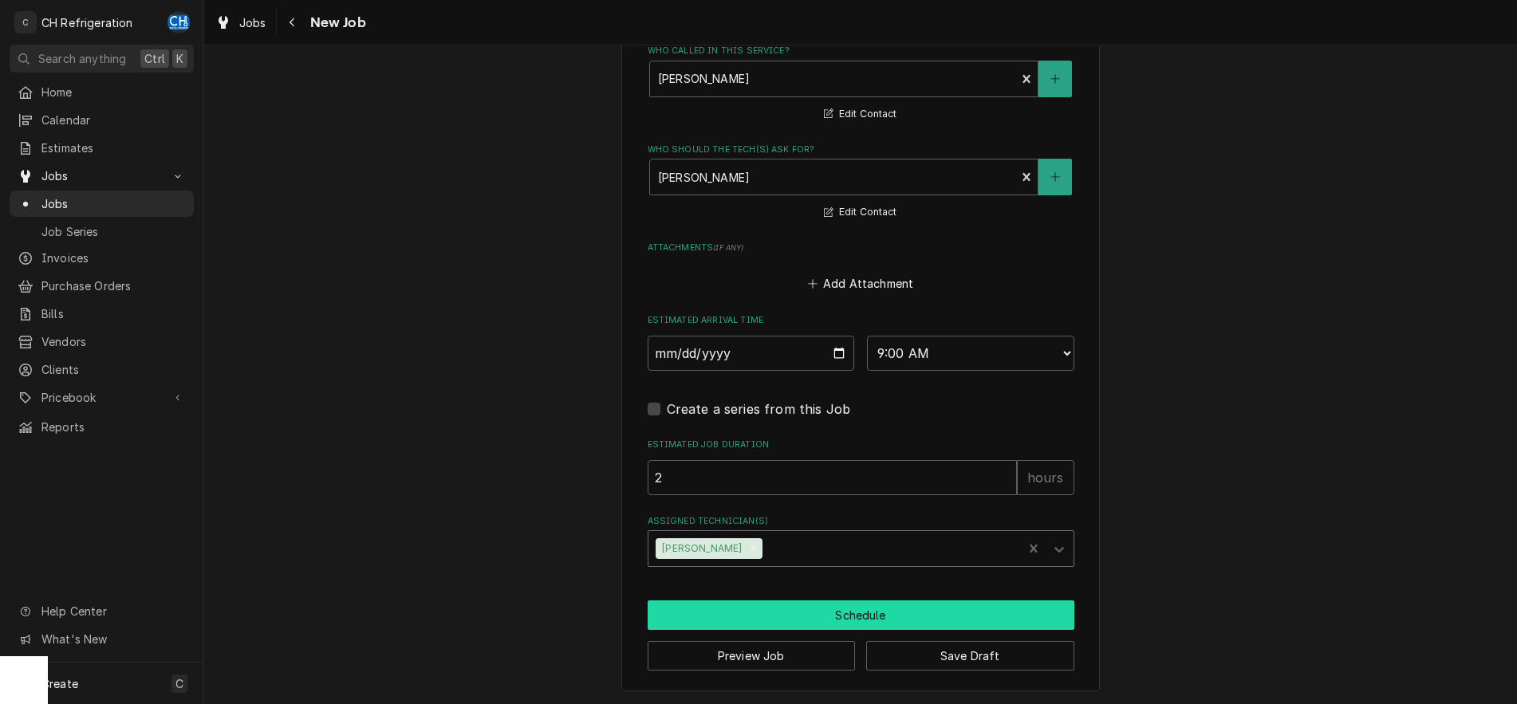
click at [855, 612] on button "Schedule" at bounding box center [861, 616] width 427 height 30
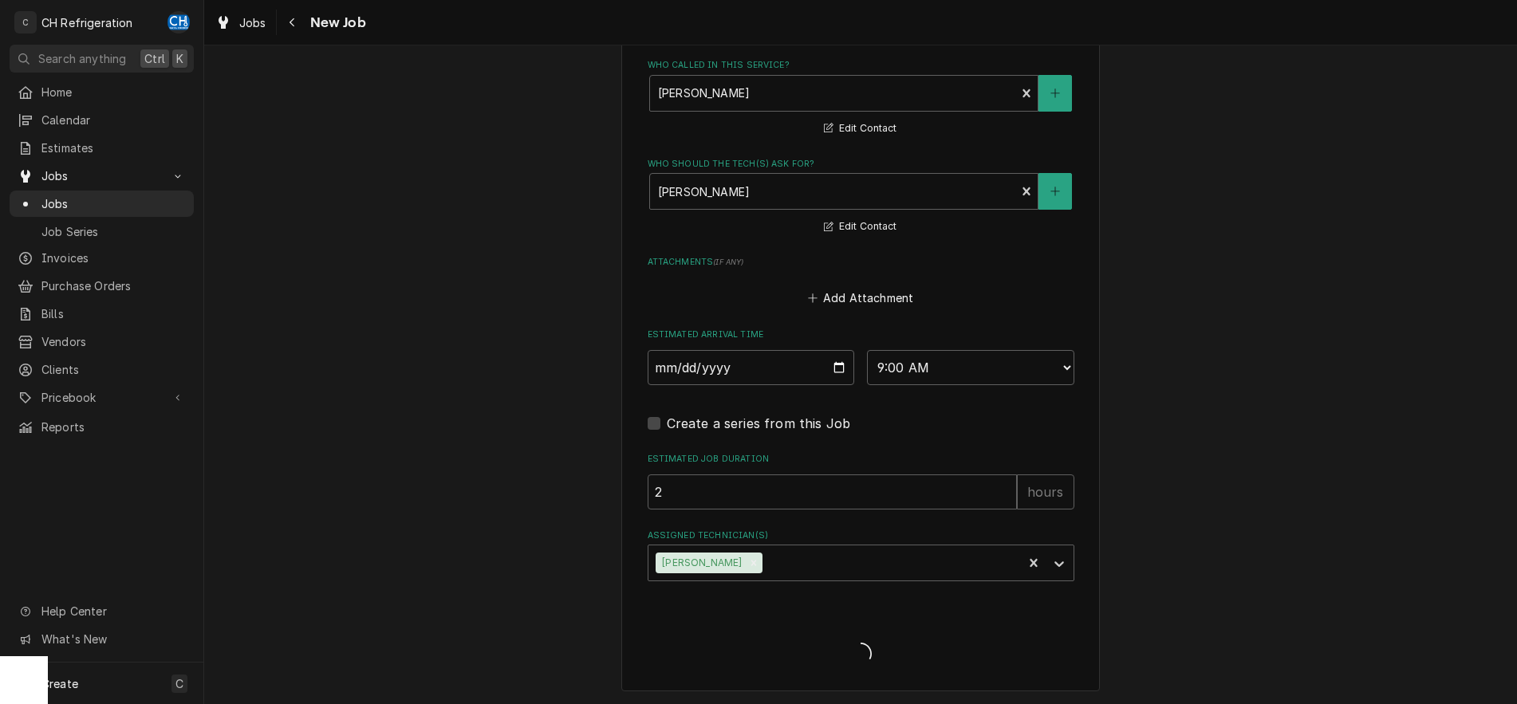
type textarea "x"
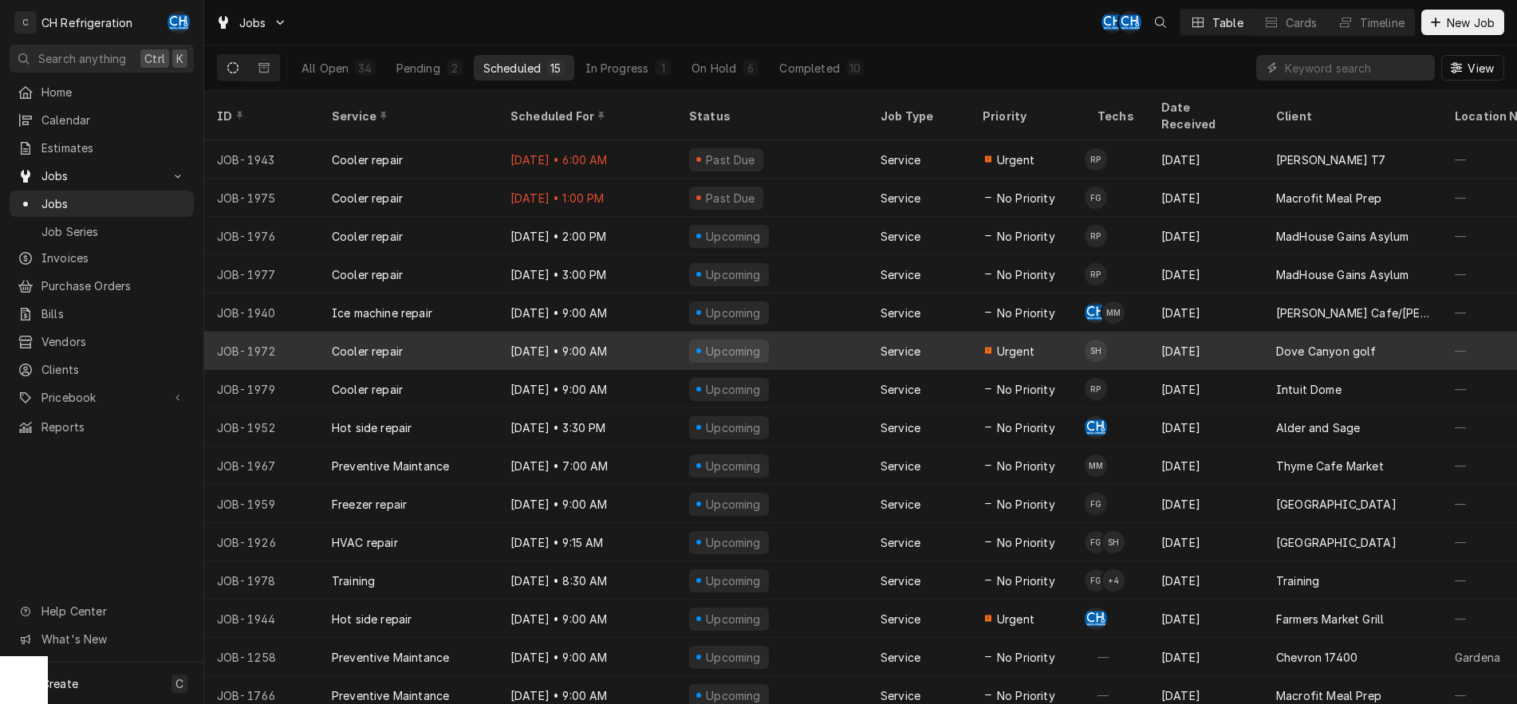
click at [774, 332] on div "Upcoming" at bounding box center [771, 351] width 191 height 38
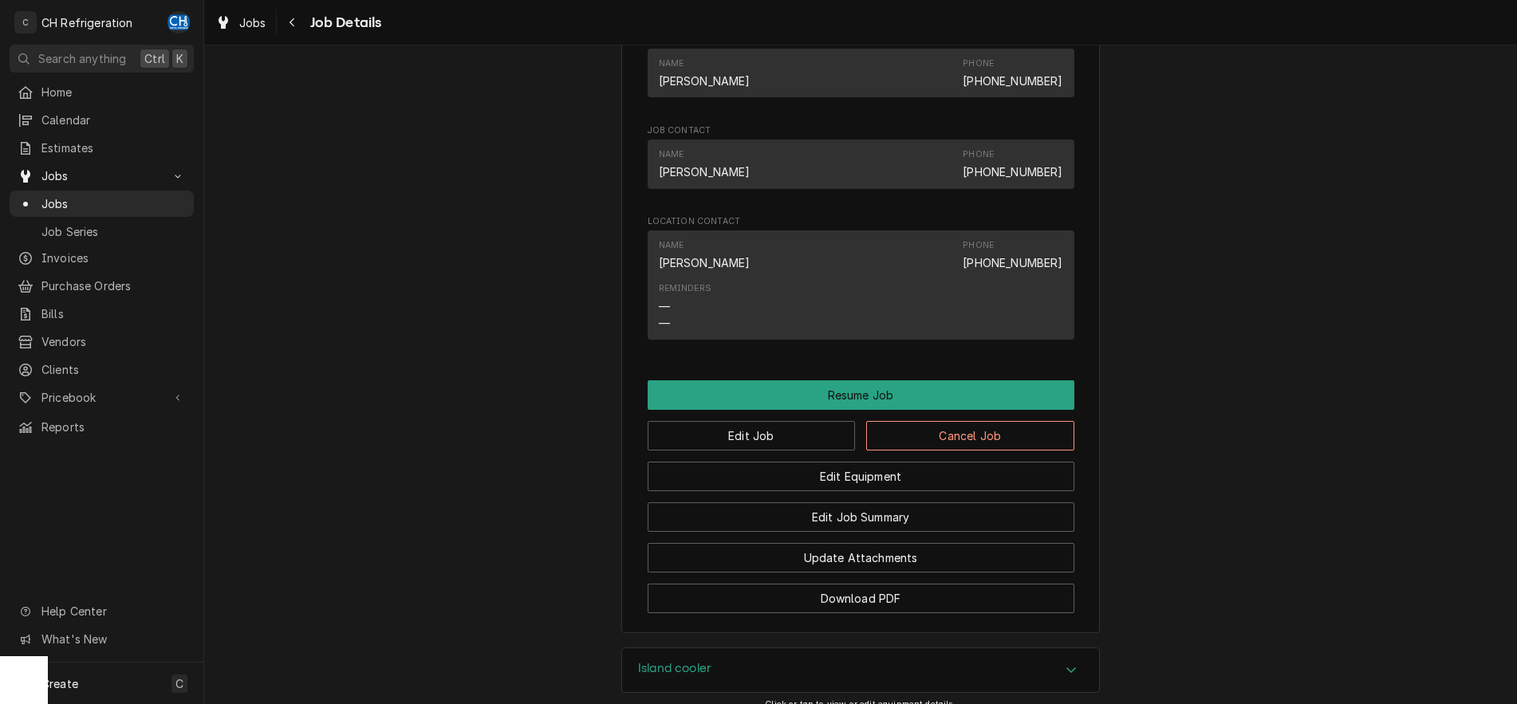
scroll to position [1484, 0]
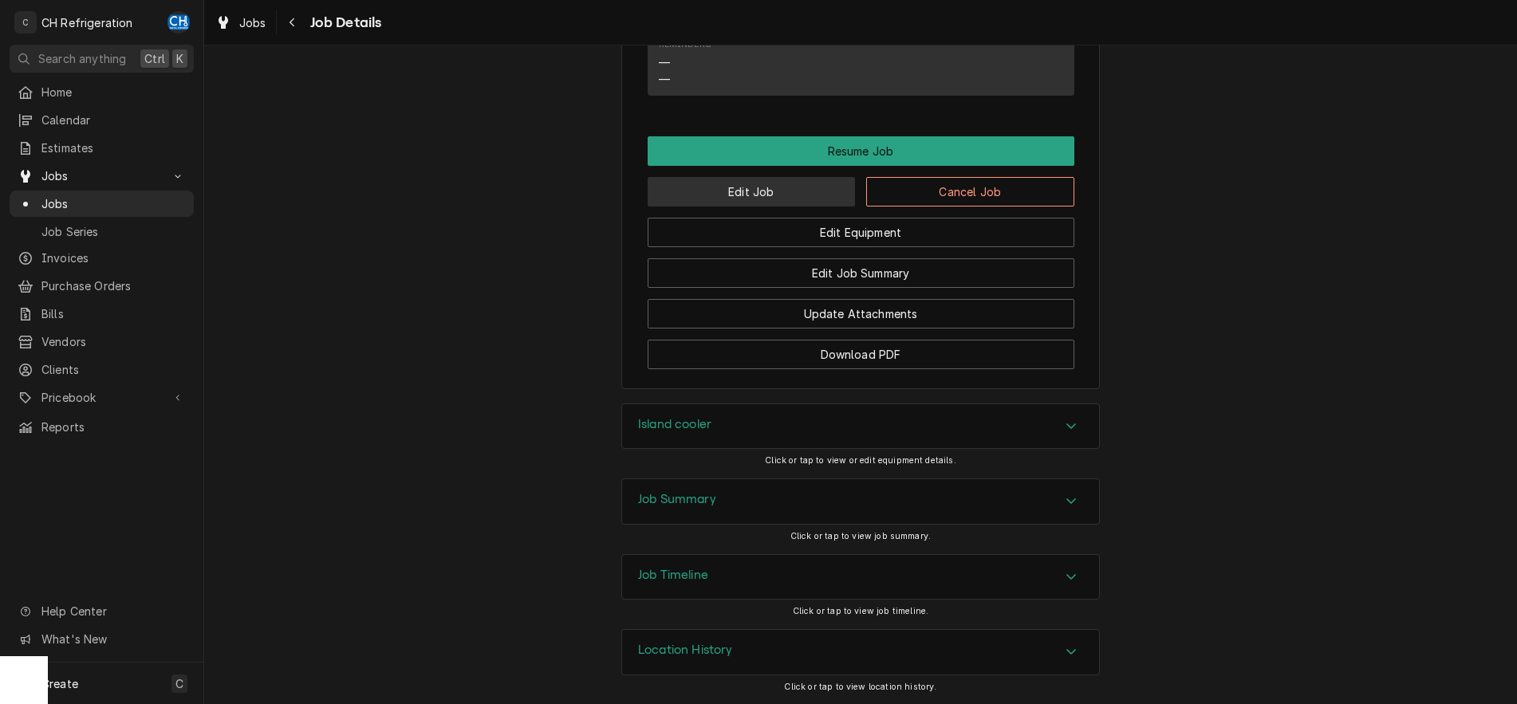
click at [775, 191] on button "Edit Job" at bounding box center [752, 192] width 208 height 30
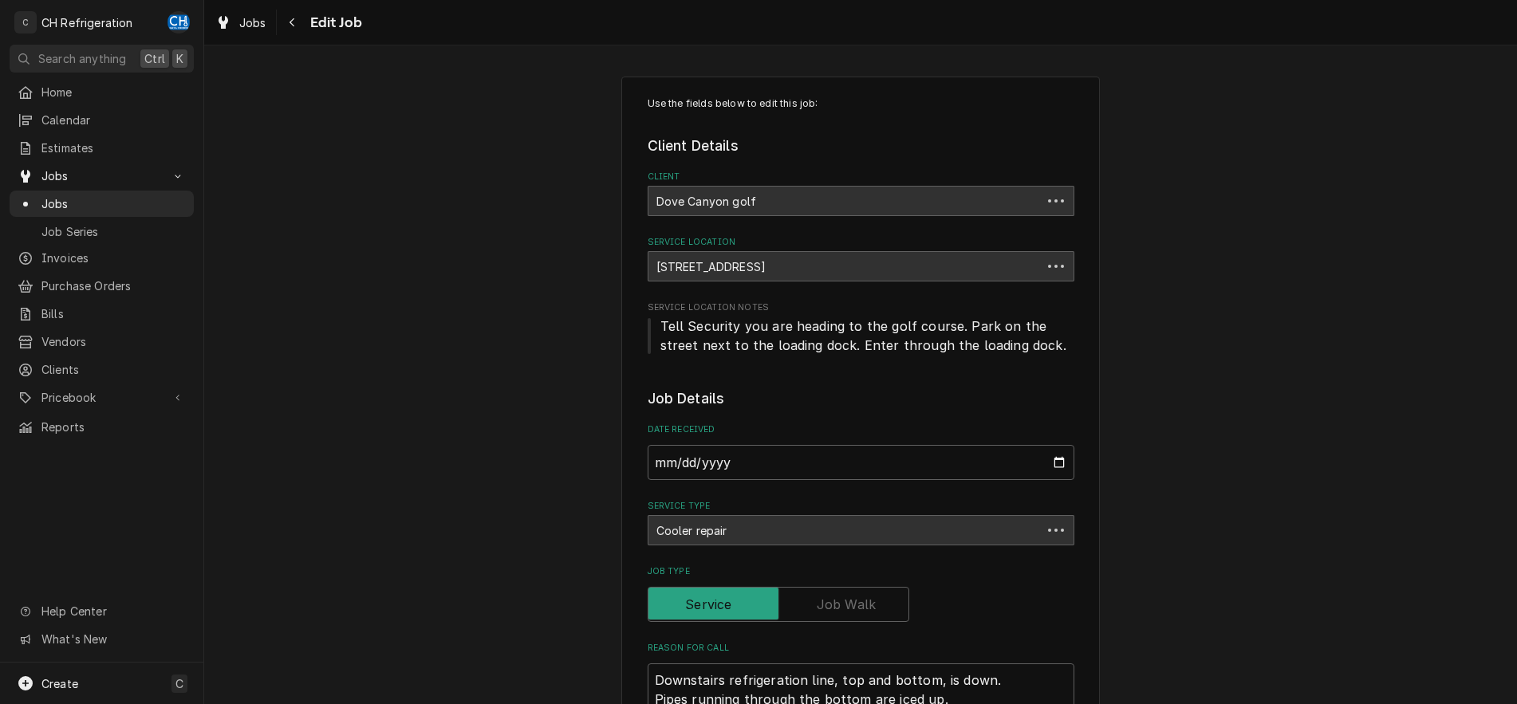
type textarea "x"
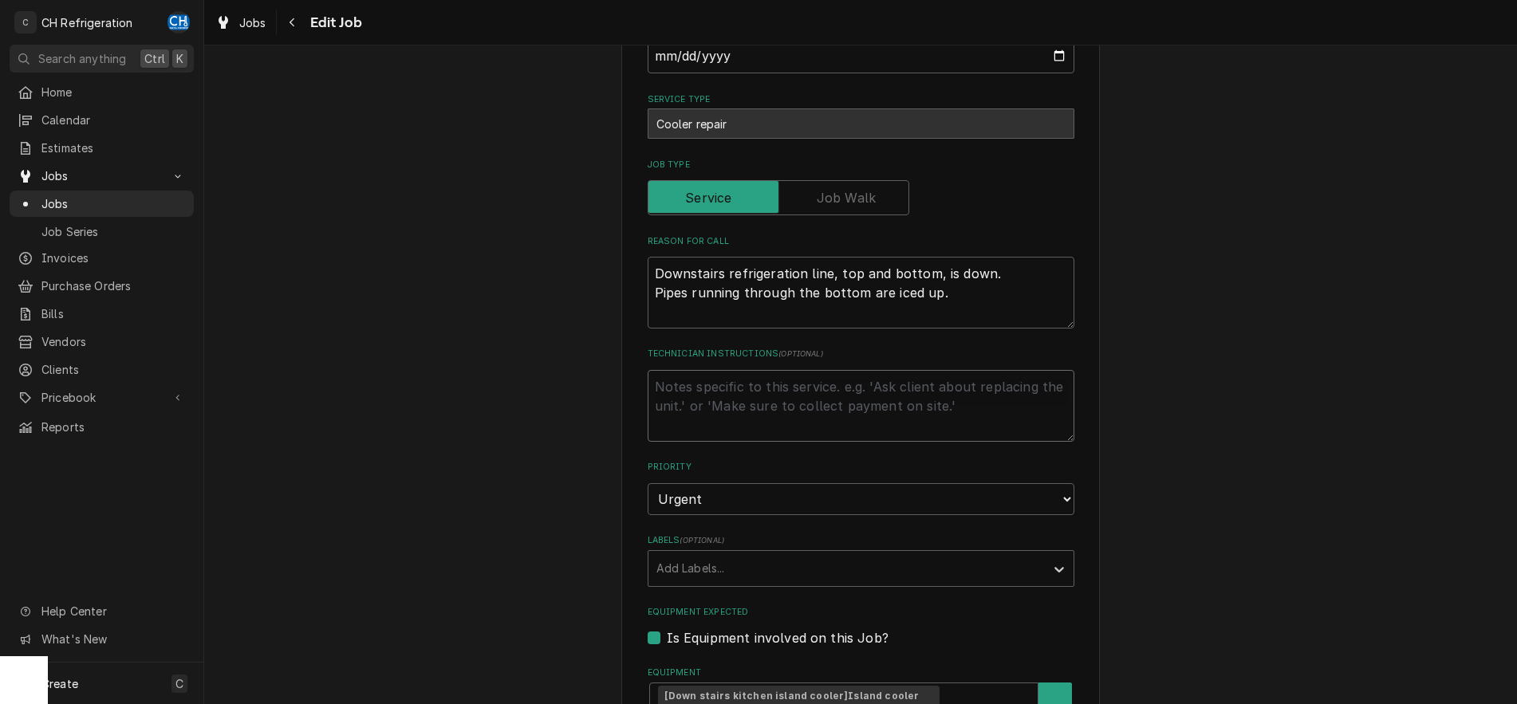
click at [915, 417] on textarea "Technician Instructions ( optional )" at bounding box center [861, 406] width 427 height 72
click at [777, 396] on textarea "Technician Instructions ( optional )" at bounding box center [861, 406] width 427 height 72
type textarea "C"
type textarea "x"
type textarea "CO"
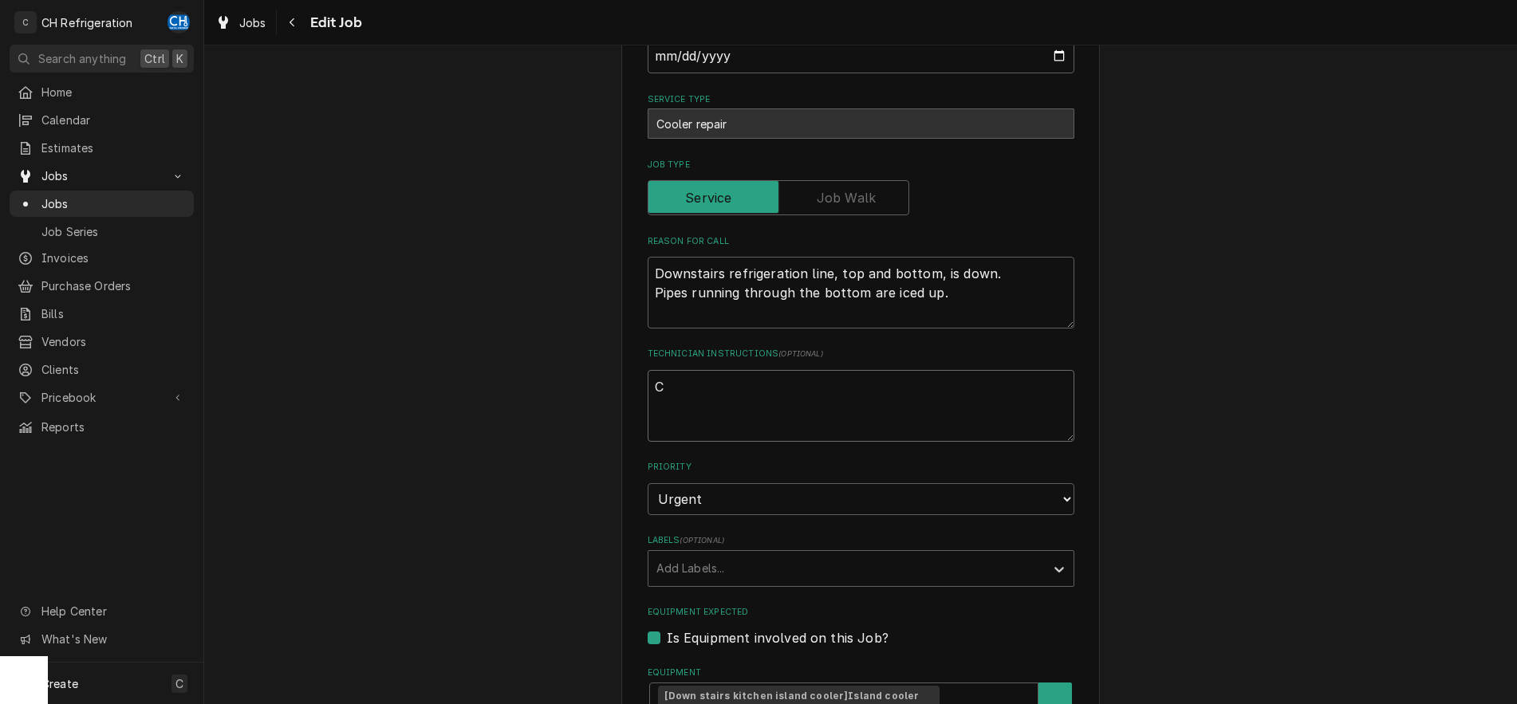
type textarea "x"
type textarea "COn"
type textarea "x"
type textarea "COnf"
type textarea "x"
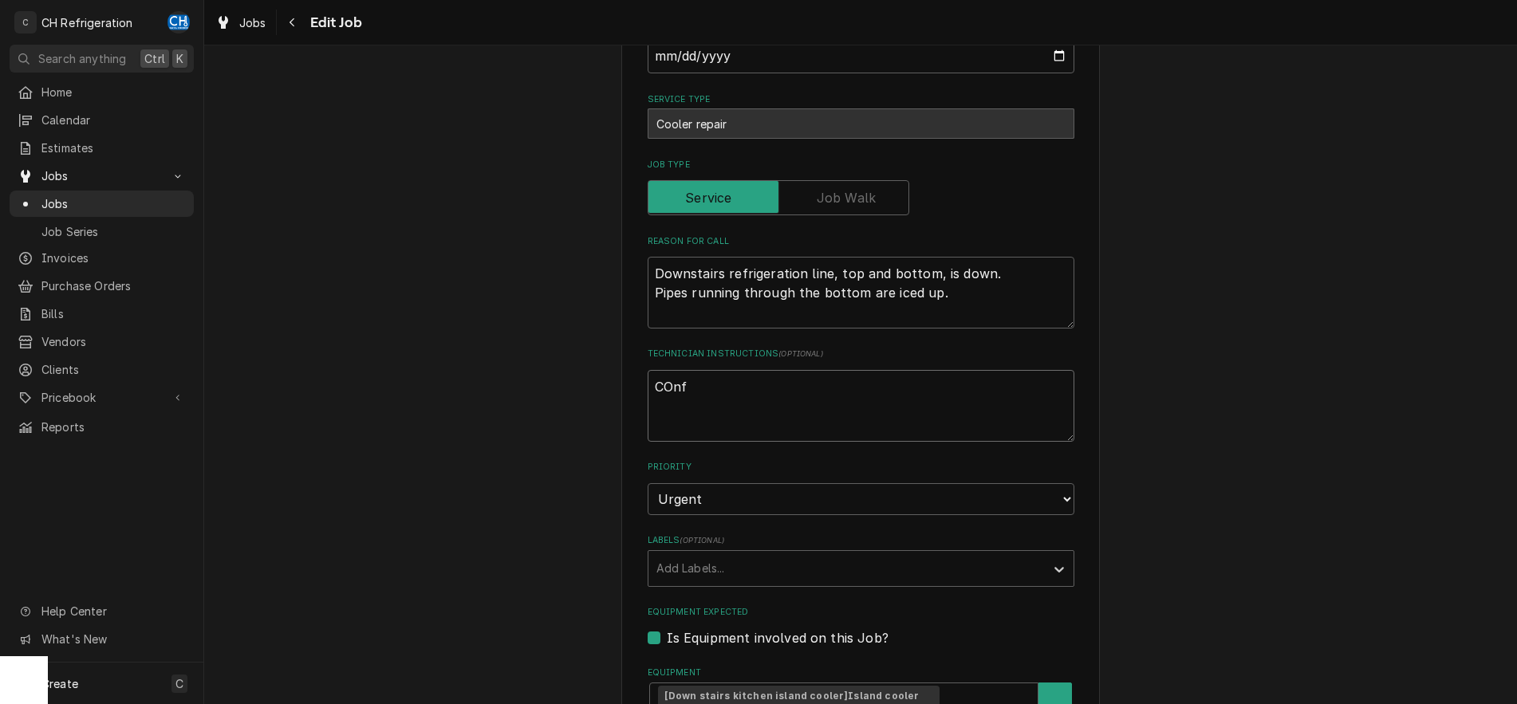
type textarea "COnfi"
type textarea "x"
type textarea "COnfir"
type textarea "x"
type textarea "COnfirm"
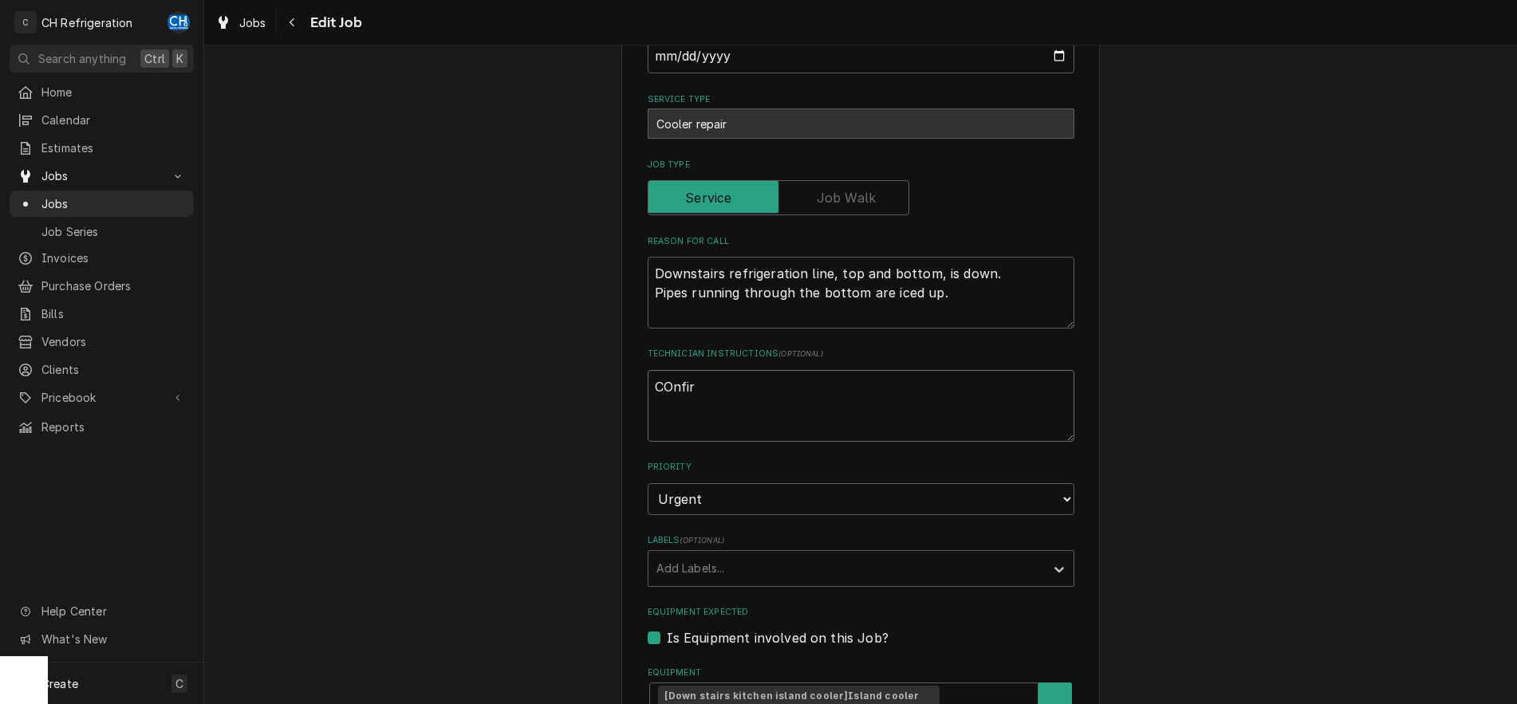
type textarea "x"
type textarea "COnfirma"
type textarea "x"
type textarea "COnfirmat"
type textarea "x"
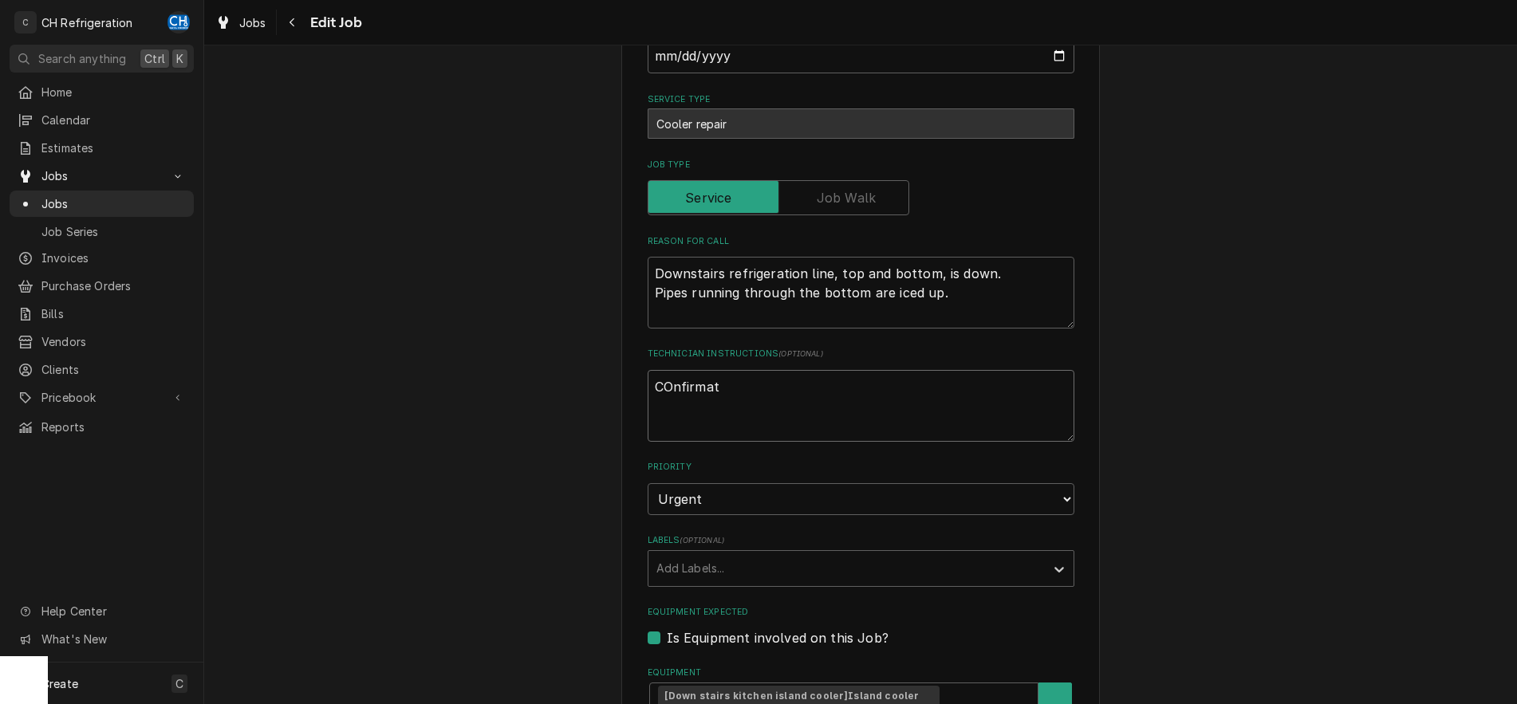
type textarea "COnfirmati"
type textarea "x"
type textarea "COnfirmat"
type textarea "x"
type textarea "COnfirma"
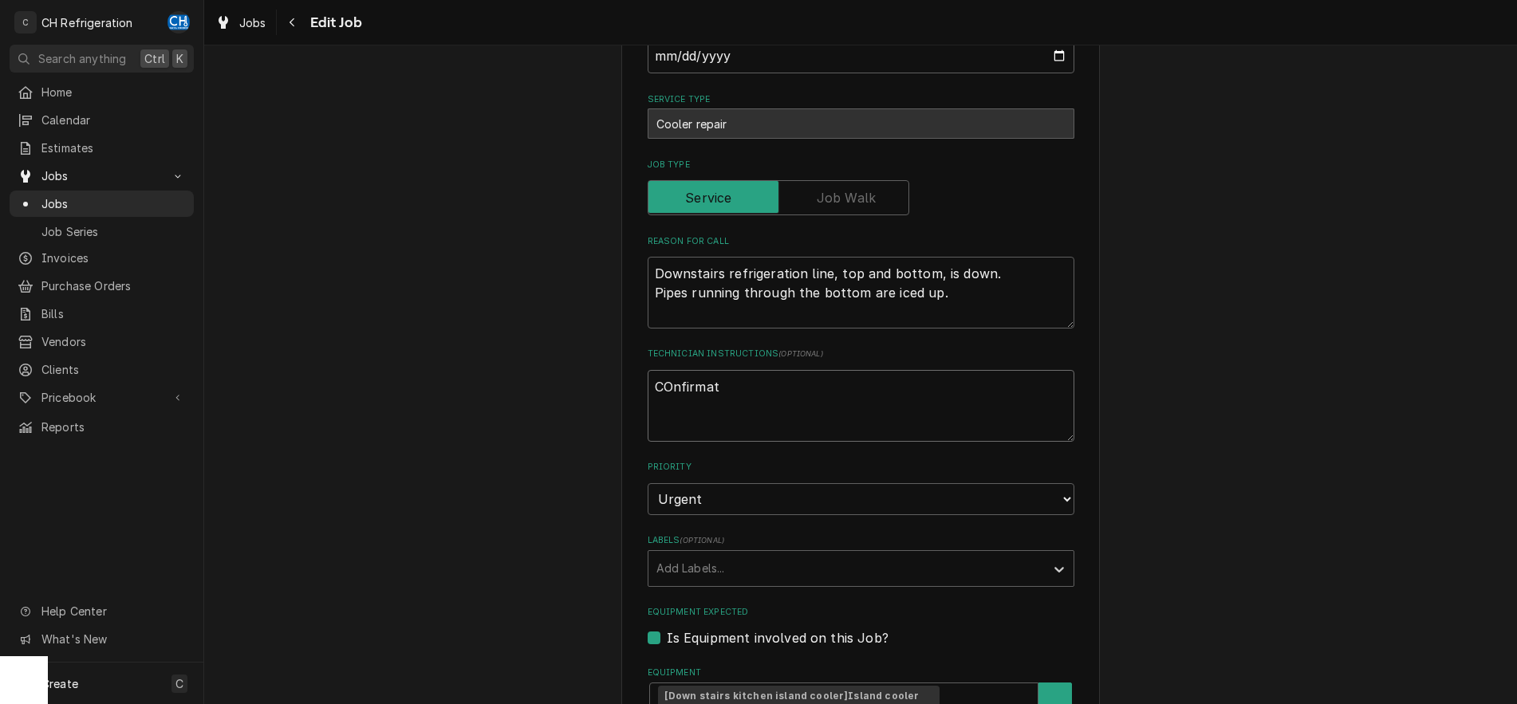
type textarea "x"
type textarea "COnfirm"
type textarea "x"
type textarea "COnfir"
type textarea "x"
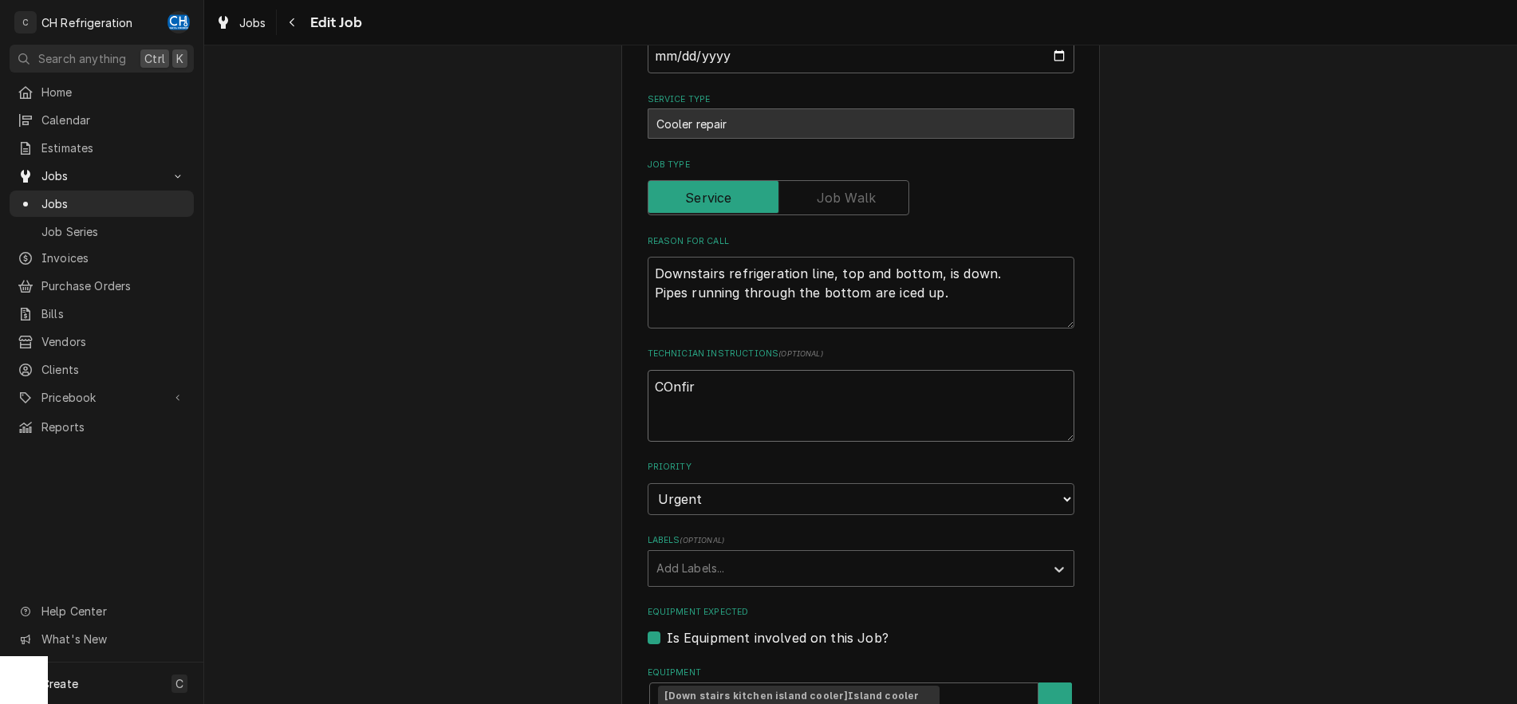
type textarea "COnfi"
type textarea "x"
type textarea "COnf"
type textarea "x"
type textarea "COn"
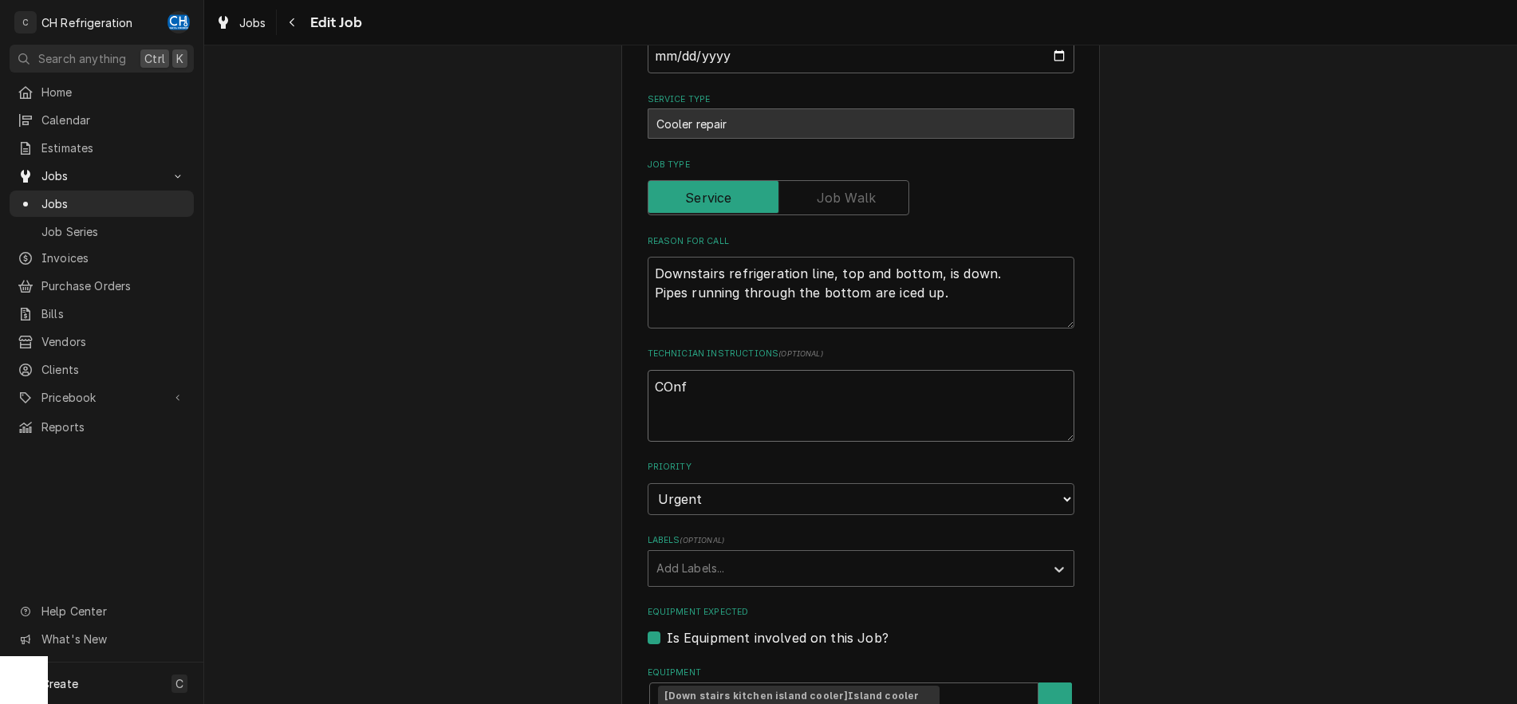
type textarea "x"
type textarea "CO"
type textarea "x"
type textarea "C"
type textarea "x"
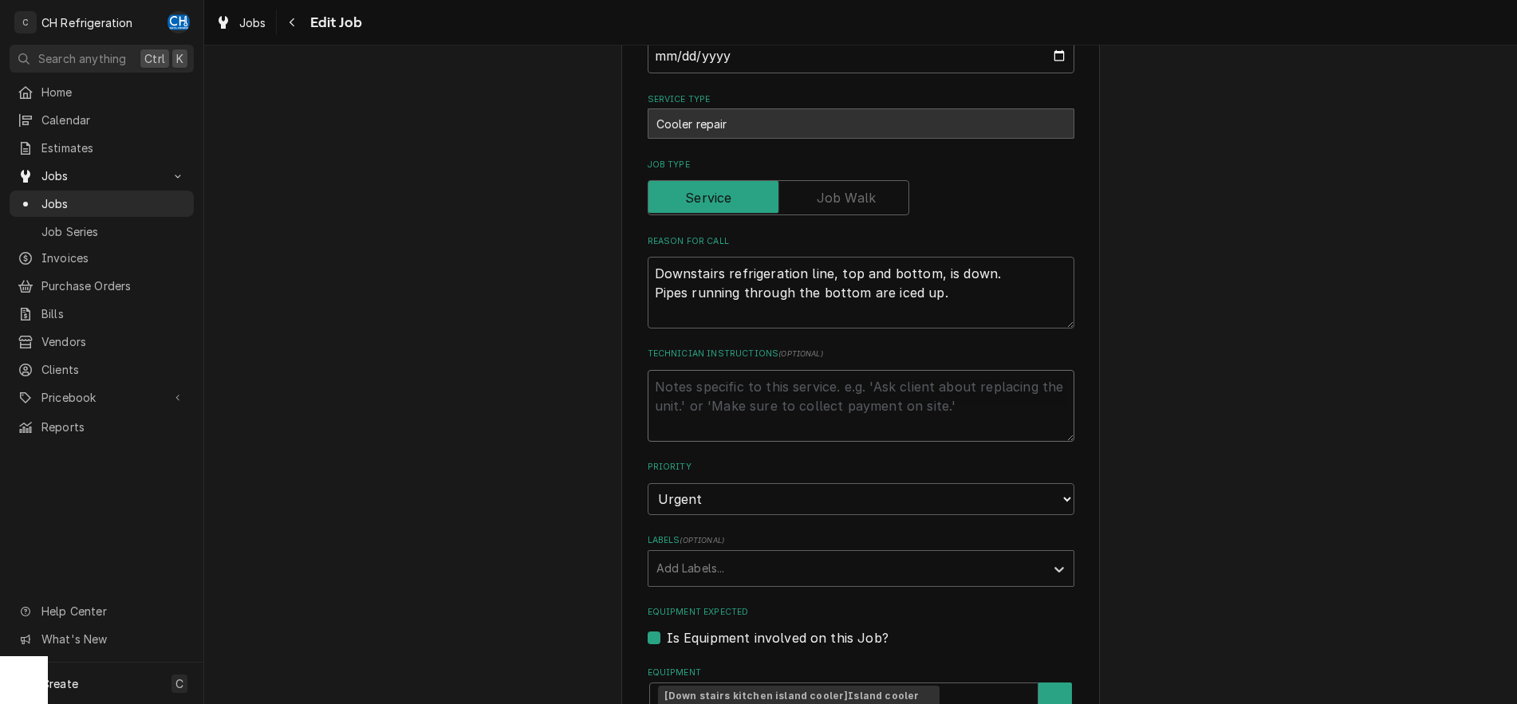
type textarea "x"
type textarea "C"
type textarea "x"
type textarea "CO"
type textarea "x"
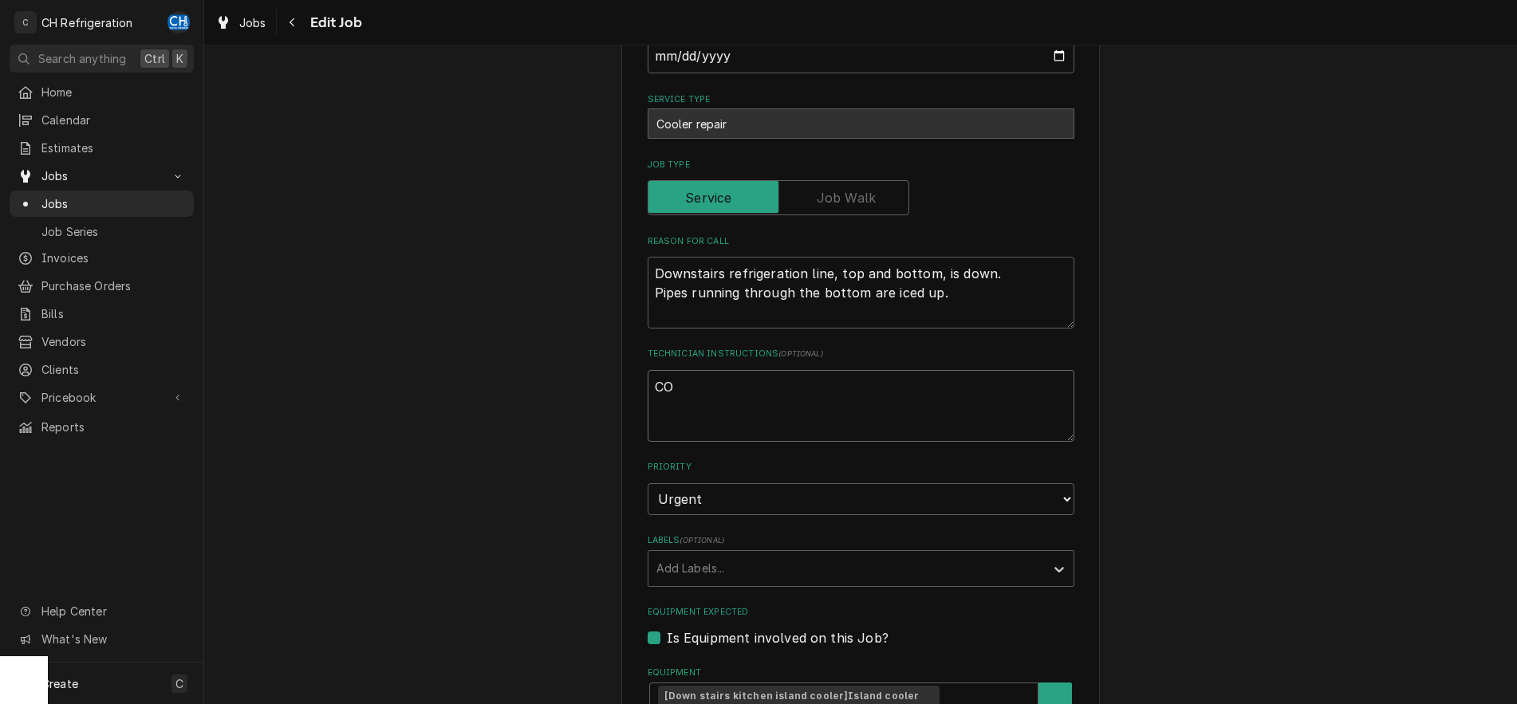
type textarea "COn"
type textarea "x"
type textarea "COnf"
type textarea "x"
type textarea "COnfi"
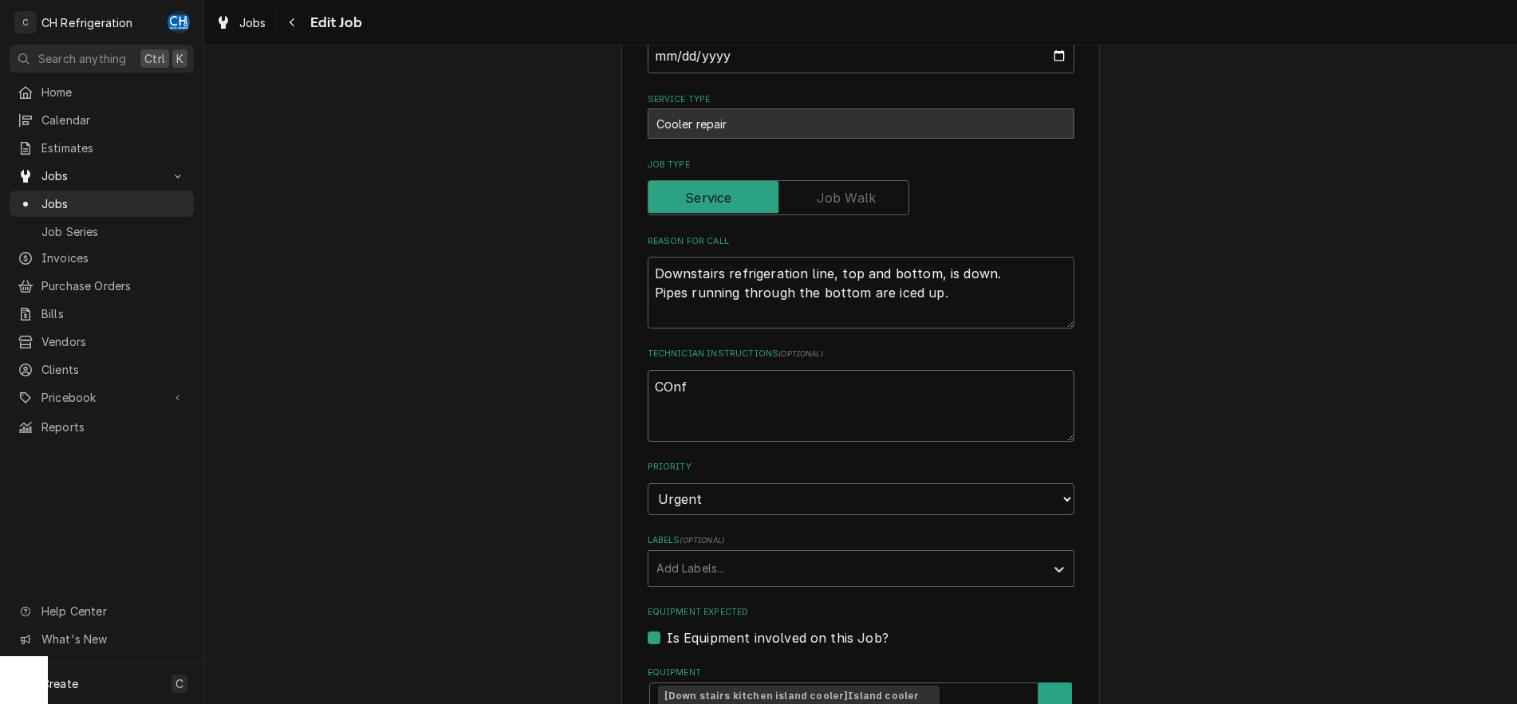
type textarea "x"
type textarea "COnfir"
type textarea "x"
type textarea "COnfirm"
type textarea "x"
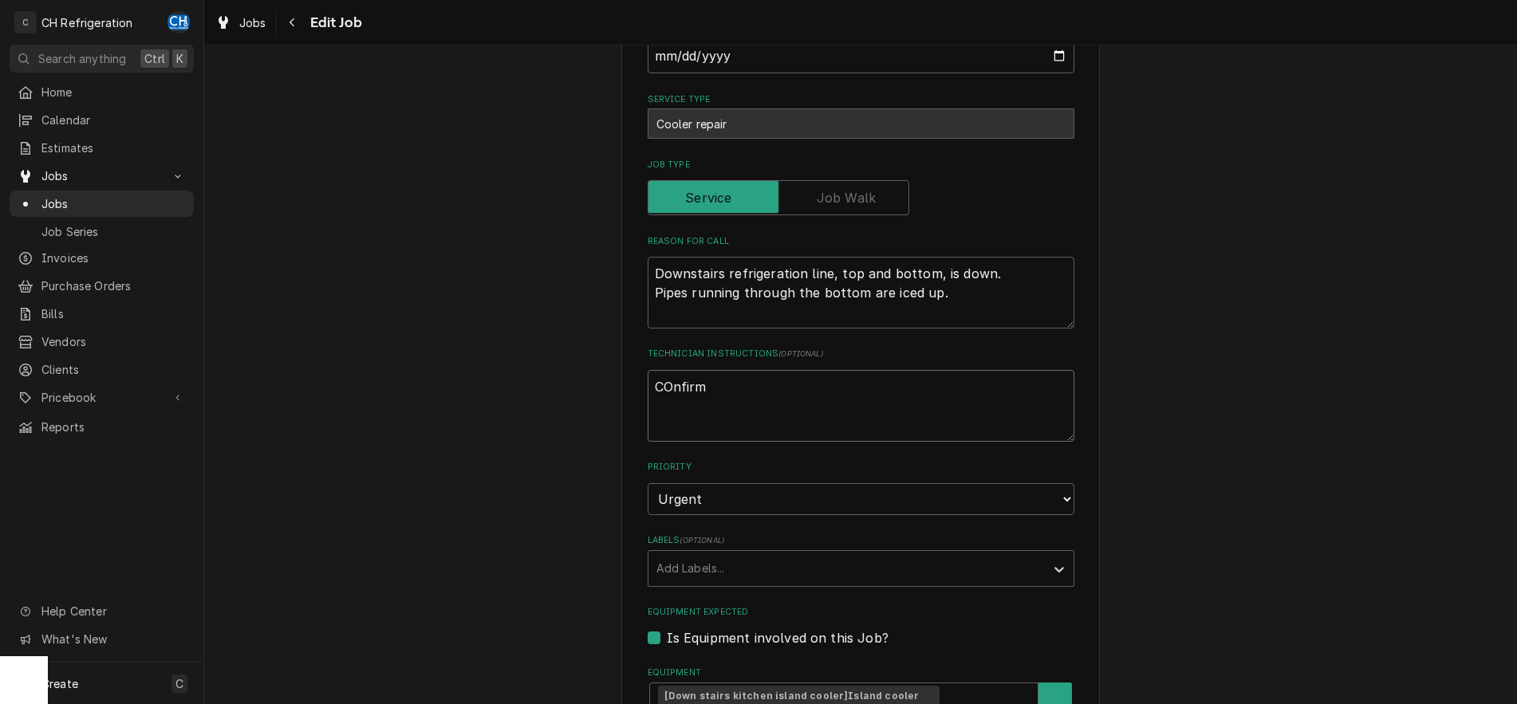
type textarea "COnfirma"
type textarea "x"
type textarea "COnfirmat"
type textarea "x"
type textarea "COnfirma"
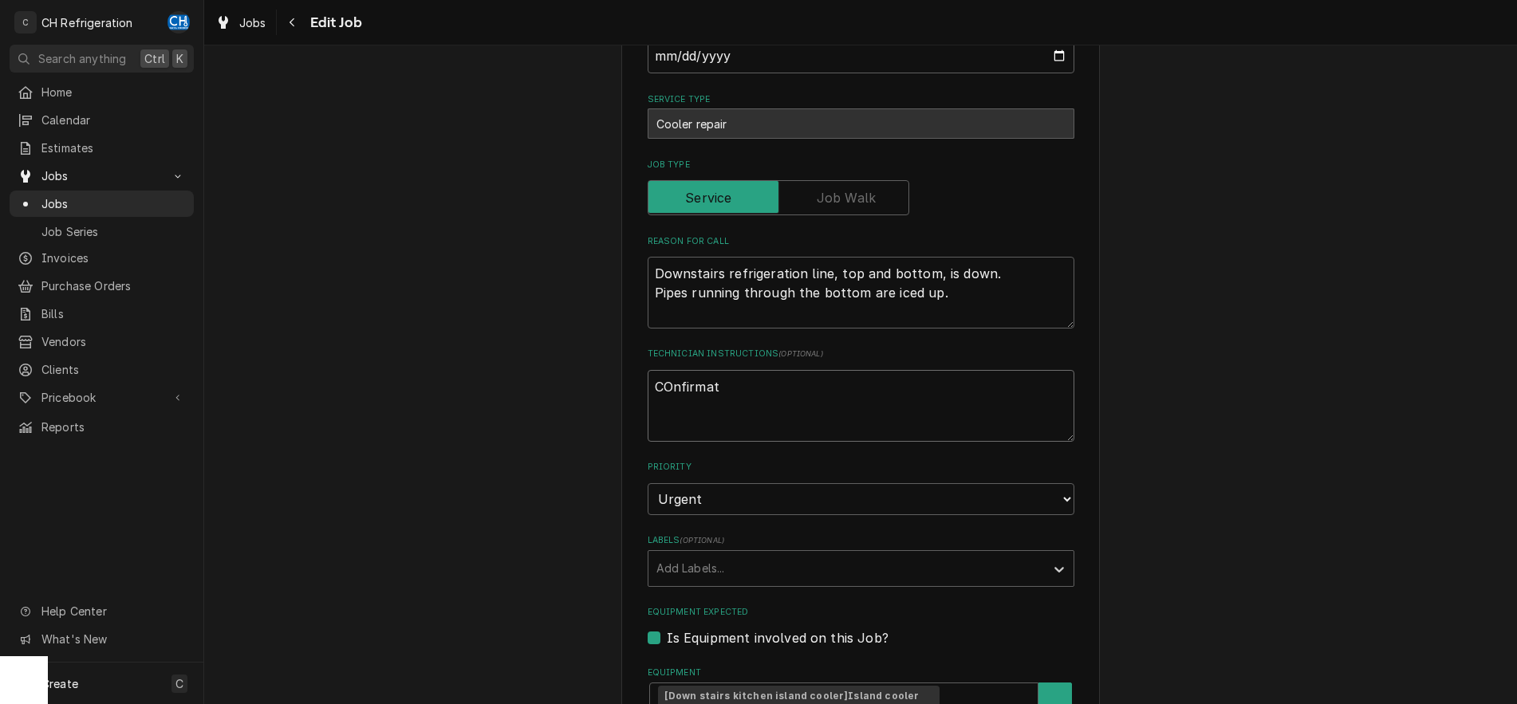
type textarea "x"
type textarea "COnfirm"
type textarea "x"
type textarea "COnfir"
type textarea "x"
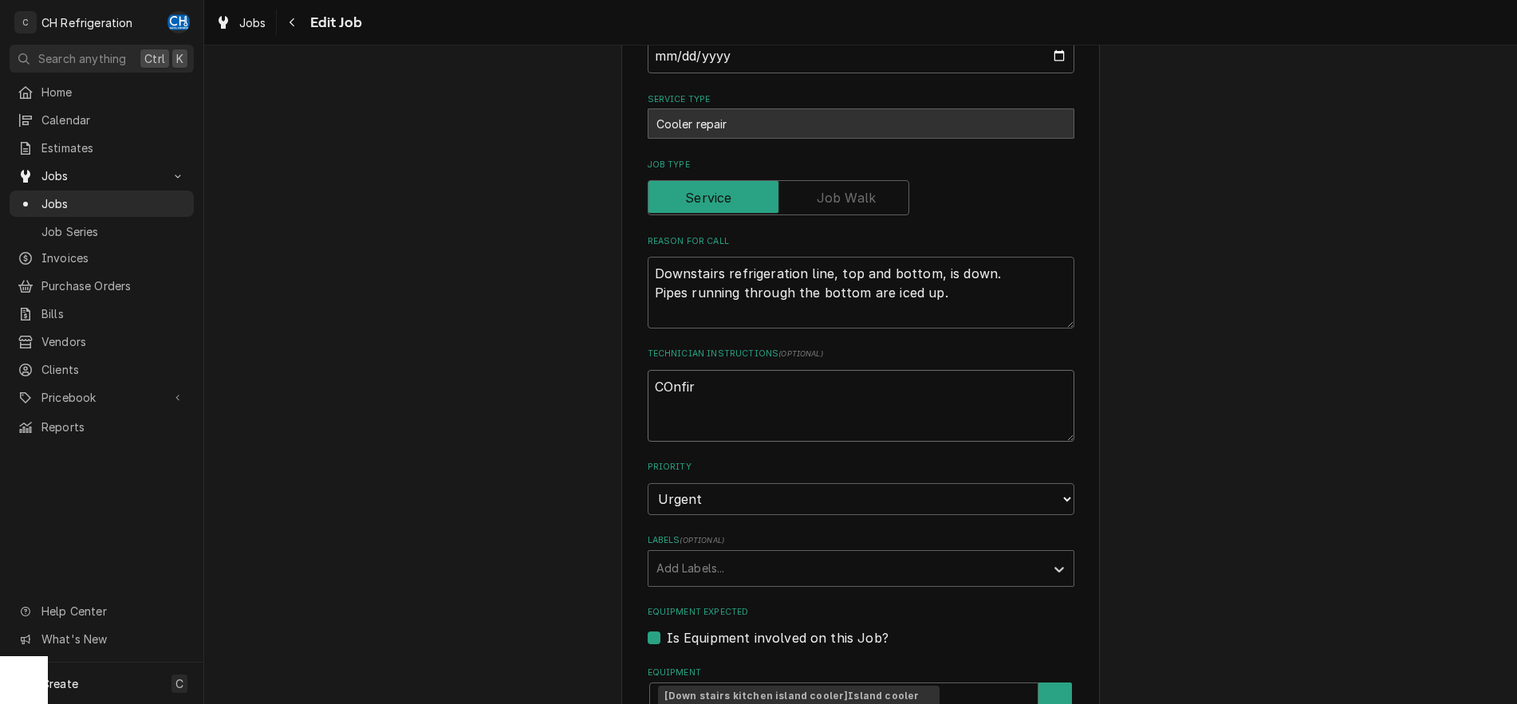
type textarea "COnfi"
type textarea "x"
type textarea "COnf"
type textarea "x"
type textarea "COn"
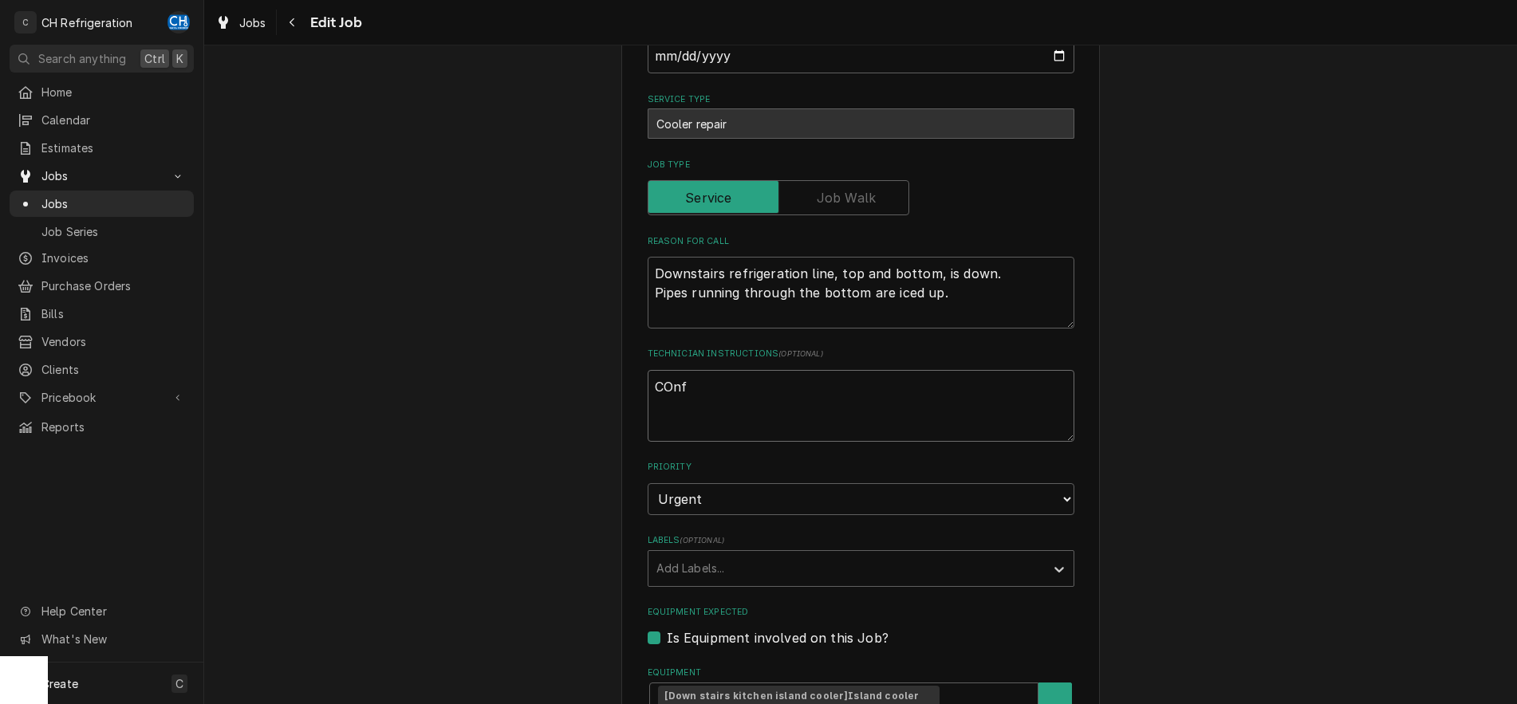
type textarea "x"
type textarea "CO"
type textarea "x"
type textarea "C"
type textarea "x"
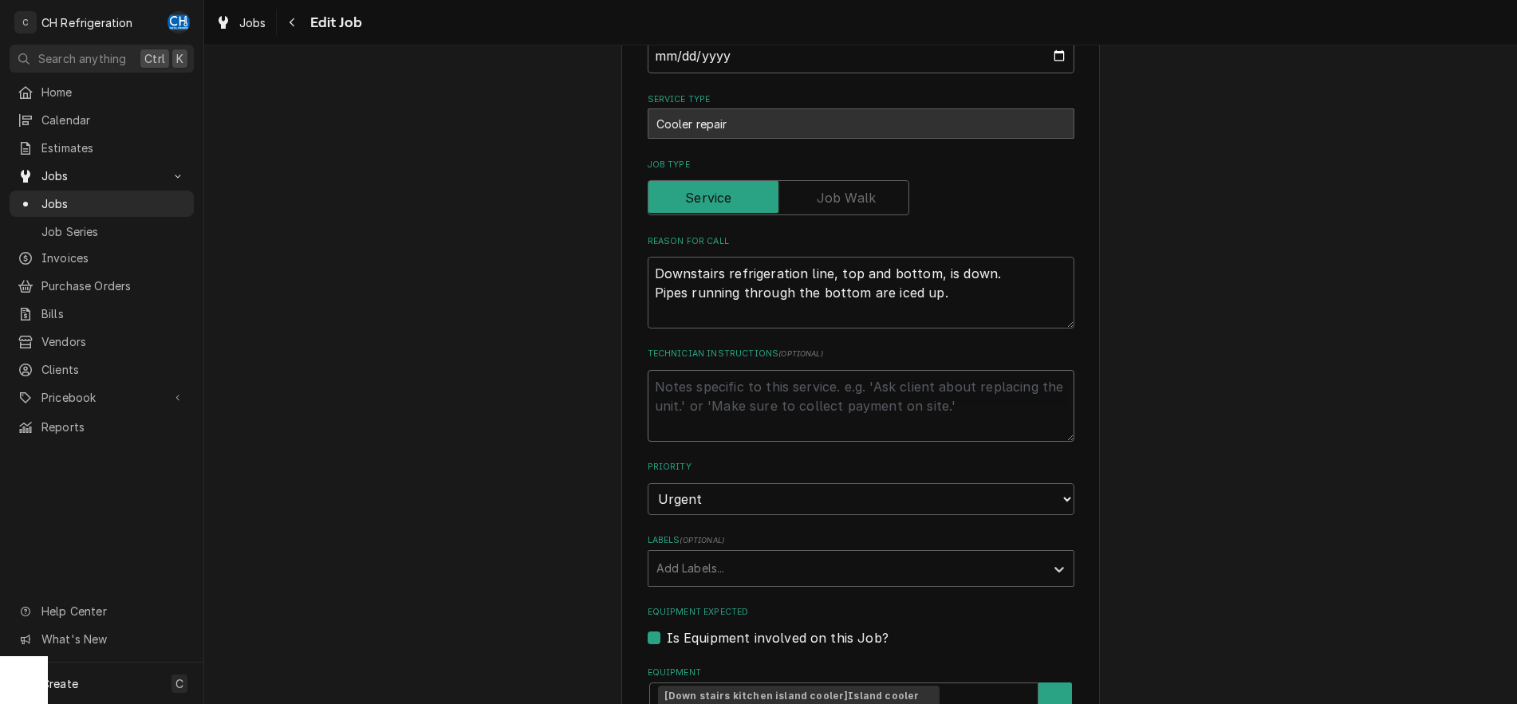
type textarea "x"
type textarea "C"
type textarea "x"
type textarea "Co"
type textarea "x"
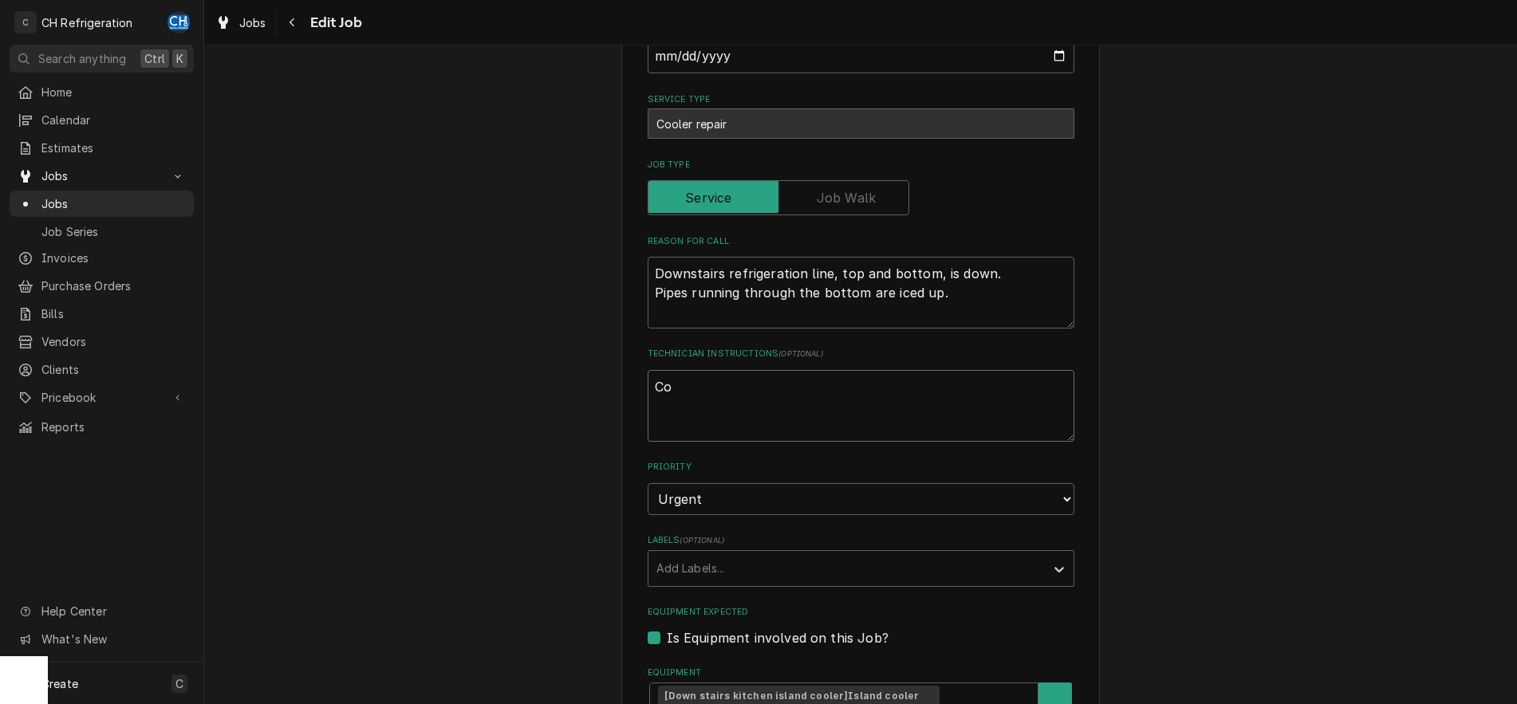
type textarea "Con"
type textarea "x"
type textarea "Conf"
type textarea "x"
type textarea "Confi"
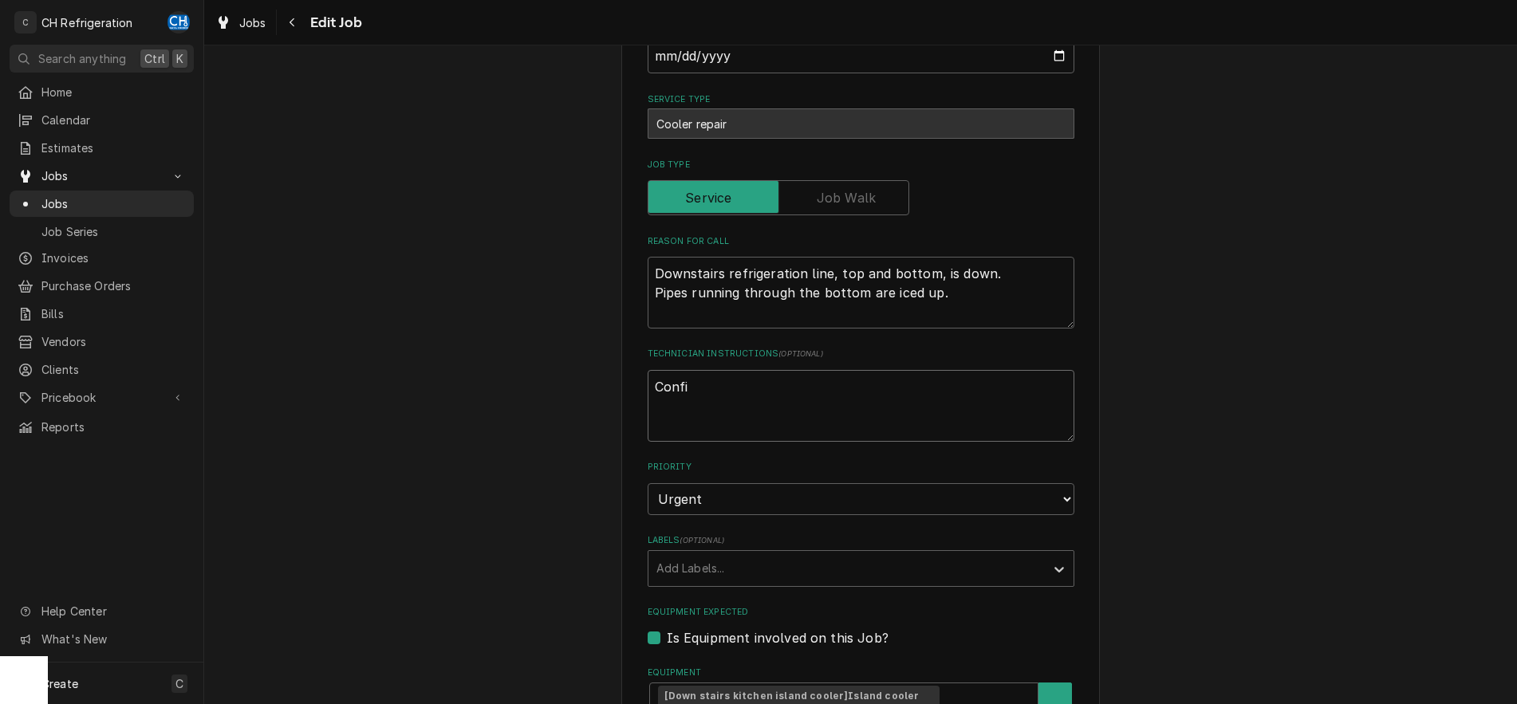
type textarea "x"
type textarea "Confir"
type textarea "x"
type textarea "Confirm"
type textarea "x"
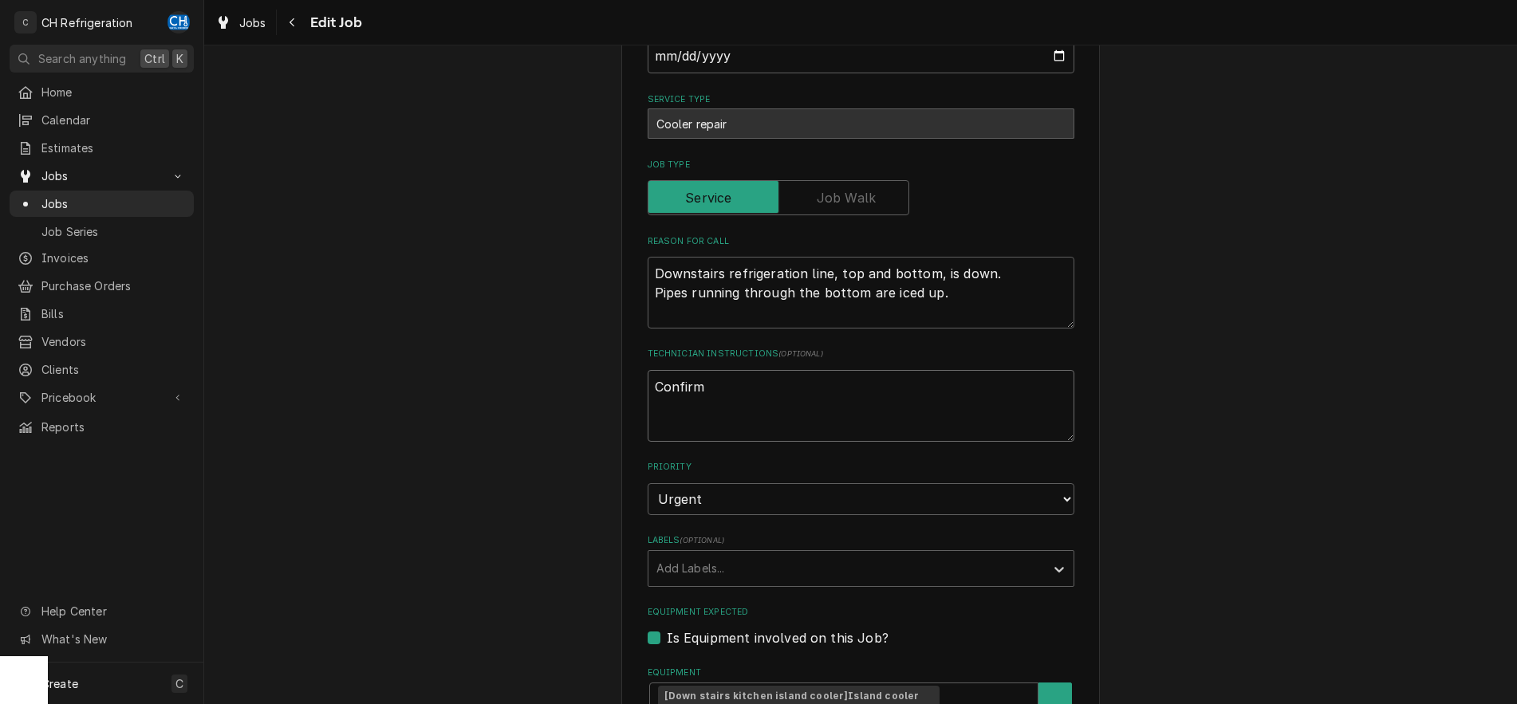
type textarea "Confirma"
type textarea "x"
type textarea "Confirmat"
type textarea "x"
type textarea "Confirmati"
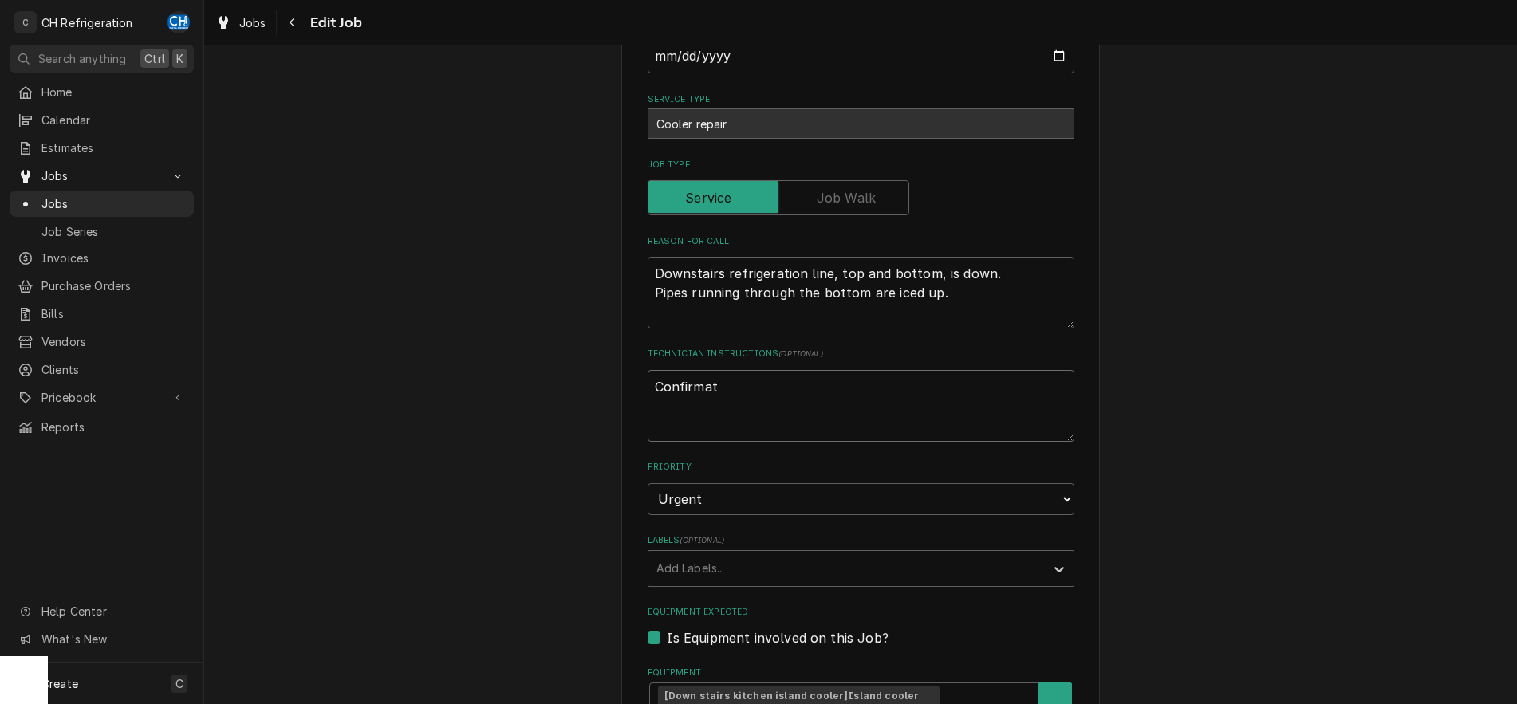
type textarea "x"
type textarea "Confirmatio"
type textarea "x"
type textarea "Confirmation"
type textarea "x"
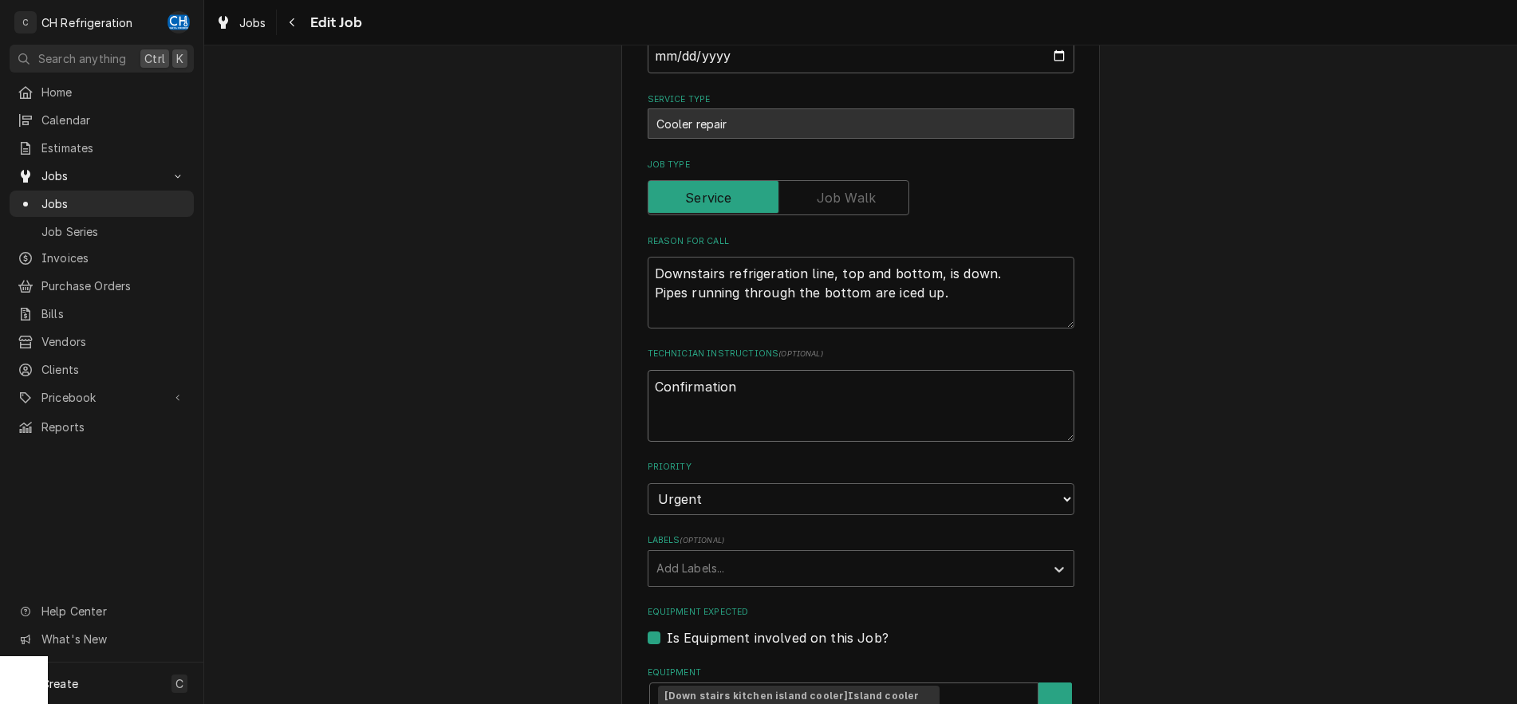
type textarea "Confirmation"
type textarea "x"
type textarea "Confirmation #"
type textarea "x"
type textarea "Confirmation #3"
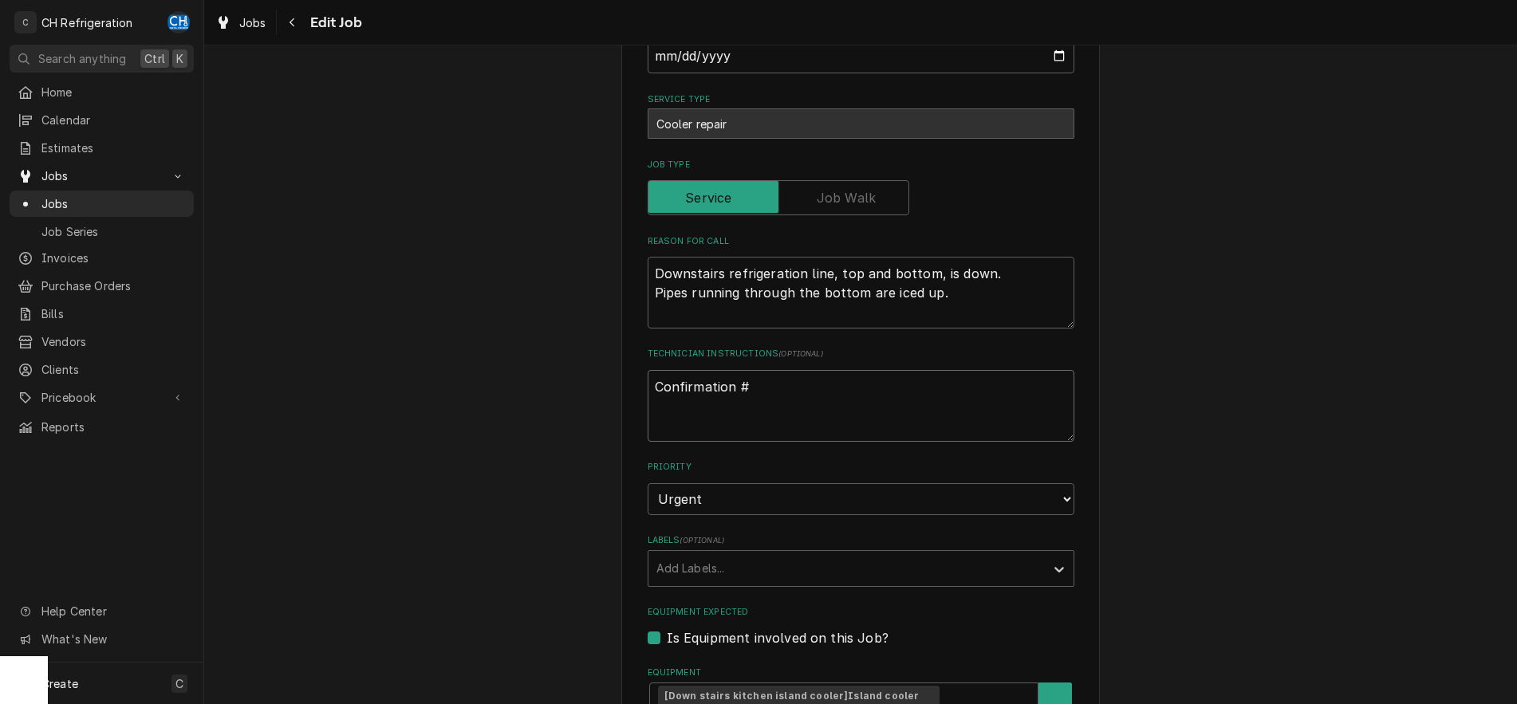
type textarea "x"
type textarea "Confirmation #33"
type textarea "x"
type textarea "Confirmation #330"
type textarea "x"
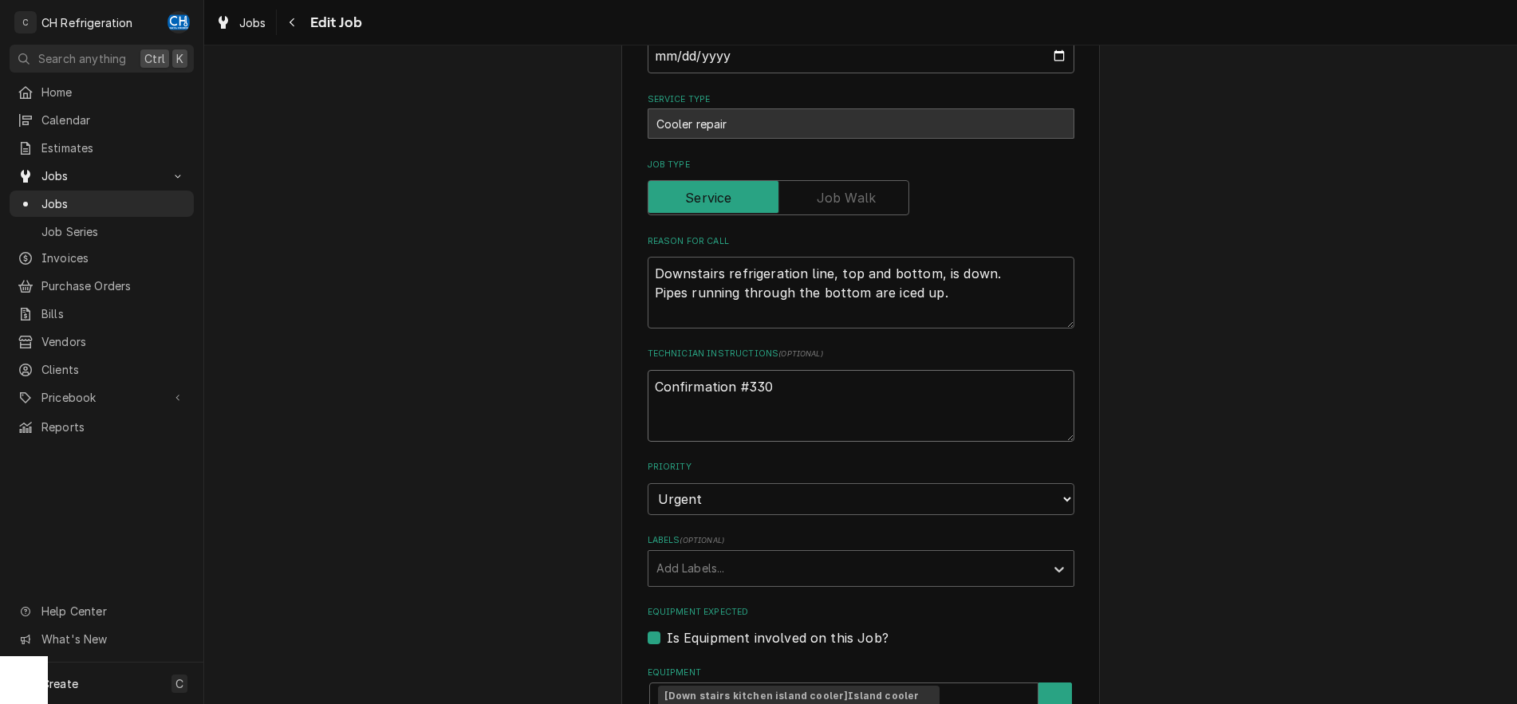
type textarea "Confirmation #3302"
type textarea "x"
type textarea "Confirmation #33026"
type textarea "x"
type textarea "Confirmation #330261"
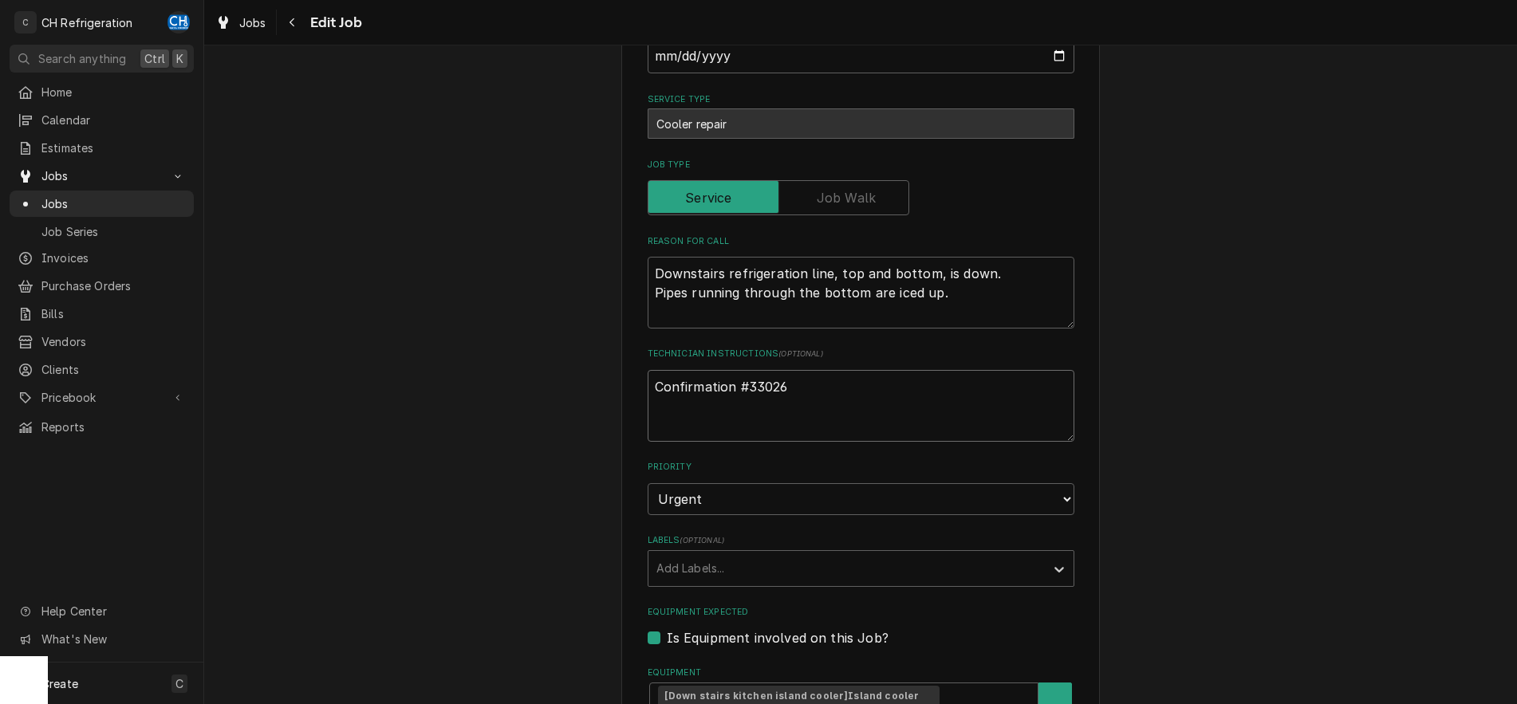
type textarea "x"
type textarea "Confirmation #3302612"
type textarea "x"
type textarea "Confirmation #33026126"
type textarea "x"
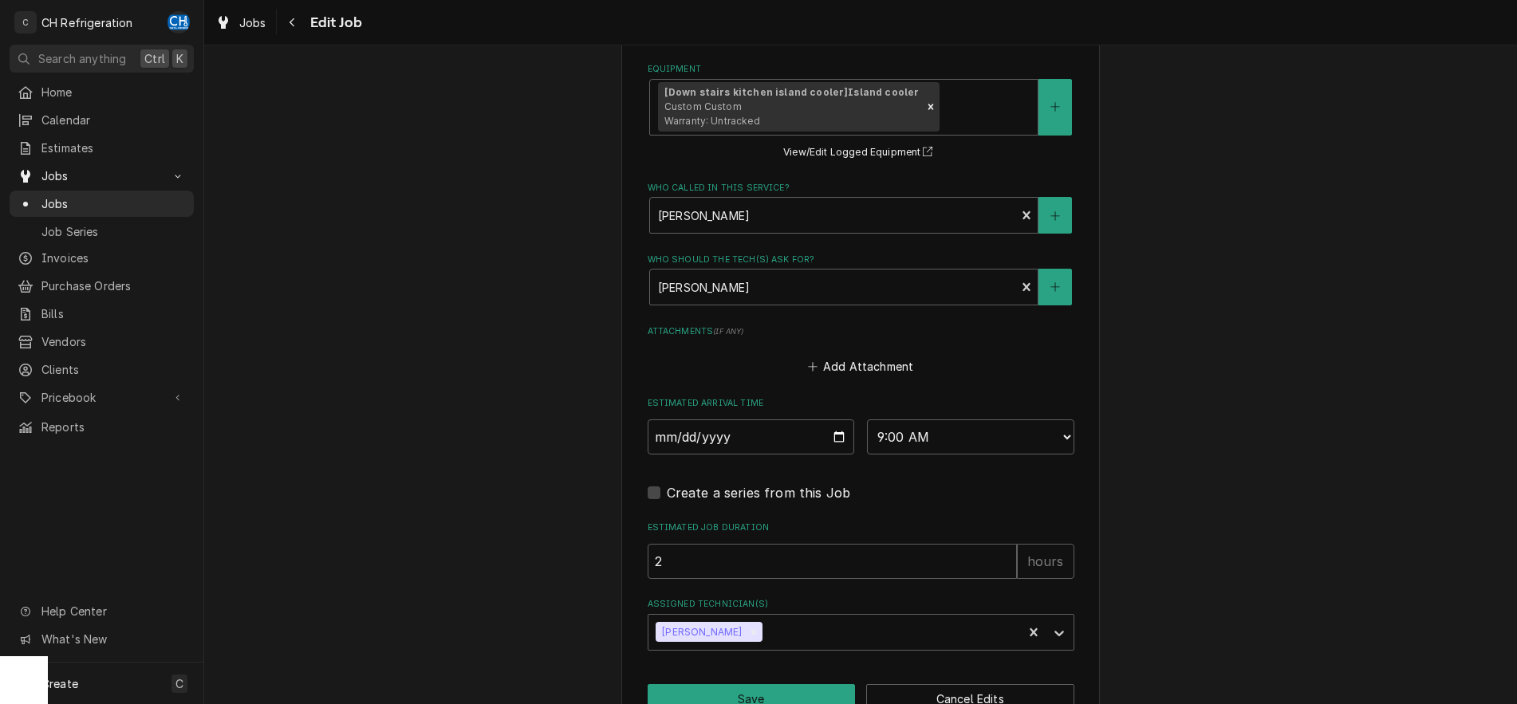
scroll to position [1011, 0]
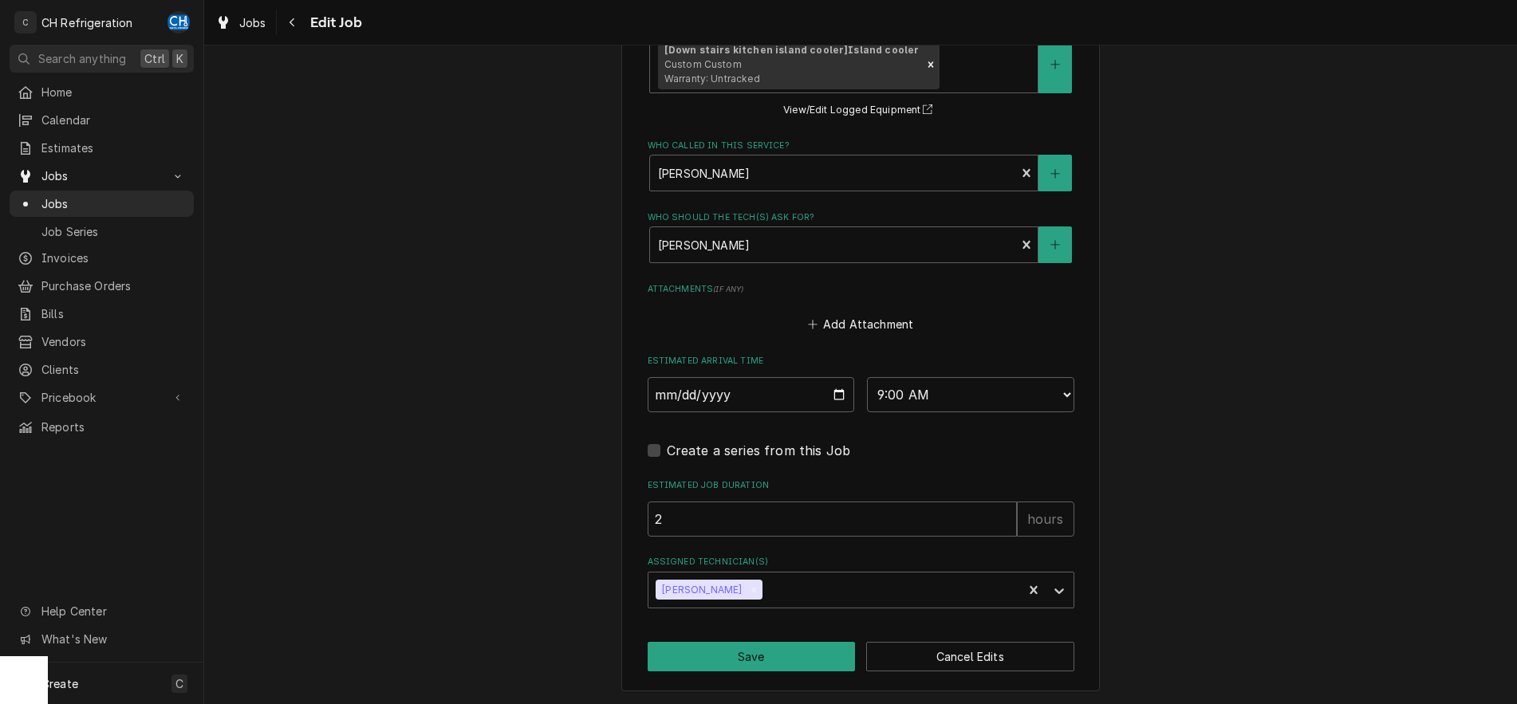
type textarea "Confirmation #33026126"
click at [771, 655] on button "Save" at bounding box center [752, 657] width 208 height 30
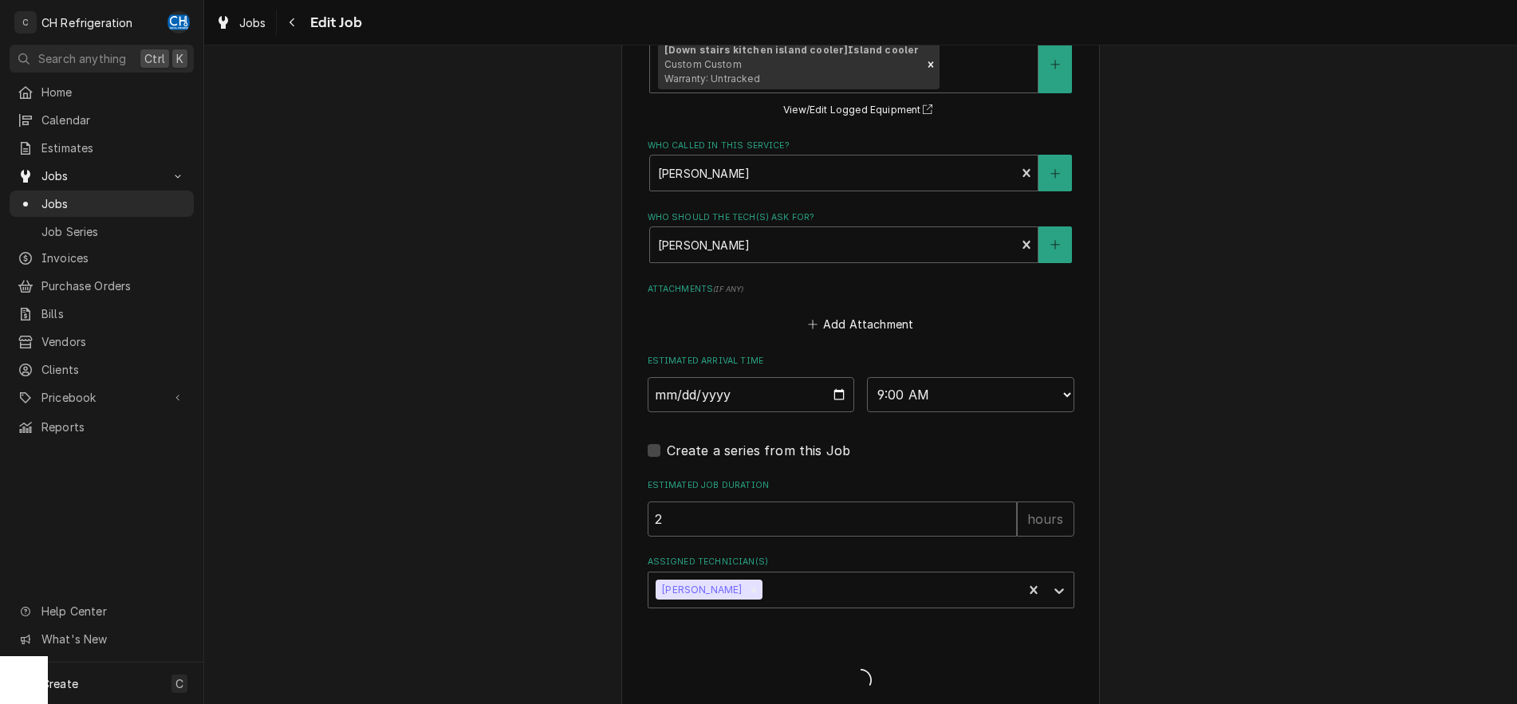
type textarea "x"
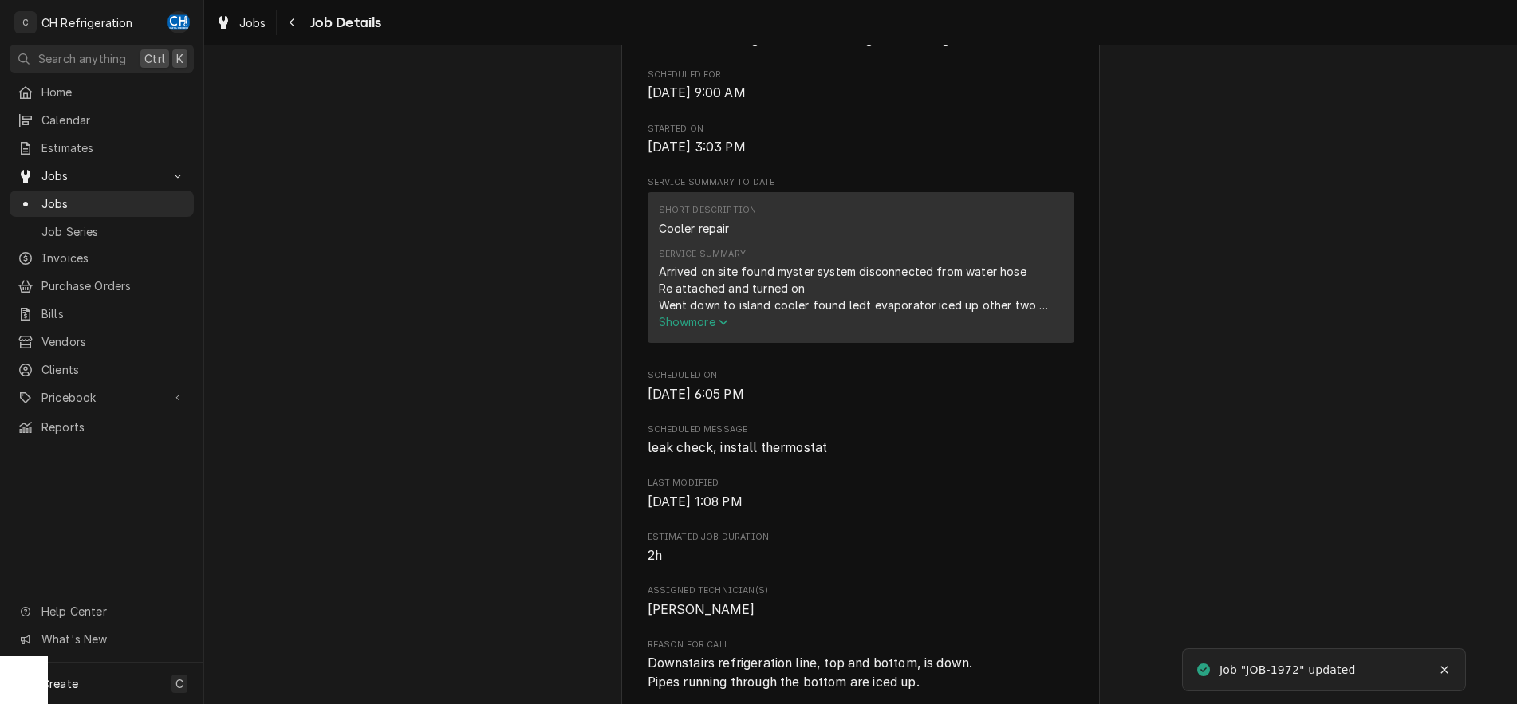
scroll to position [895, 0]
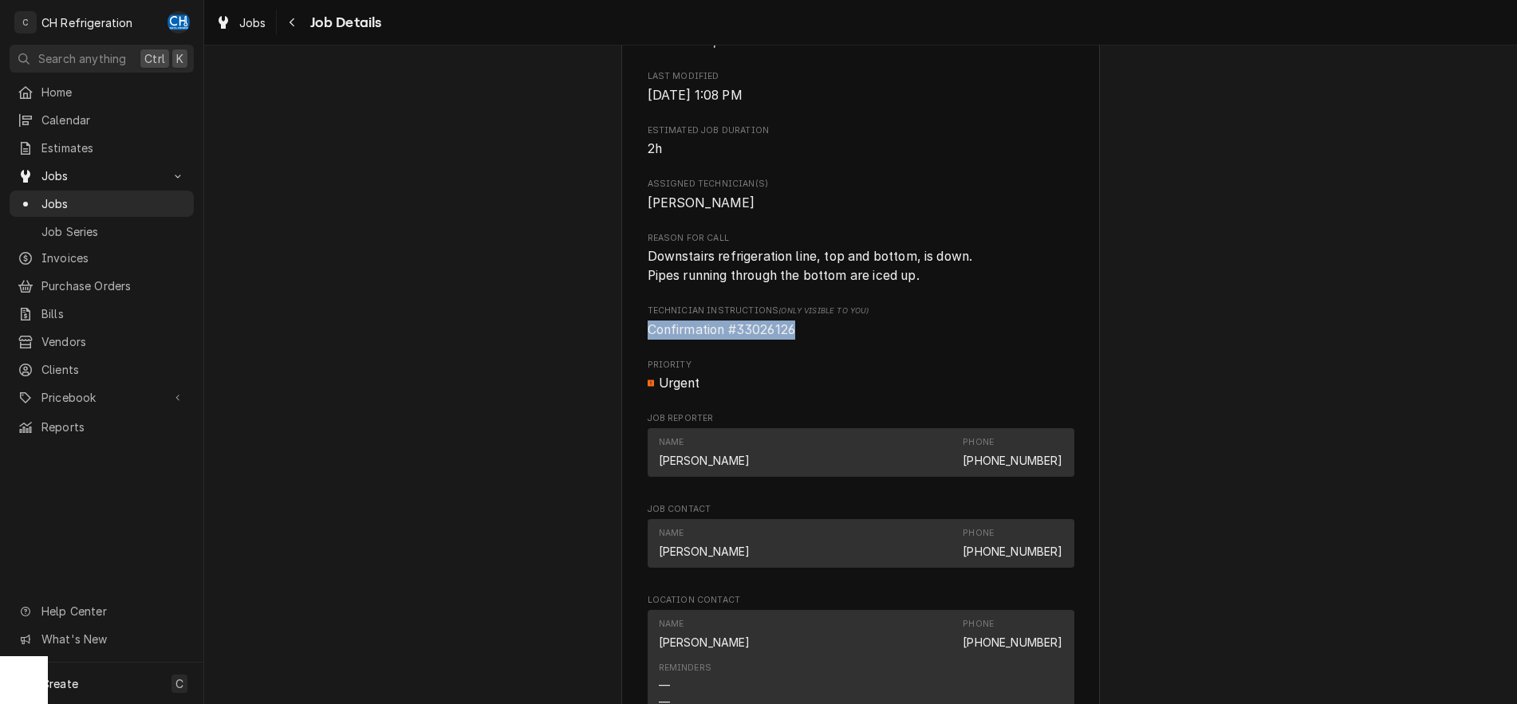
drag, startPoint x: 795, startPoint y: 349, endPoint x: 649, endPoint y: 352, distance: 146.8
click at [649, 337] on span "Confirmation #33026126" at bounding box center [722, 329] width 148 height 15
click at [696, 340] on span "Confirmation #33026126" at bounding box center [861, 330] width 427 height 19
drag, startPoint x: 797, startPoint y: 353, endPoint x: 643, endPoint y: 350, distance: 154.0
click at [643, 350] on div "[GEOGRAPHIC_DATA] [STREET_ADDRESS] Open in Maps Roopairs Job ID JOB-1972 Date R…" at bounding box center [860, 110] width 479 height 1806
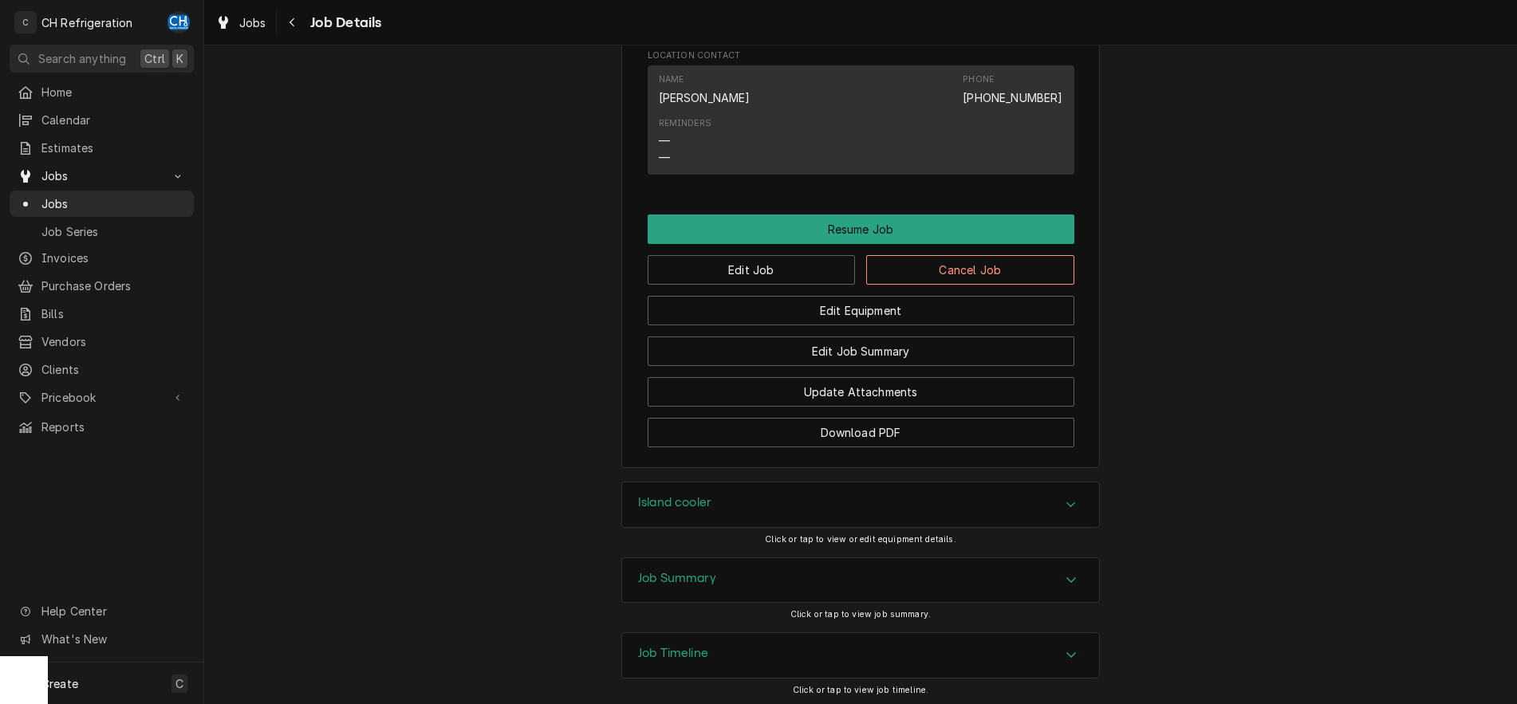
scroll to position [1465, 0]
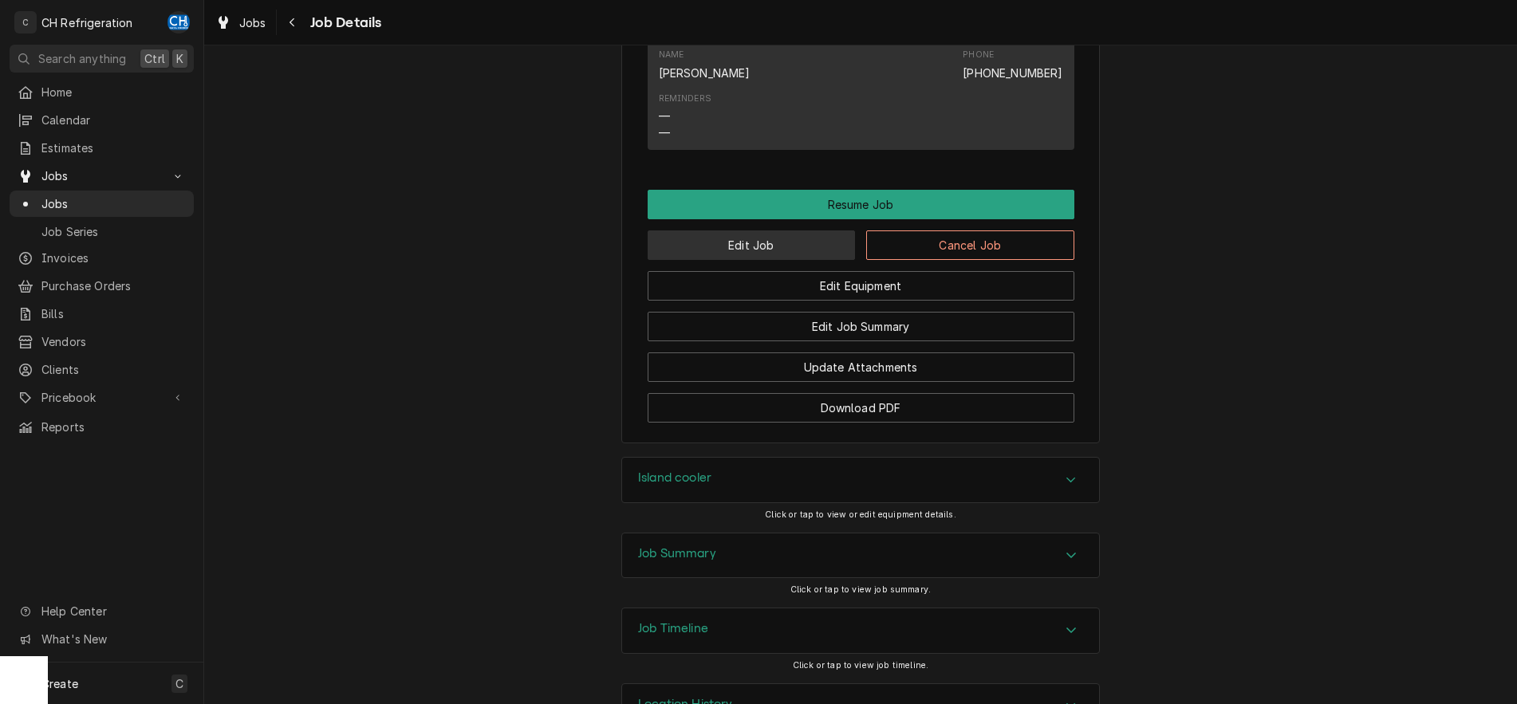
click at [742, 258] on button "Edit Job" at bounding box center [752, 246] width 208 height 30
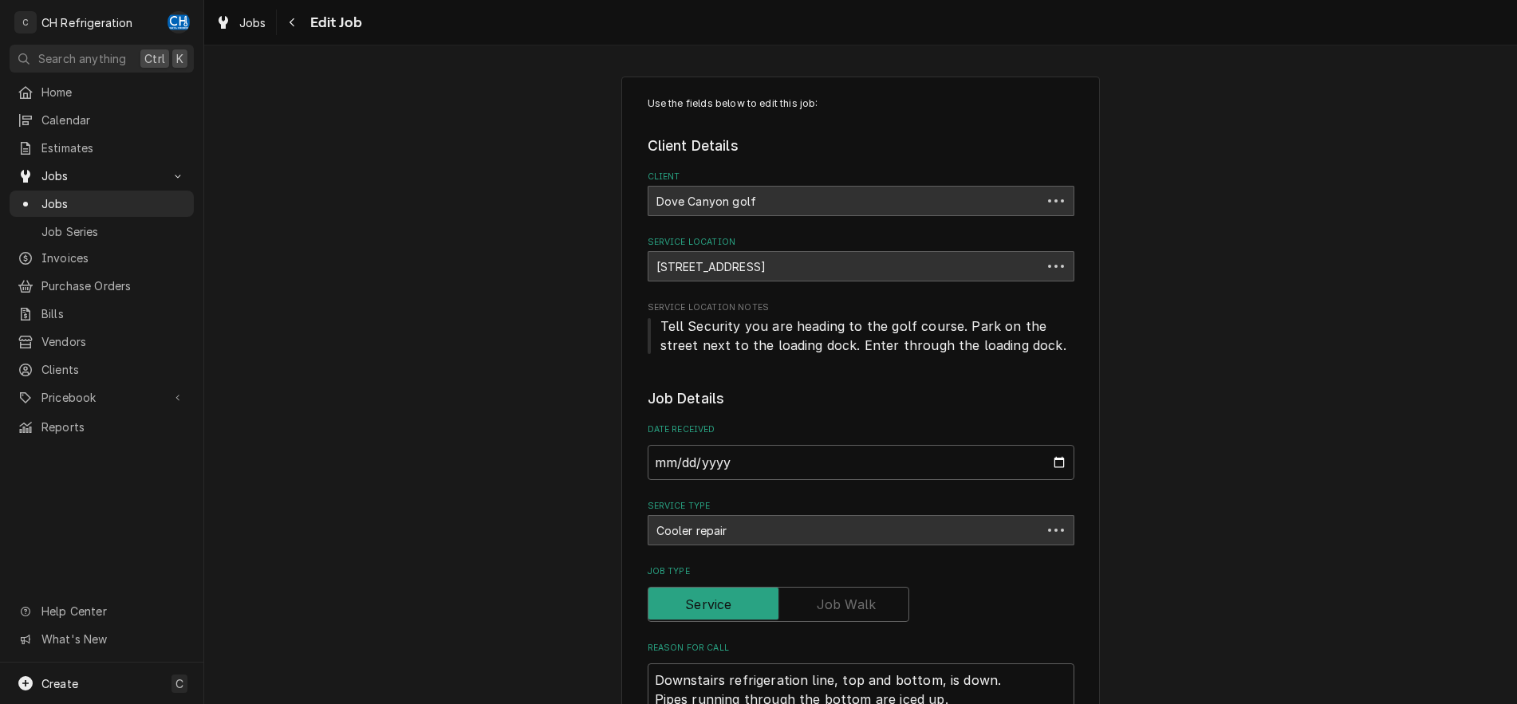
type textarea "x"
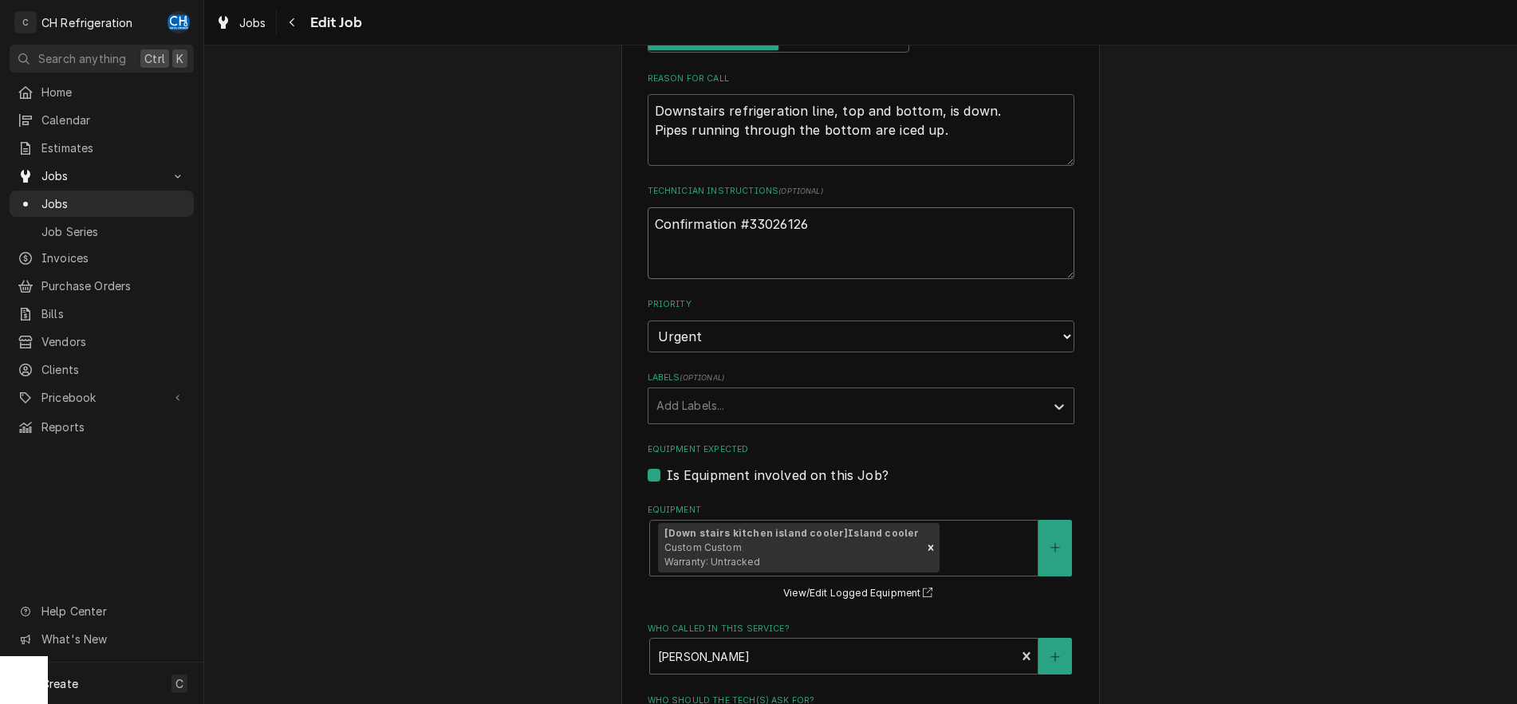
scroll to position [570, 0]
drag, startPoint x: 836, startPoint y: 225, endPoint x: 593, endPoint y: 216, distance: 243.5
click at [648, 216] on textarea "Confirmation #33026126" at bounding box center [861, 243] width 427 height 72
type textarea "x"
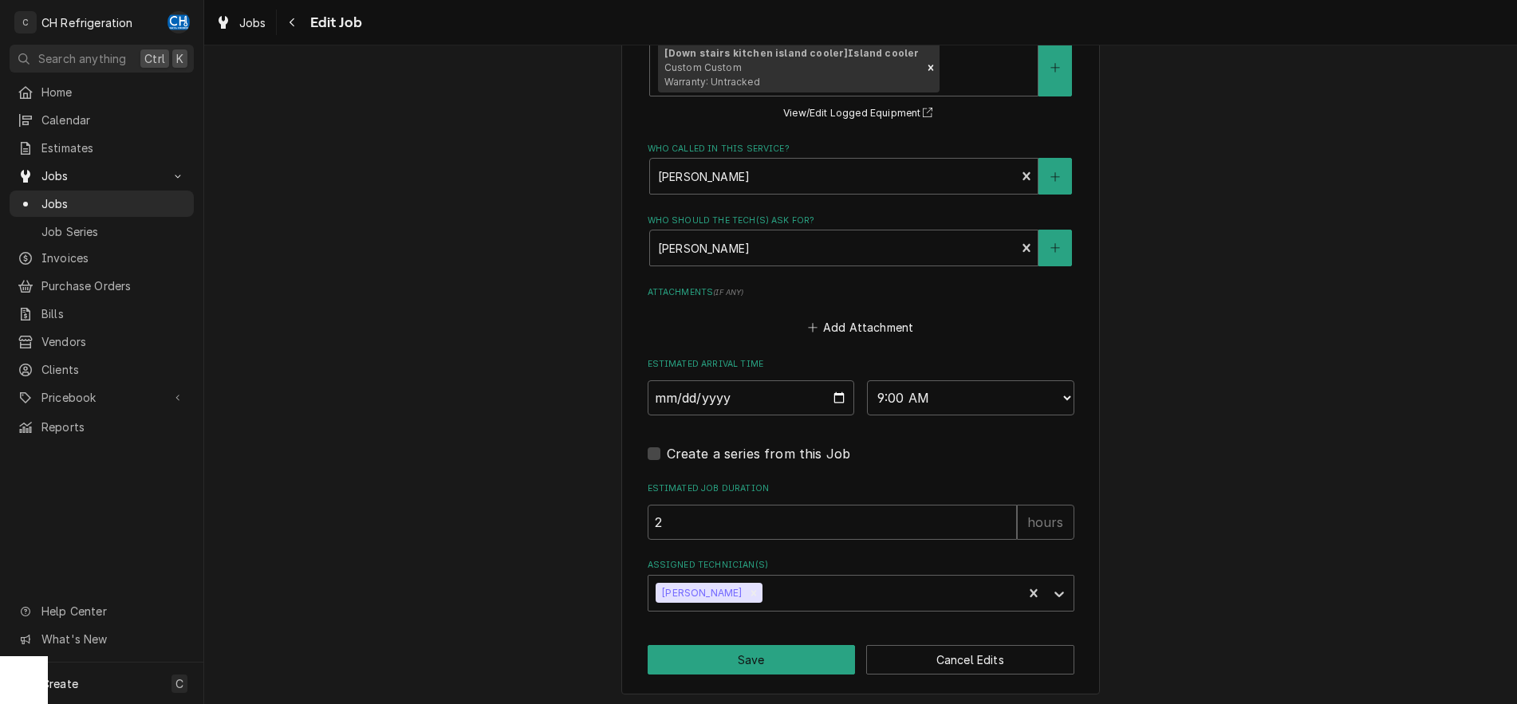
scroll to position [0, 0]
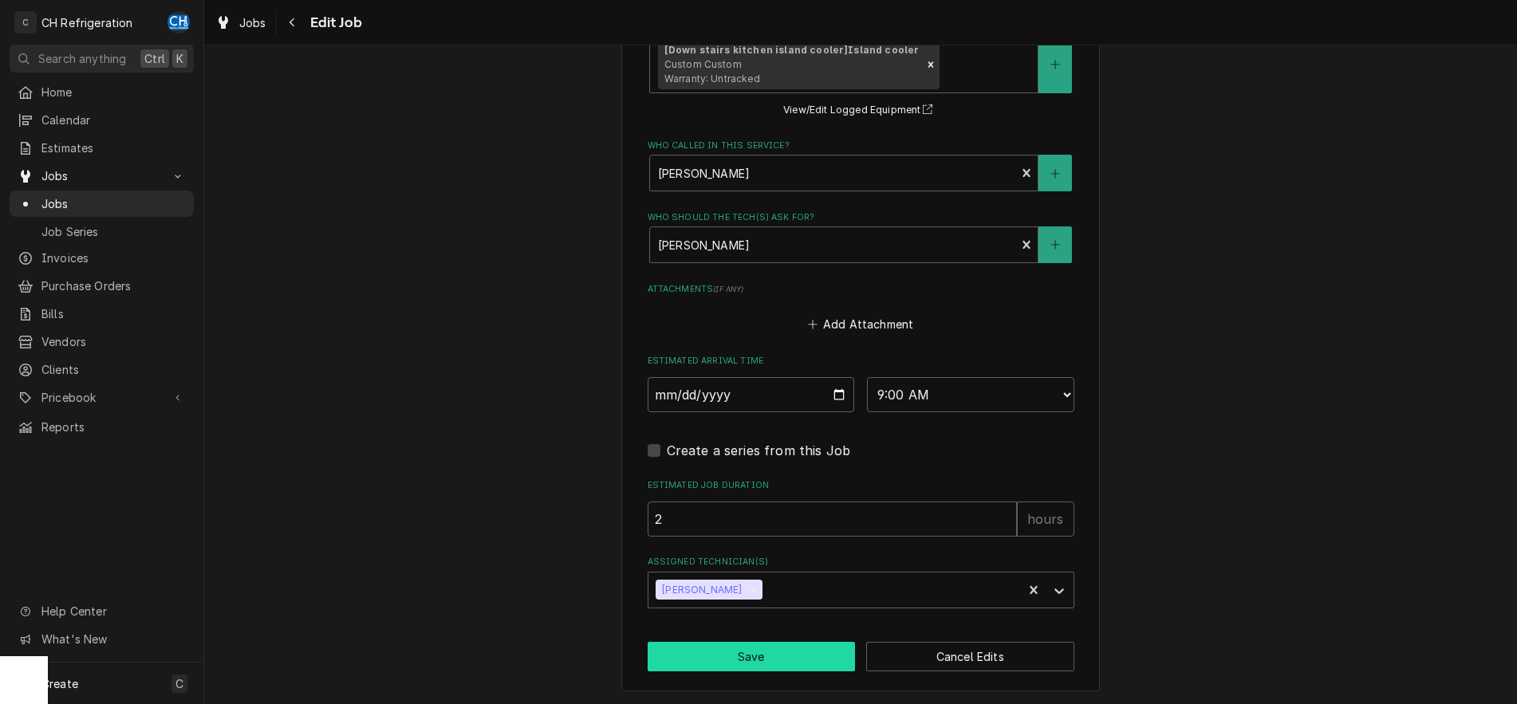
click at [778, 665] on button "Save" at bounding box center [752, 657] width 208 height 30
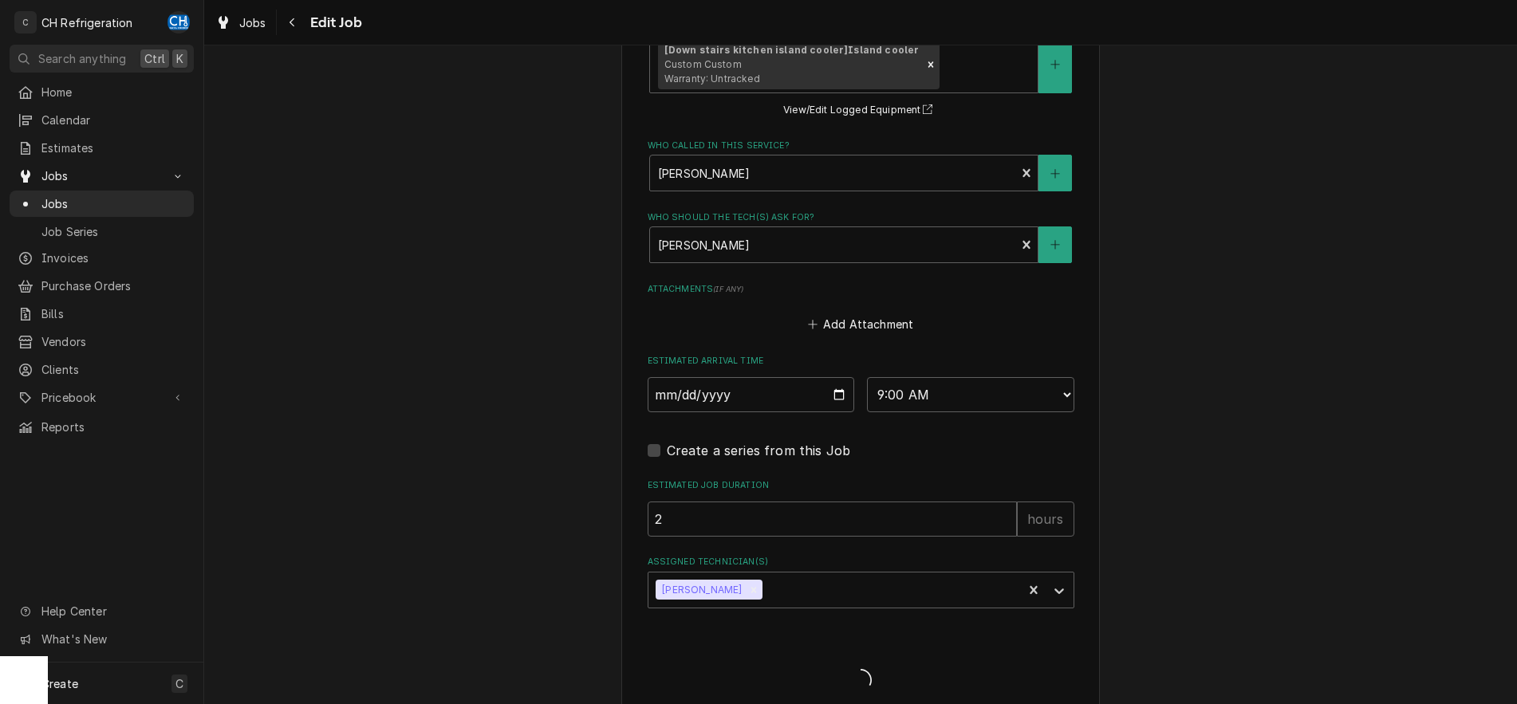
type textarea "x"
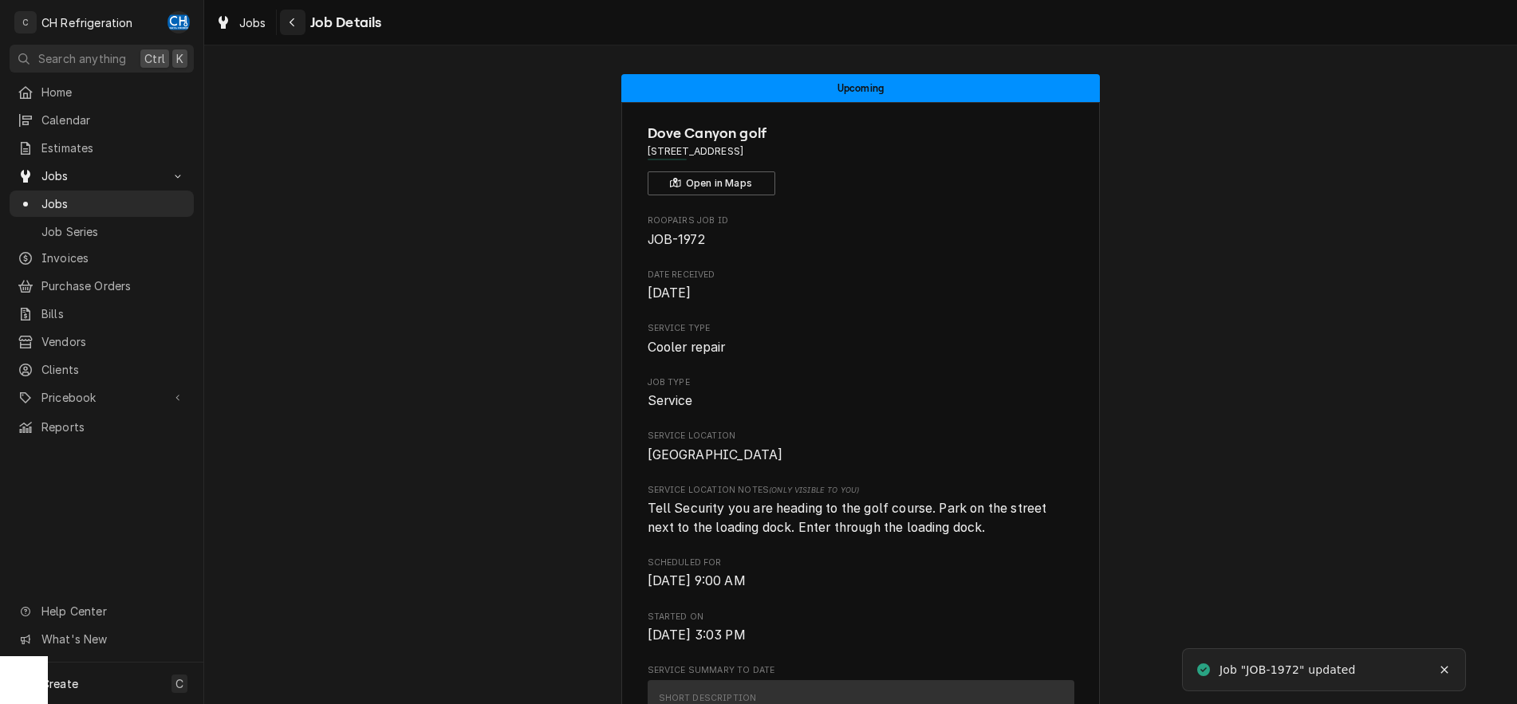
click at [292, 24] on icon "Navigate back" at bounding box center [292, 22] width 5 height 9
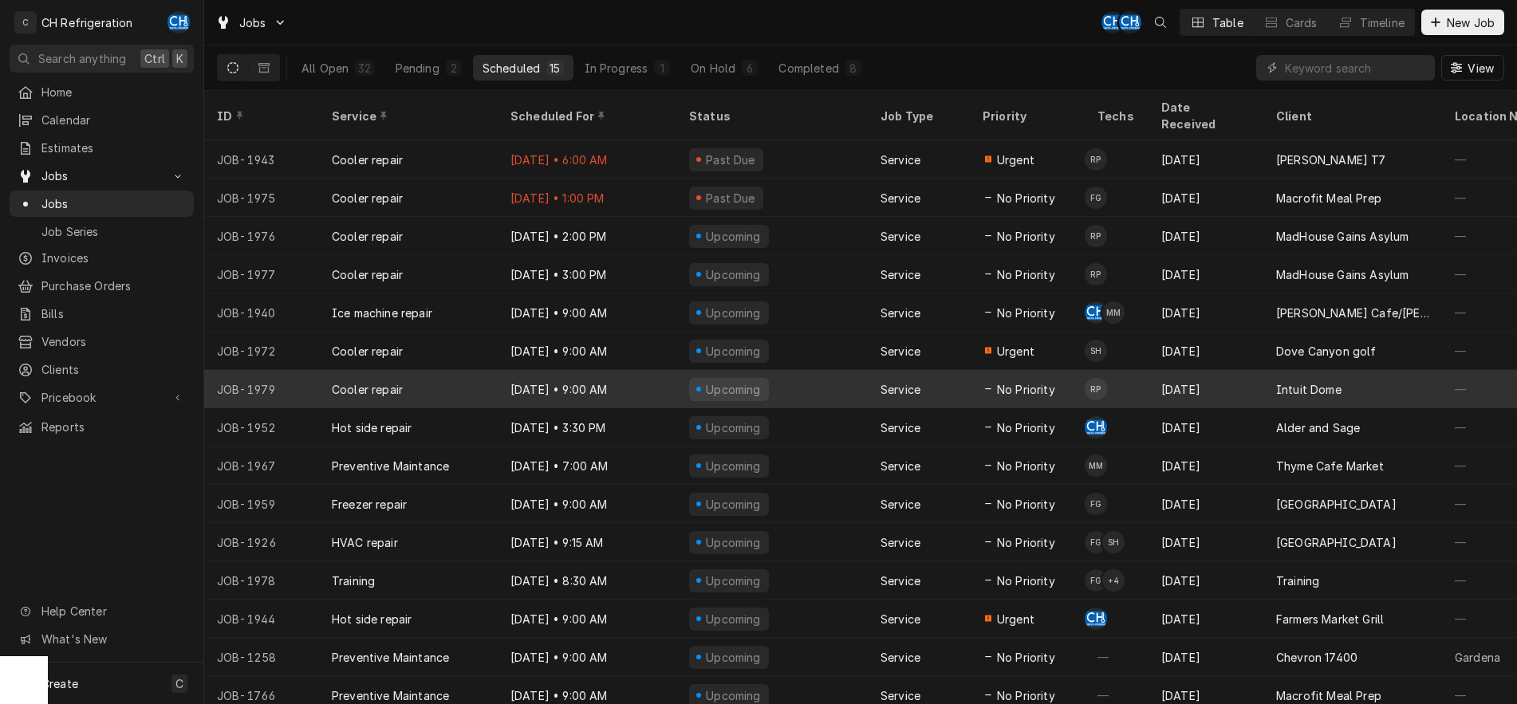
click at [806, 370] on div "Upcoming" at bounding box center [771, 389] width 191 height 38
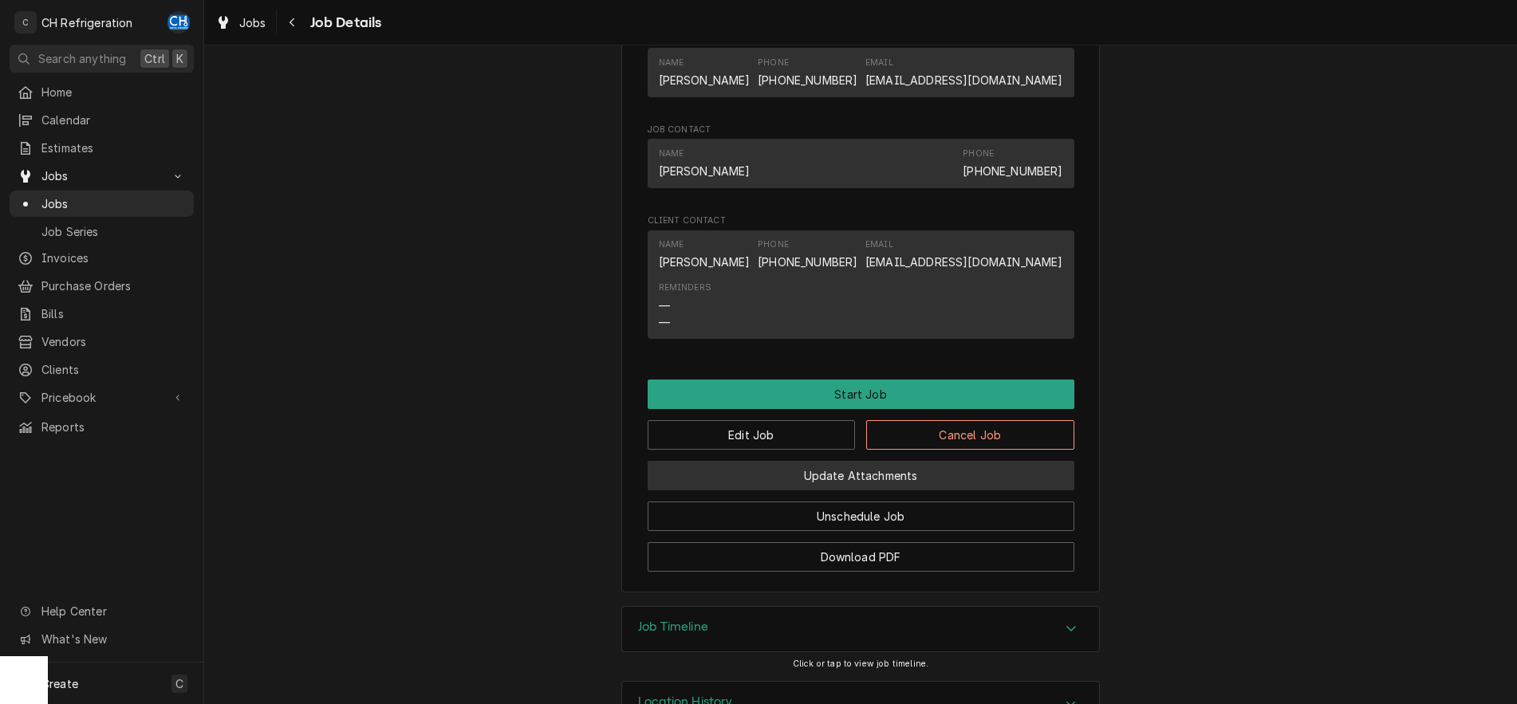
scroll to position [973, 0]
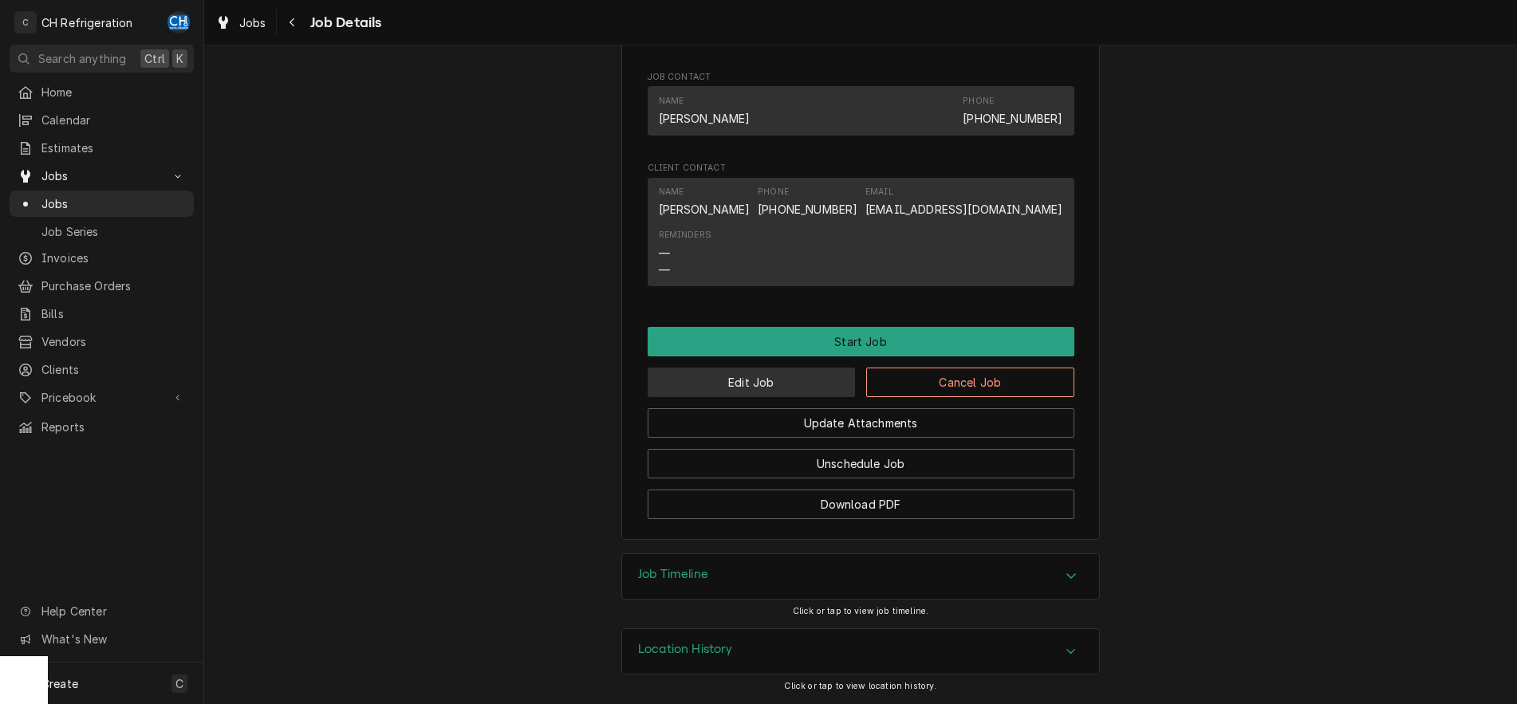
click at [783, 373] on button "Edit Job" at bounding box center [752, 383] width 208 height 30
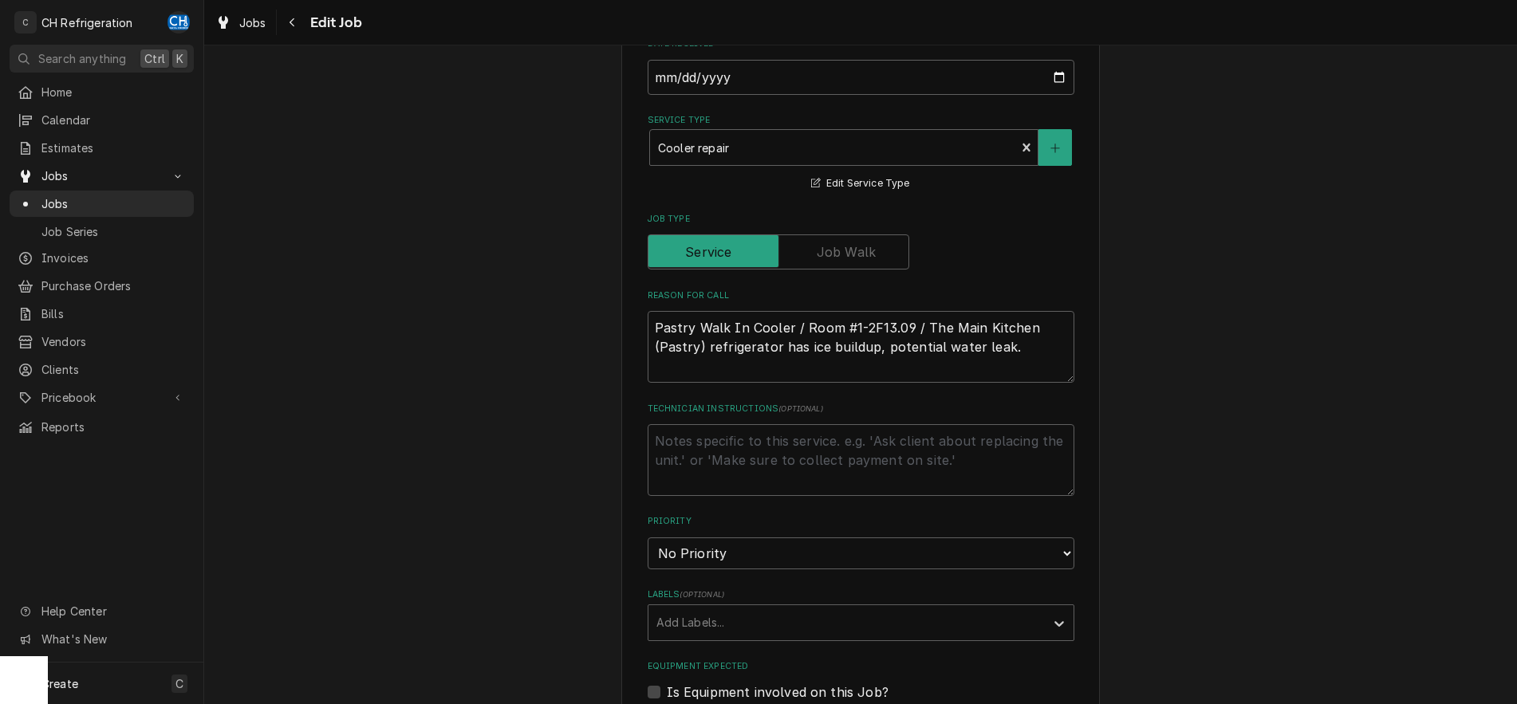
scroll to position [488, 0]
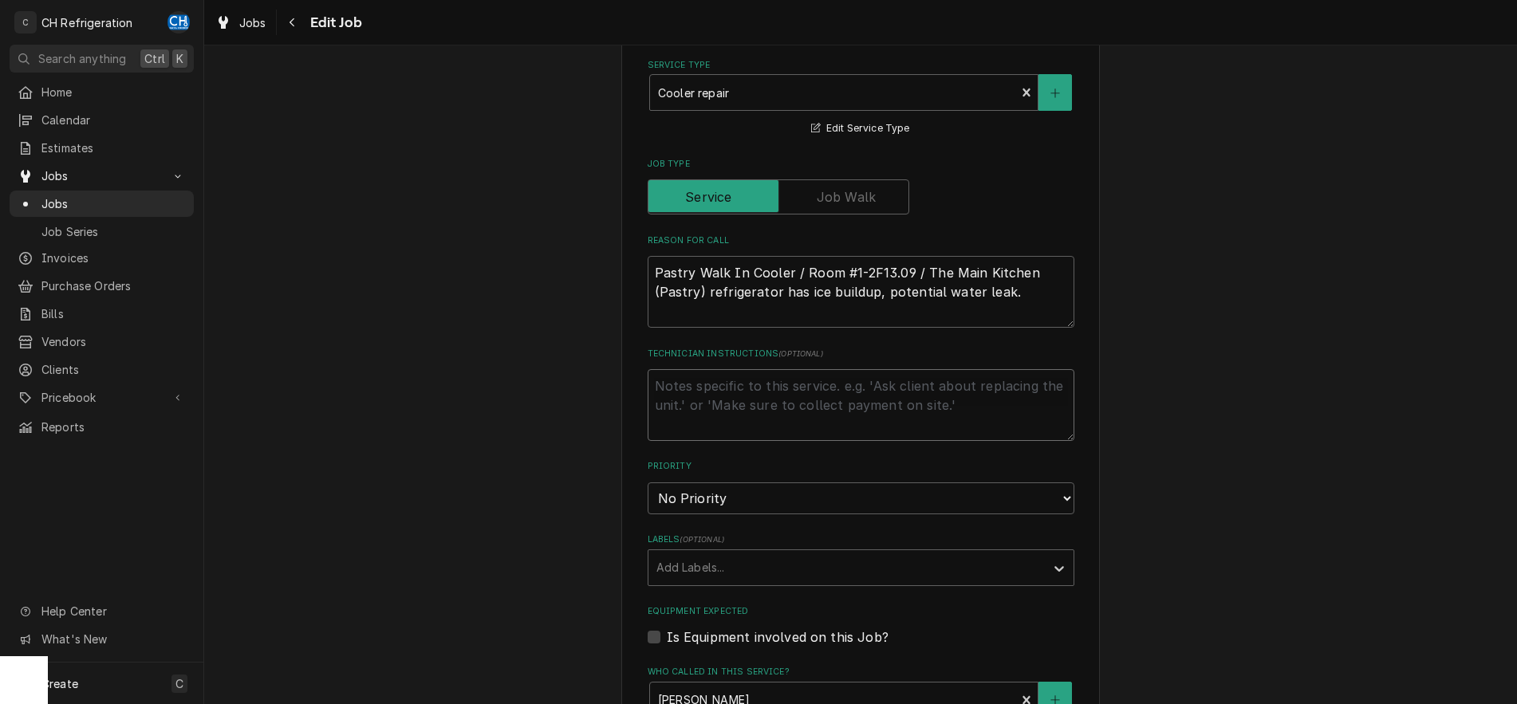
click at [773, 407] on textarea "Technician Instructions ( optional )" at bounding box center [861, 405] width 427 height 72
type textarea "x"
paste textarea "Confirmation #33026126"
type textarea "Confirmation #33026126"
type textarea "x"
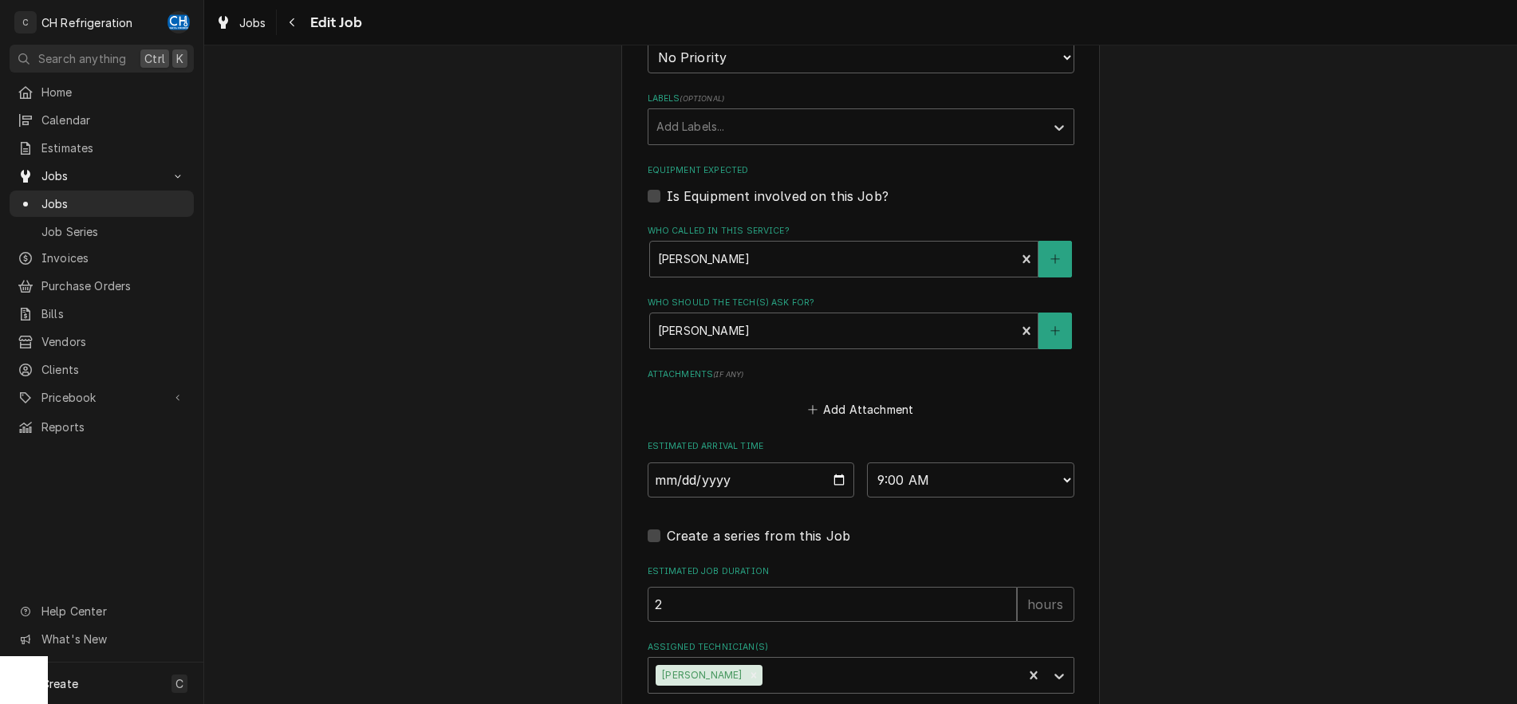
scroll to position [1015, 0]
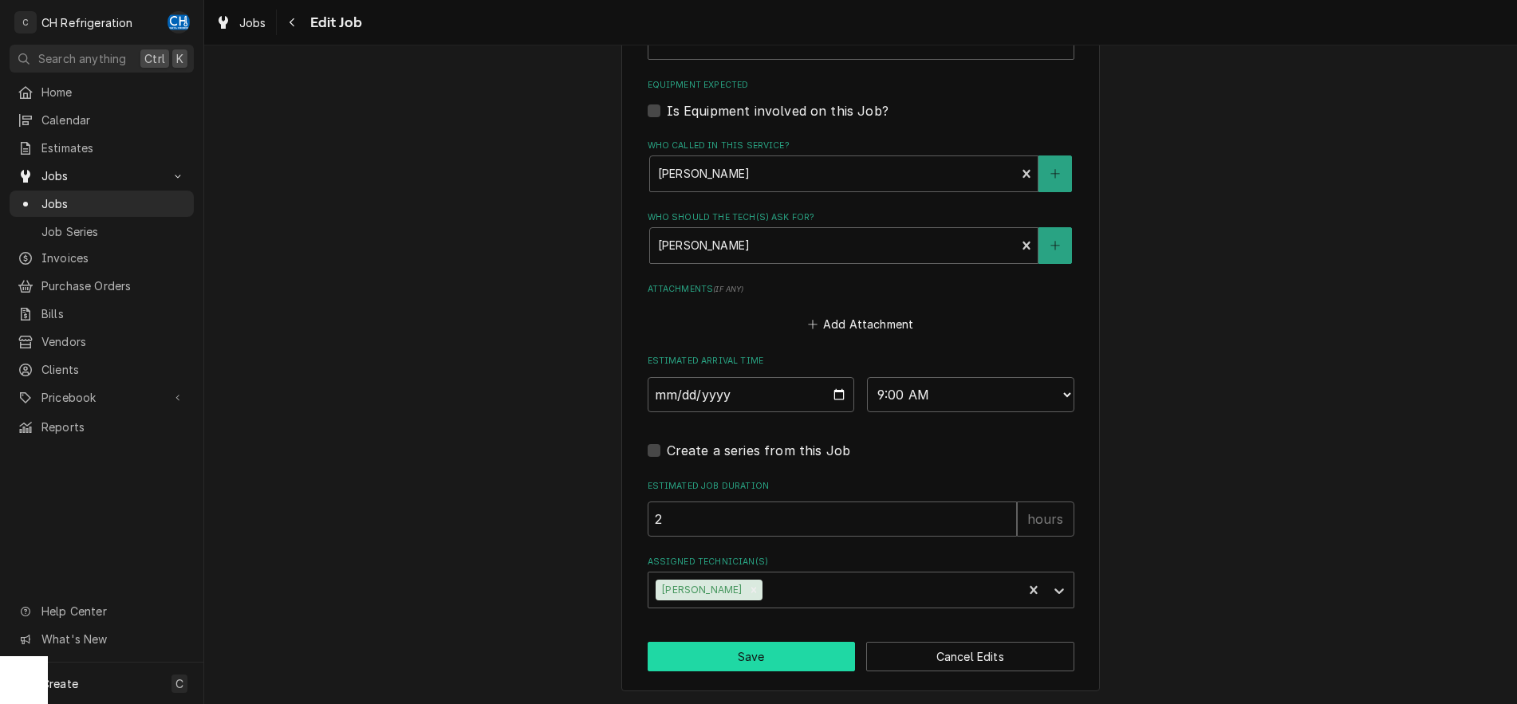
type textarea "Confirmation #33026126"
click at [754, 659] on button "Save" at bounding box center [752, 657] width 208 height 30
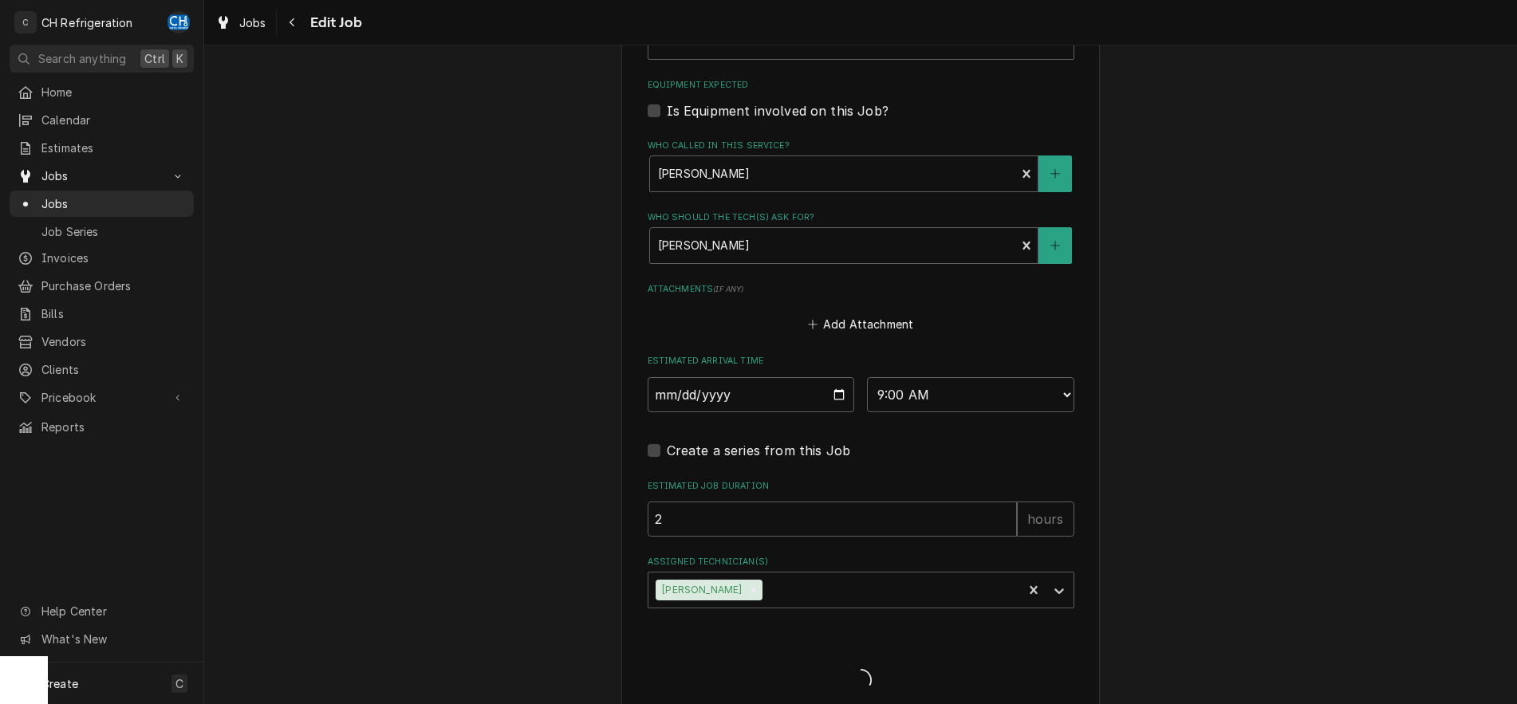
type textarea "x"
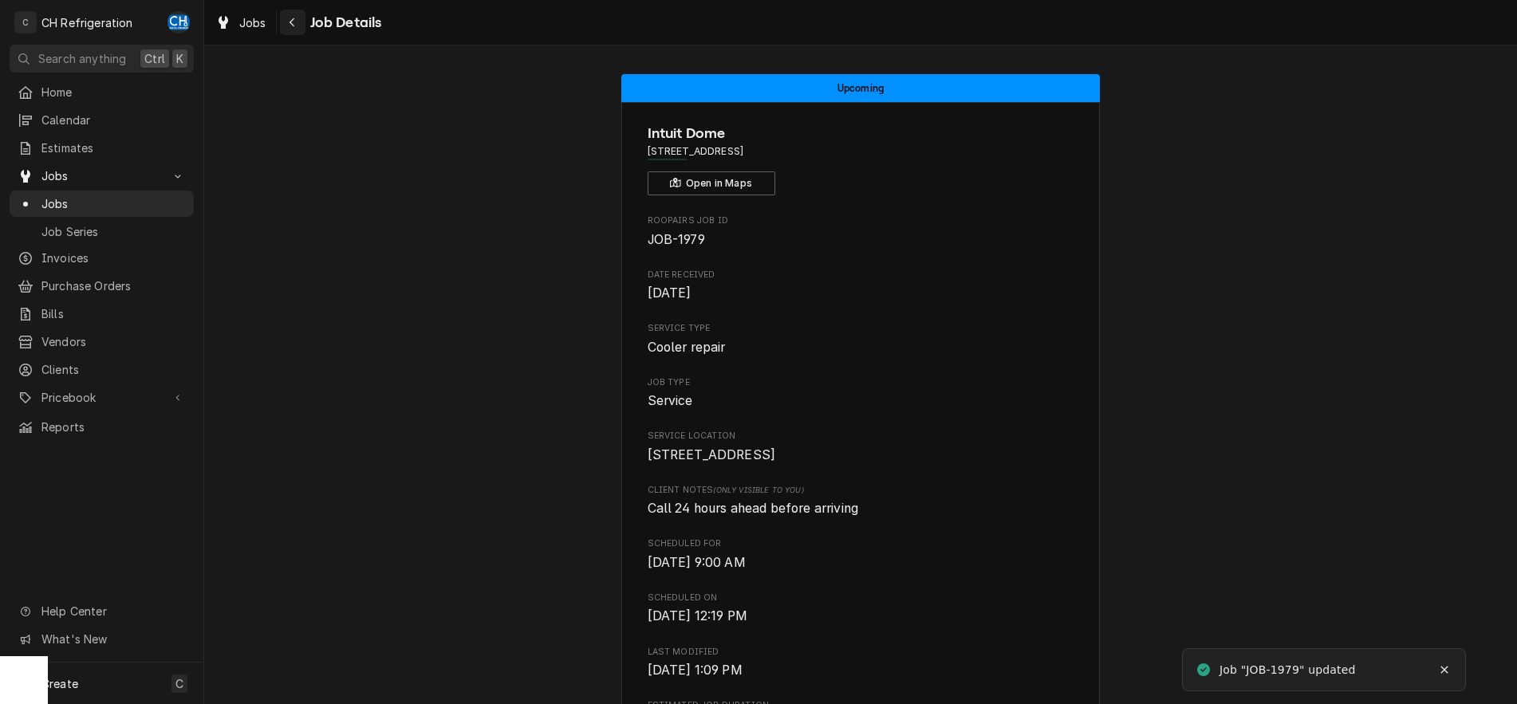
click at [302, 30] on button "Navigate back" at bounding box center [293, 23] width 26 height 26
